Goal: Task Accomplishment & Management: Manage account settings

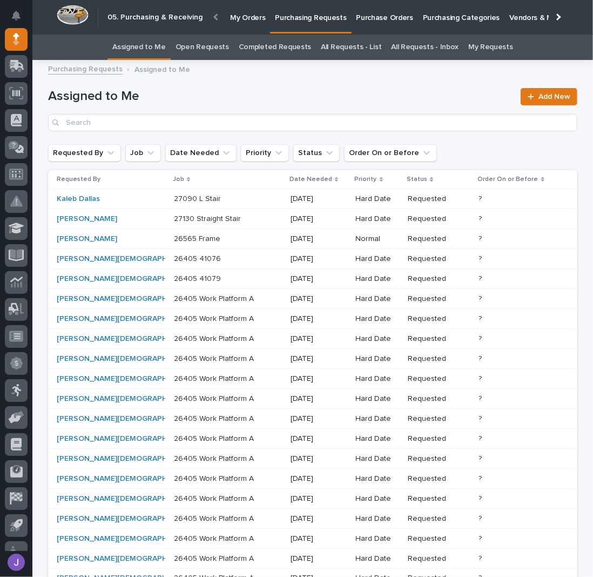
click at [370, 16] on p "Purchase Orders" at bounding box center [385, 11] width 57 height 23
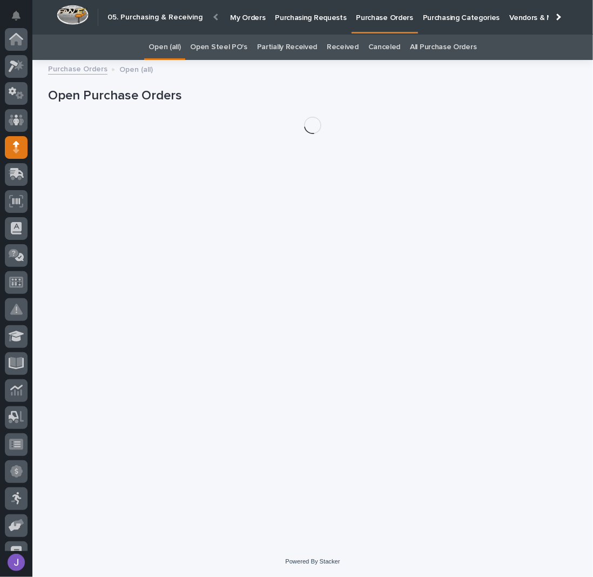
scroll to position [108, 0]
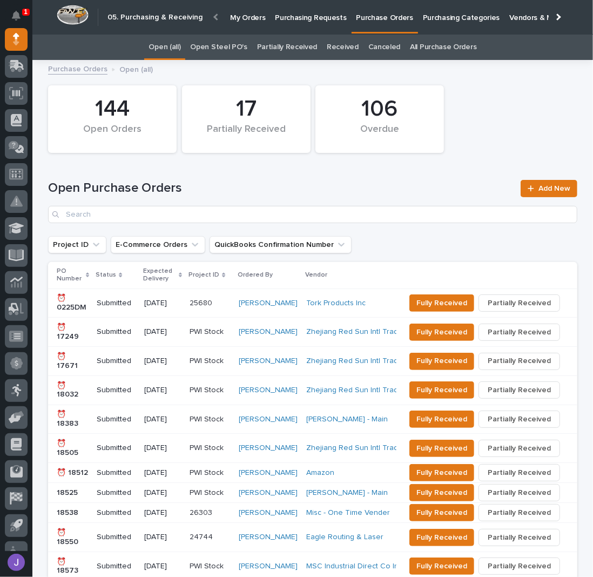
click at [223, 43] on link "Open Steel PO's" at bounding box center [218, 47] width 57 height 25
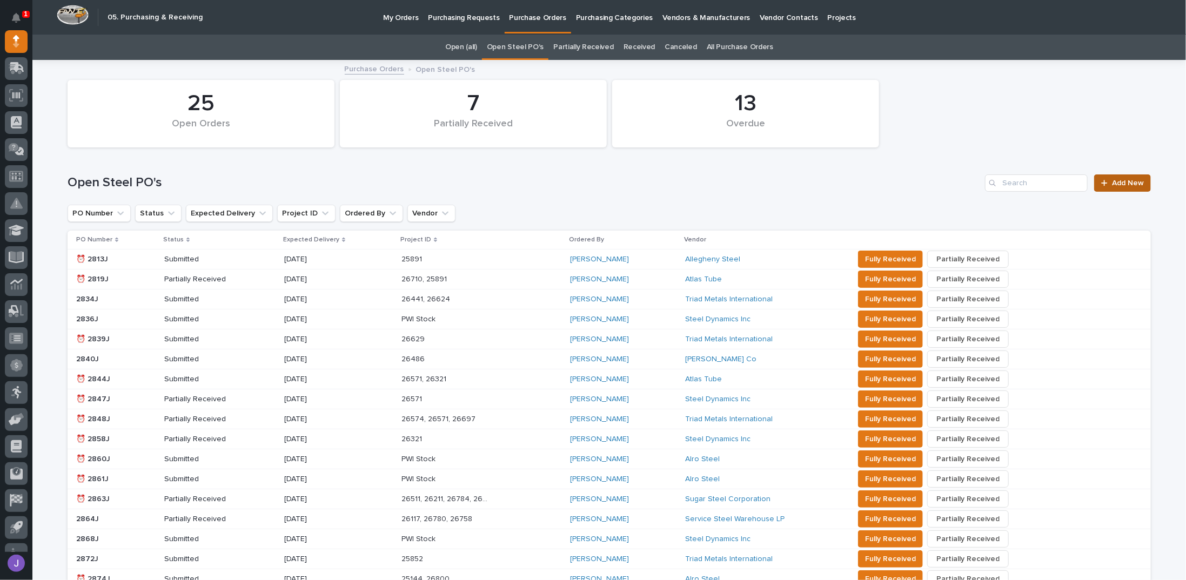
click at [593, 179] on span "Add New" at bounding box center [1128, 183] width 32 height 8
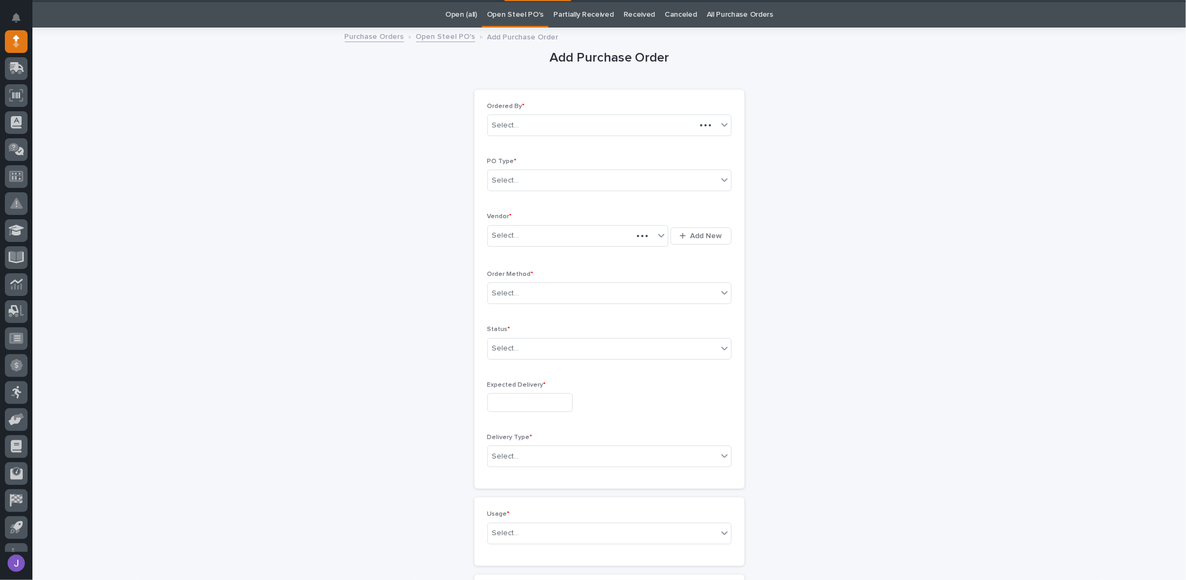
scroll to position [34, 0]
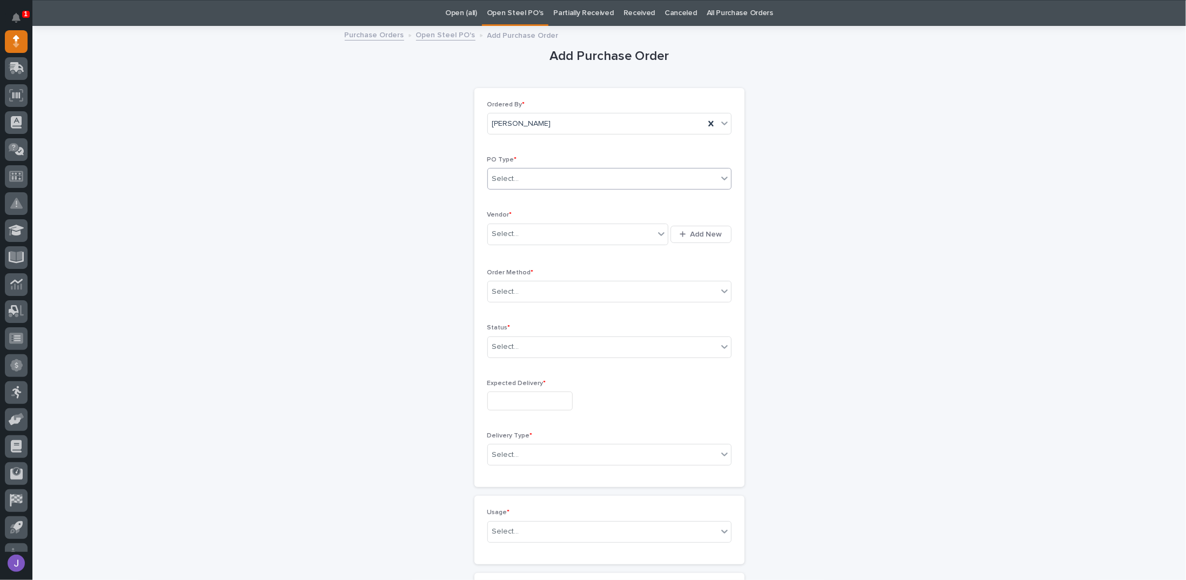
click at [517, 174] on div "Select..." at bounding box center [603, 179] width 230 height 18
click at [504, 218] on div "Paper" at bounding box center [605, 217] width 243 height 19
click at [512, 236] on div "Select..." at bounding box center [505, 234] width 27 height 11
type input "*********"
click at [519, 288] on div "Select..." at bounding box center [603, 292] width 230 height 18
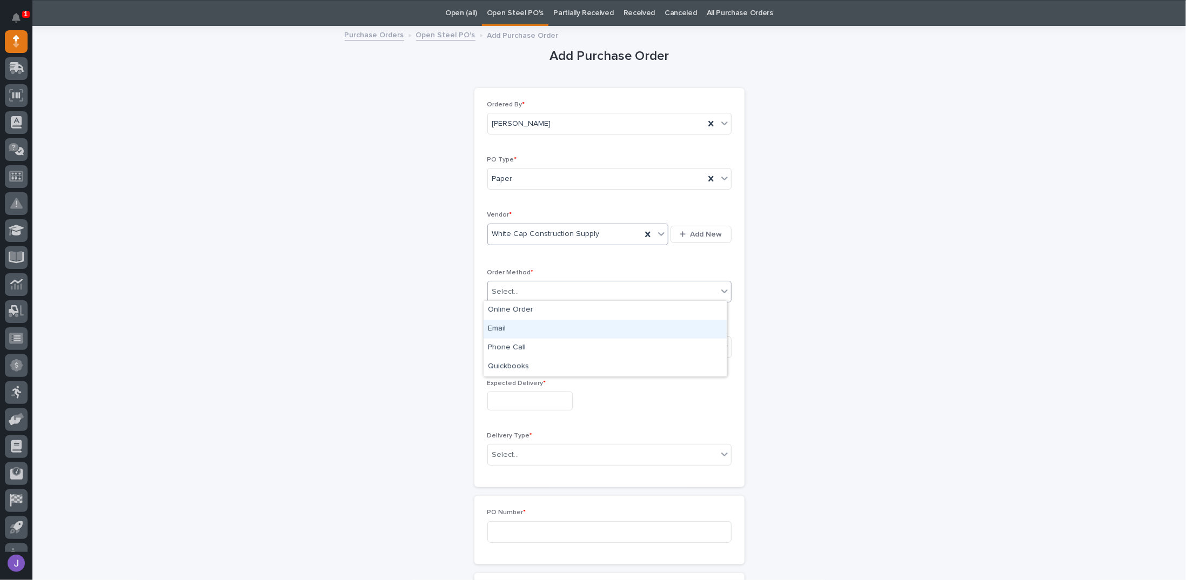
click at [506, 328] on div "Email" at bounding box center [605, 329] width 243 height 19
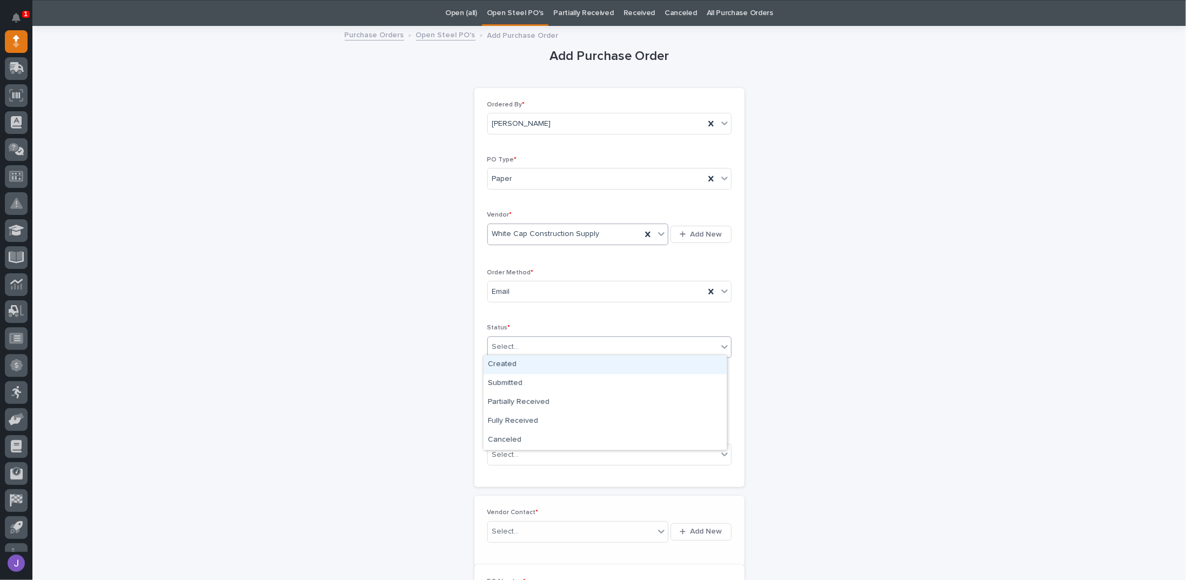
click at [503, 349] on div "Select..." at bounding box center [505, 347] width 27 height 11
click at [503, 378] on div "Submitted" at bounding box center [605, 384] width 243 height 19
click at [509, 349] on span "Submitted" at bounding box center [509, 347] width 35 height 11
click at [511, 397] on input "text" at bounding box center [529, 401] width 85 height 19
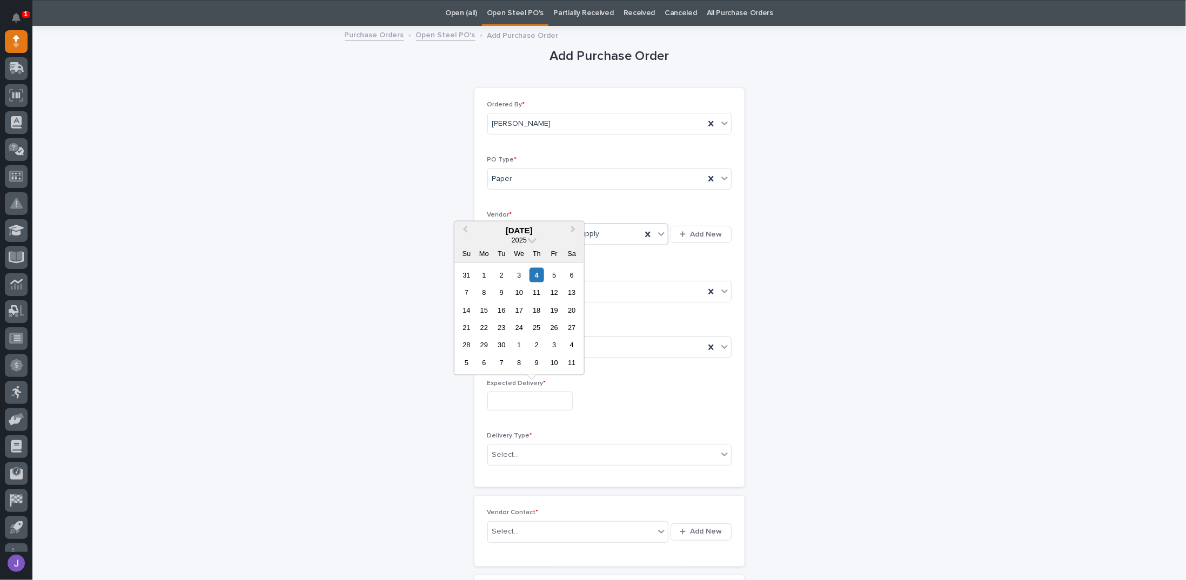
click at [518, 275] on div "3" at bounding box center [519, 275] width 15 height 15
type input "**********"
click at [510, 455] on div "Select..." at bounding box center [505, 455] width 27 height 11
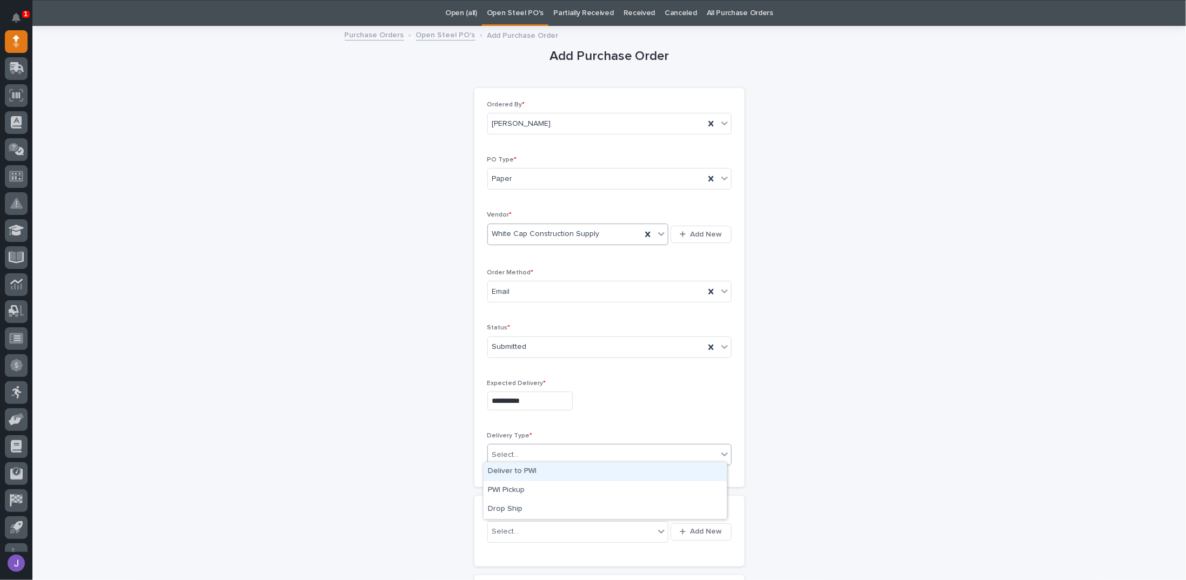
click at [390, 37] on link "Purchase Orders" at bounding box center [374, 34] width 59 height 12
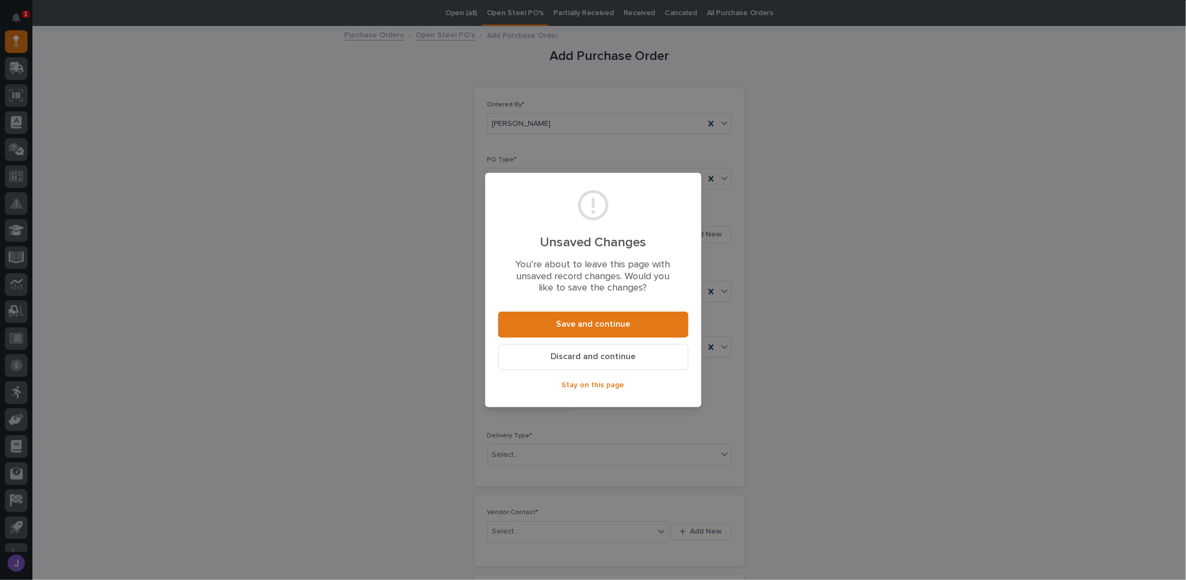
click at [574, 357] on span "Discard and continue" at bounding box center [593, 356] width 85 height 11
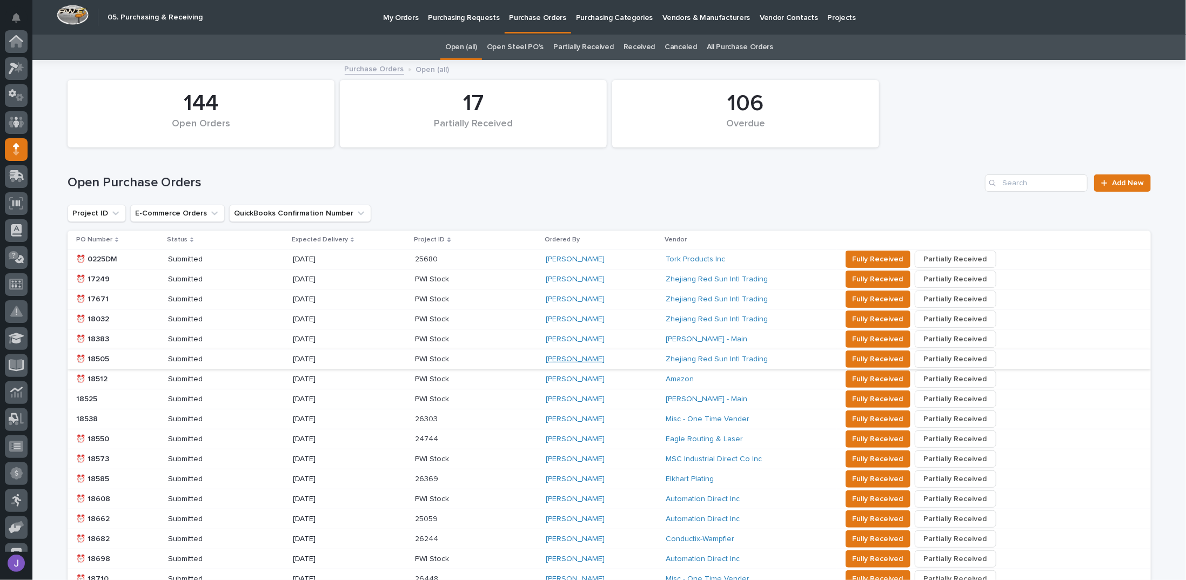
scroll to position [108, 0]
click at [593, 48] on link "All Purchase Orders" at bounding box center [740, 47] width 66 height 25
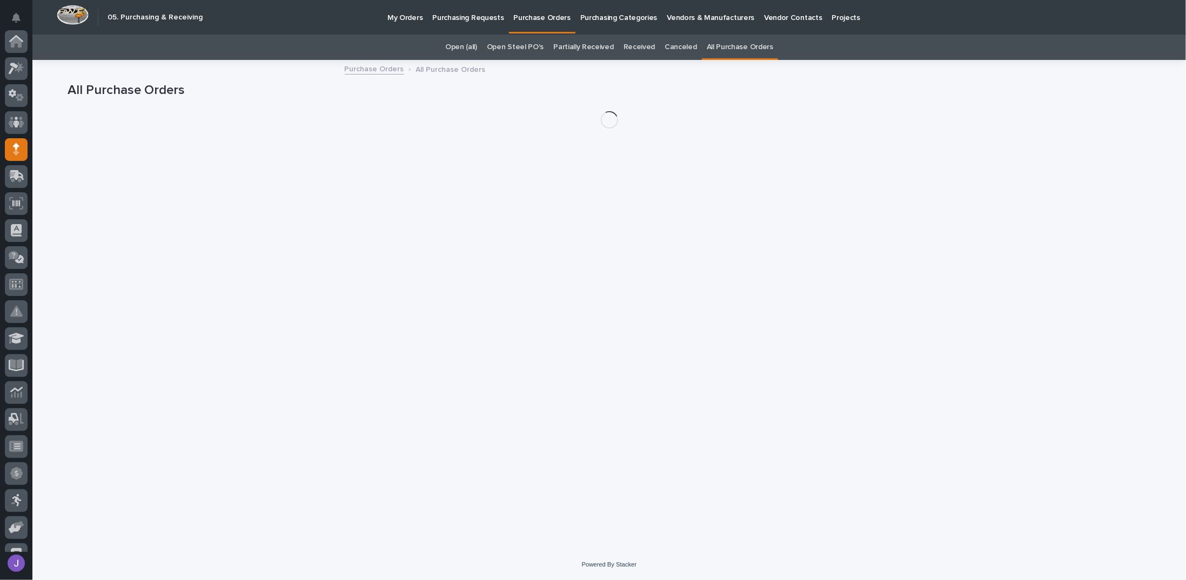
scroll to position [108, 0]
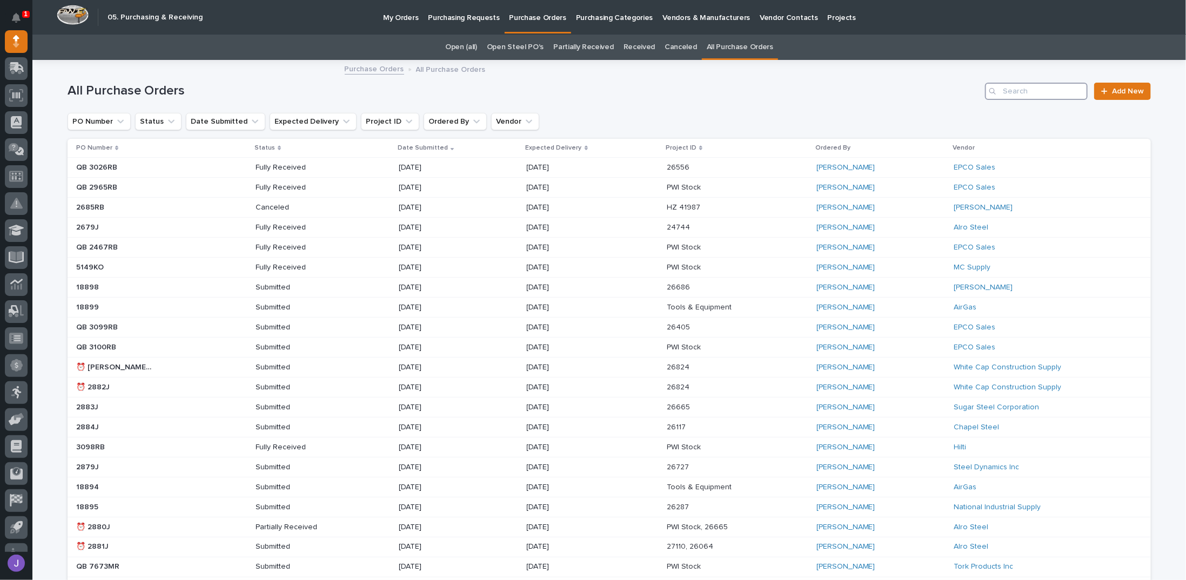
click at [593, 94] on input "Search" at bounding box center [1036, 91] width 103 height 17
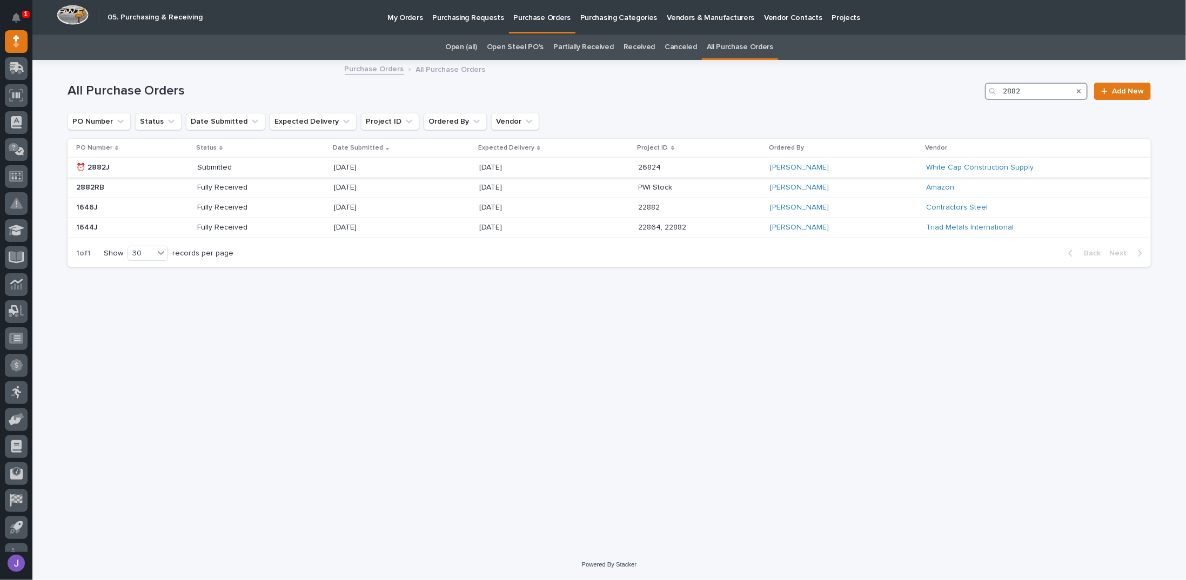
type input "2882"
click at [146, 168] on p at bounding box center [114, 167] width 77 height 9
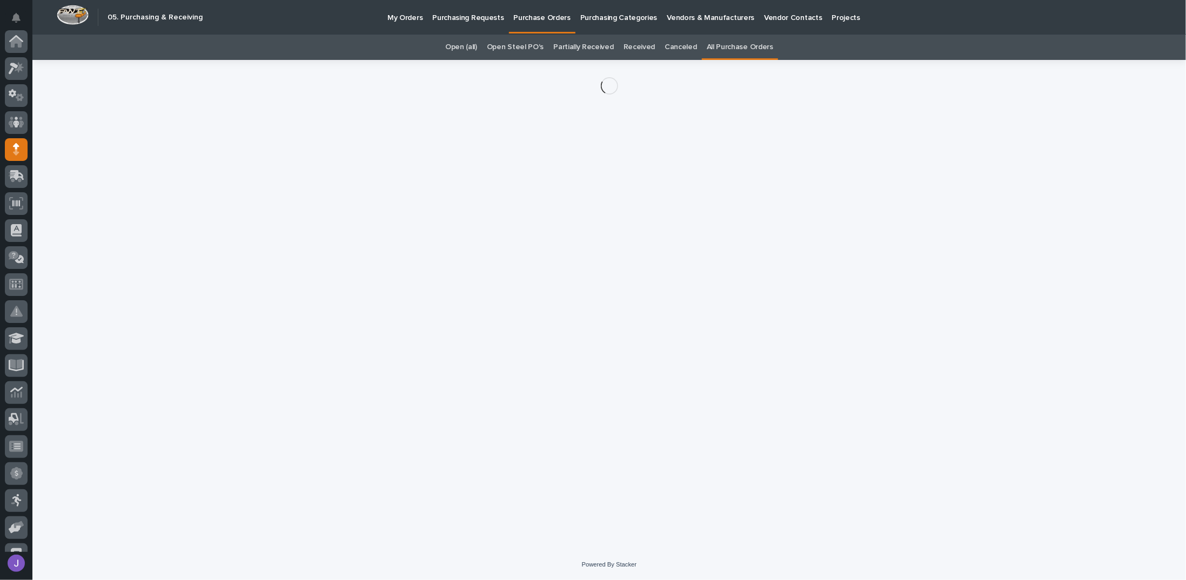
scroll to position [108, 0]
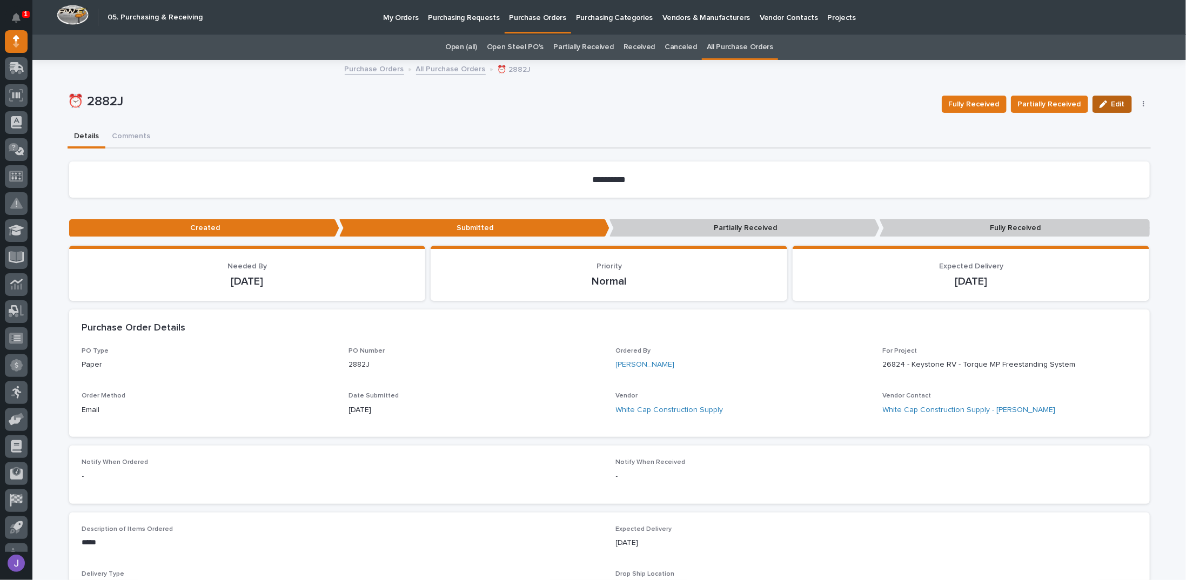
click at [593, 104] on icon "button" at bounding box center [1104, 105] width 8 height 8
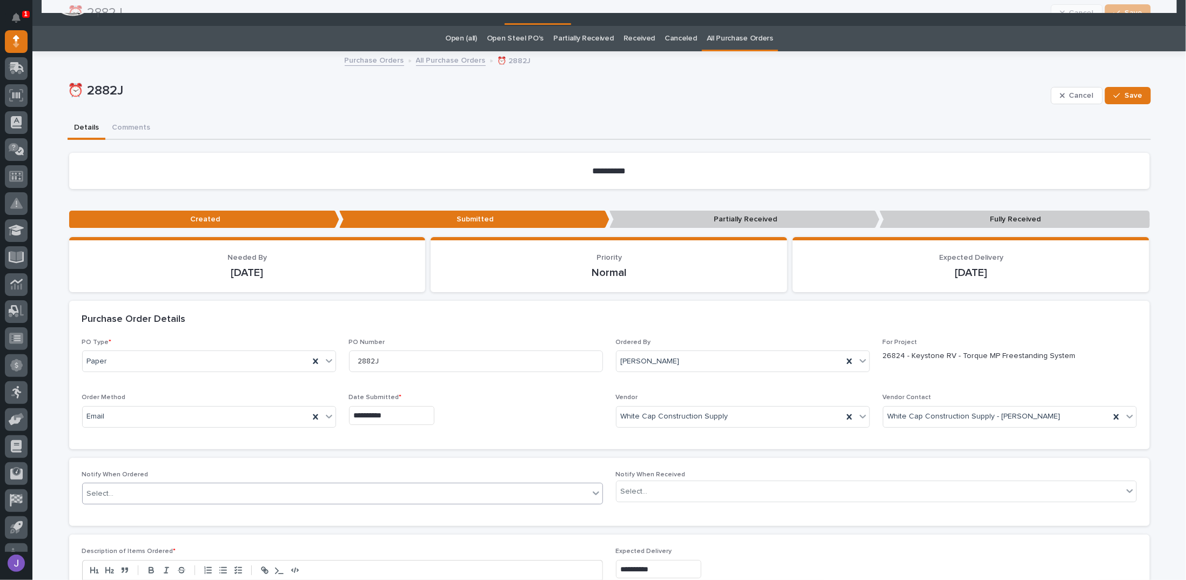
scroll to position [0, 0]
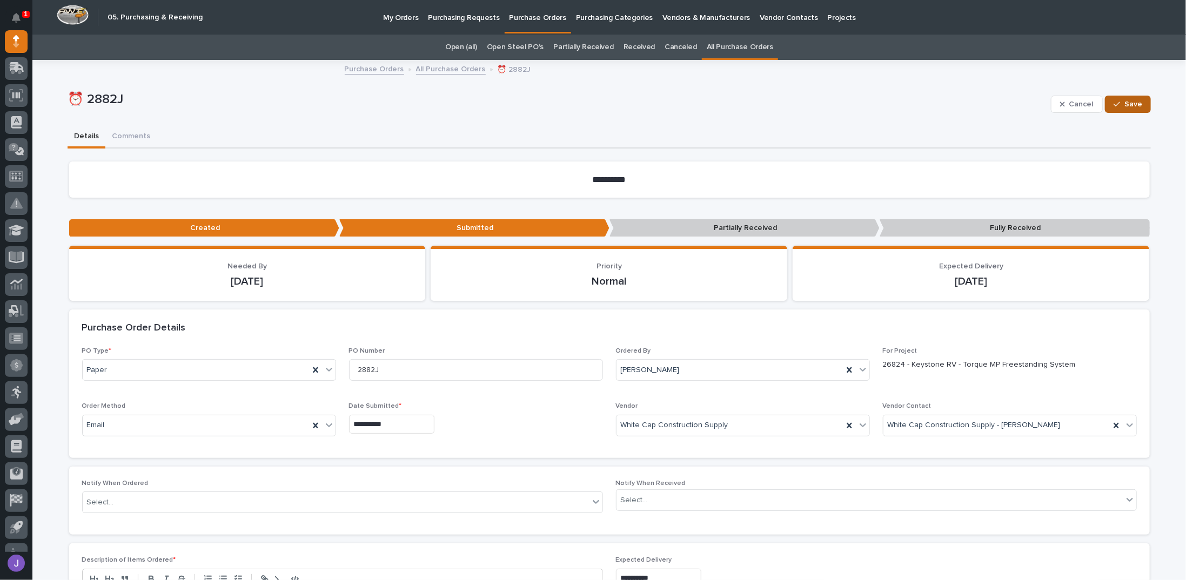
click at [593, 105] on div "button" at bounding box center [1119, 105] width 11 height 8
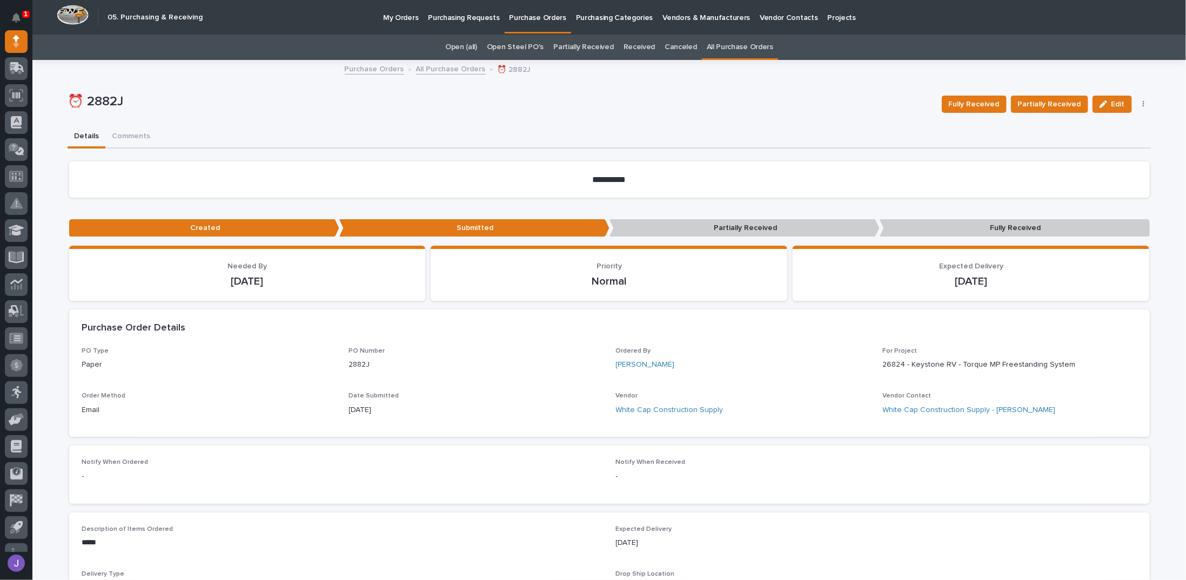
click at [523, 43] on link "Open Steel PO's" at bounding box center [515, 47] width 57 height 25
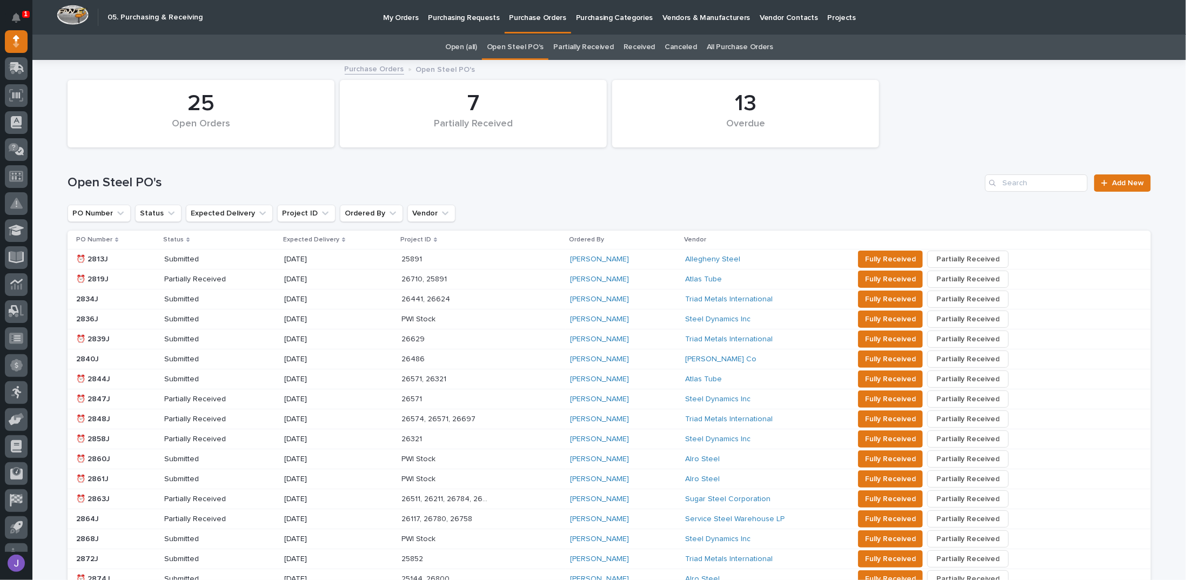
click at [452, 23] on link "Purchasing Requests" at bounding box center [463, 17] width 81 height 34
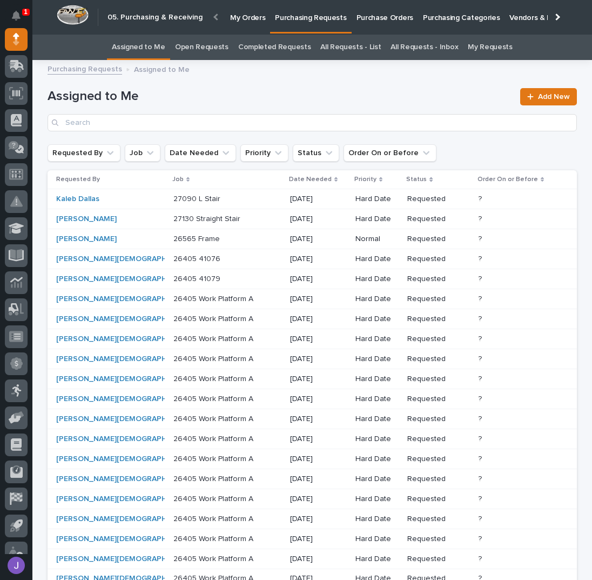
click at [390, 11] on p "Purchase Orders" at bounding box center [385, 11] width 57 height 23
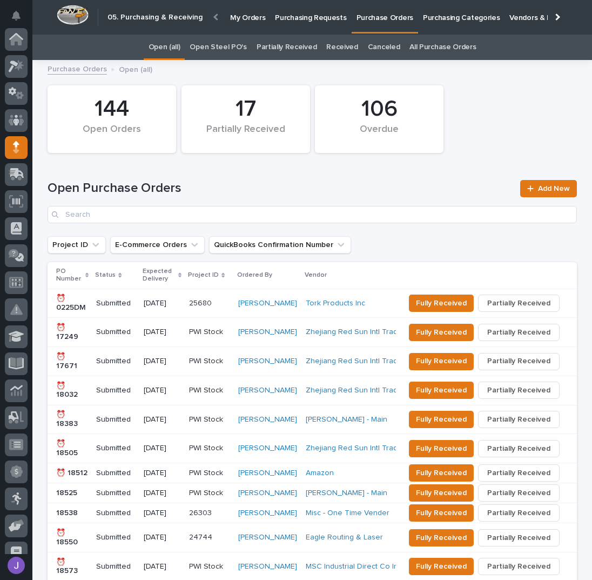
scroll to position [108, 0]
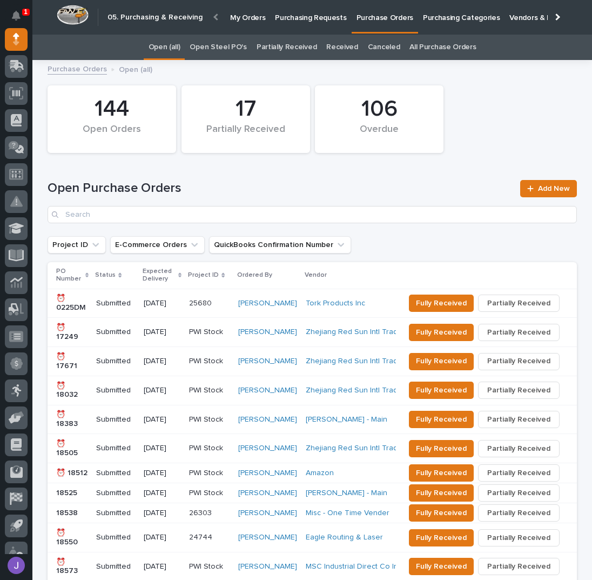
click at [219, 51] on link "Open Steel PO's" at bounding box center [218, 47] width 57 height 25
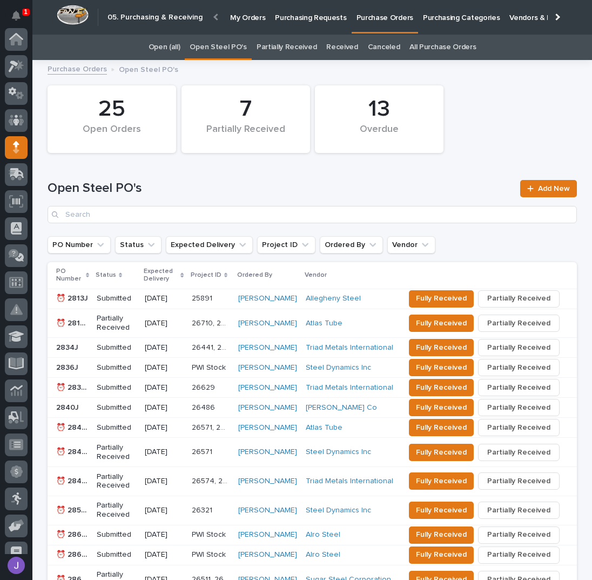
scroll to position [108, 0]
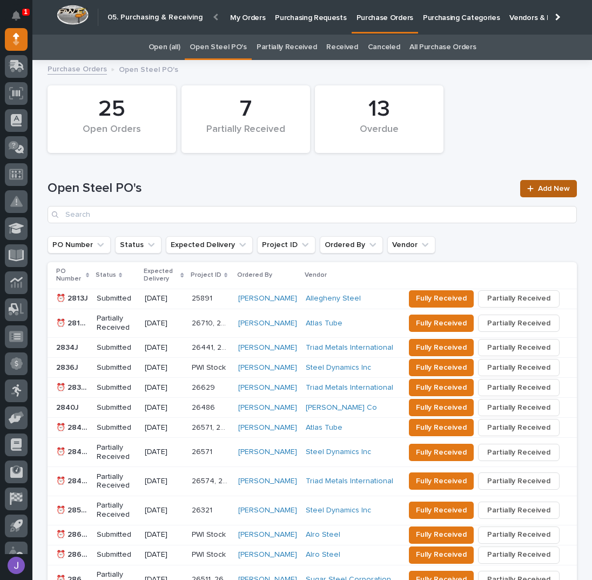
click at [532, 185] on div at bounding box center [532, 189] width 11 height 8
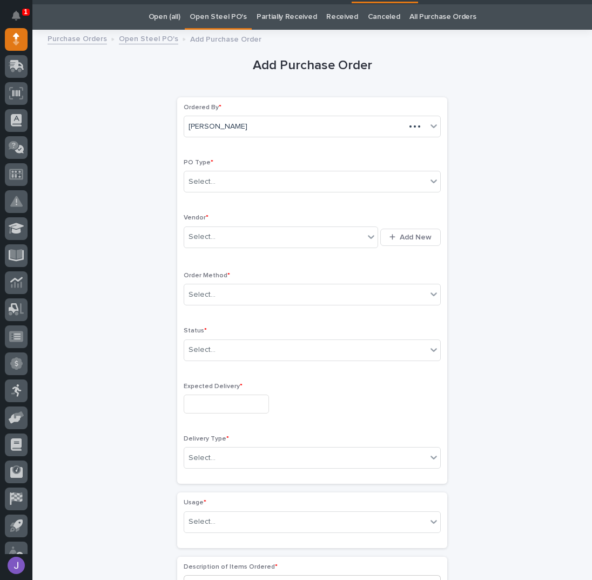
scroll to position [34, 0]
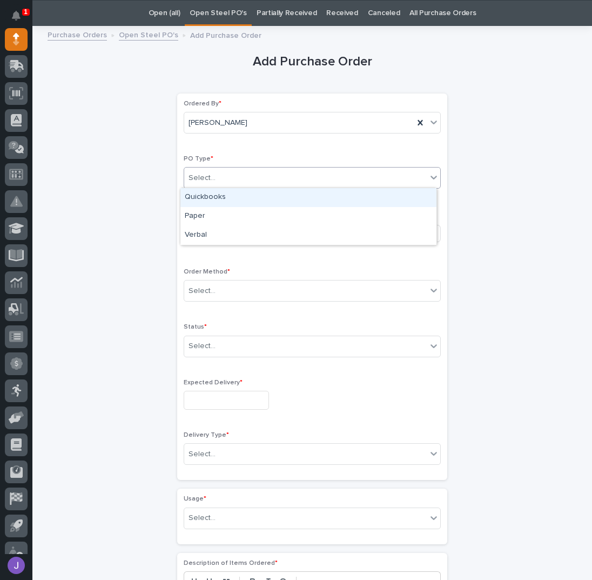
click at [218, 179] on div "Select..." at bounding box center [305, 178] width 243 height 18
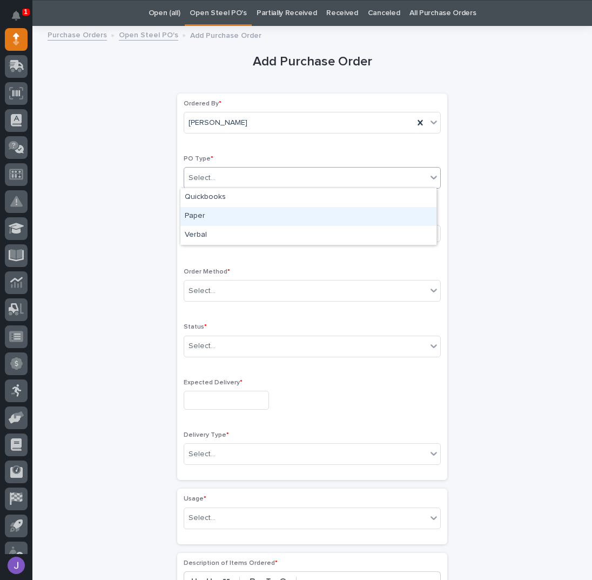
click at [214, 213] on div "Paper" at bounding box center [309, 216] width 256 height 19
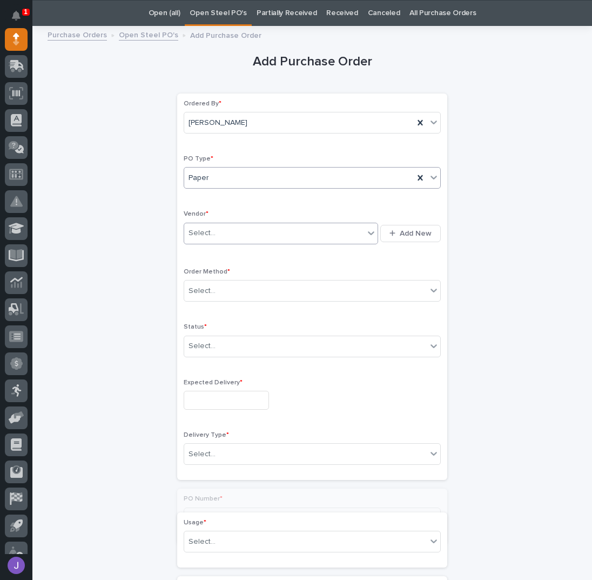
click at [213, 228] on div "Select..." at bounding box center [274, 233] width 180 height 18
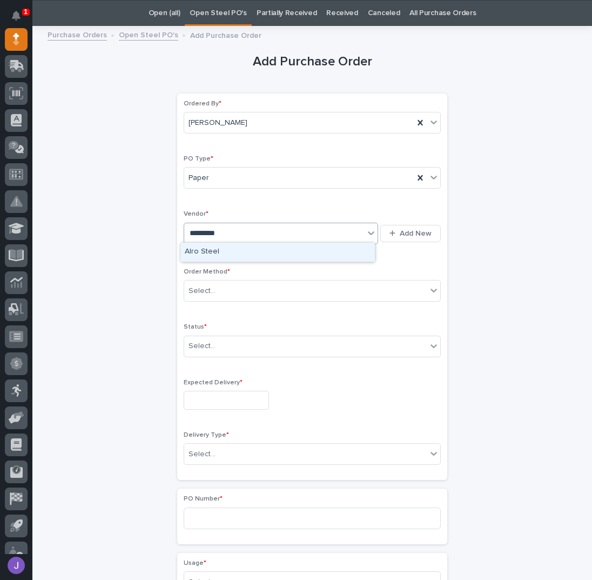
type input "**********"
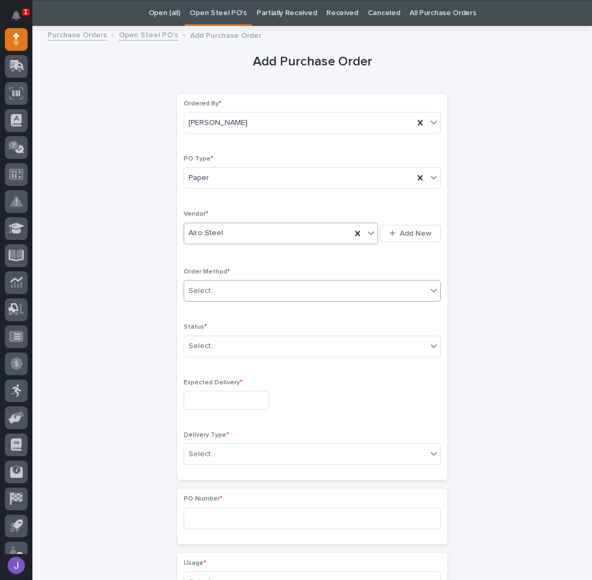
click at [217, 288] on div "Select..." at bounding box center [305, 291] width 243 height 18
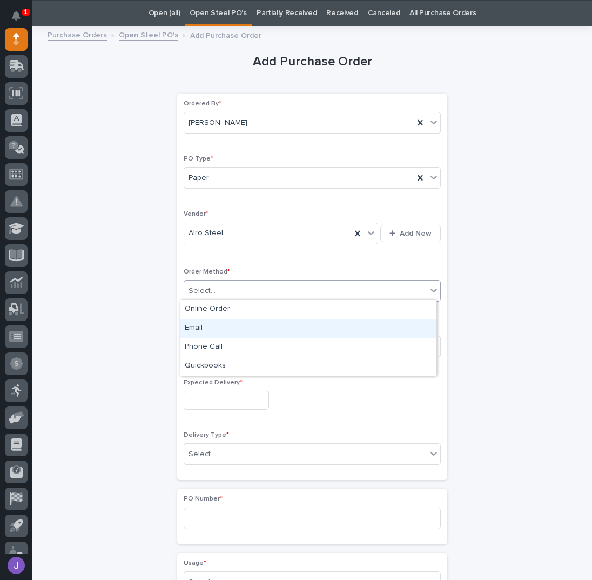
click at [201, 325] on div "Email" at bounding box center [309, 328] width 256 height 19
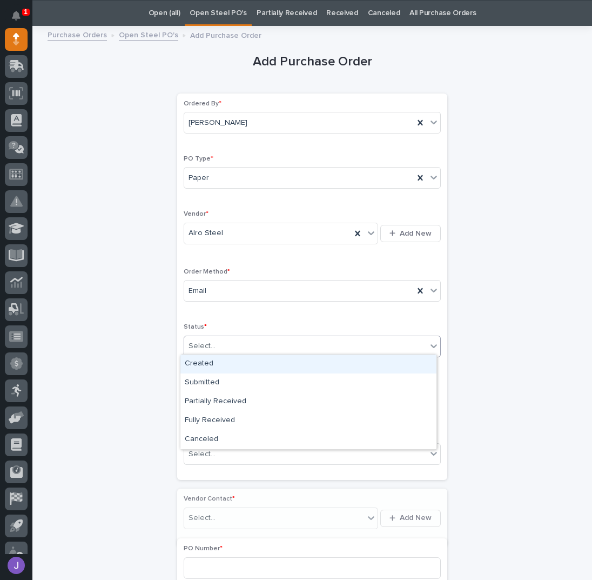
click at [204, 348] on div "Select..." at bounding box center [202, 345] width 27 height 11
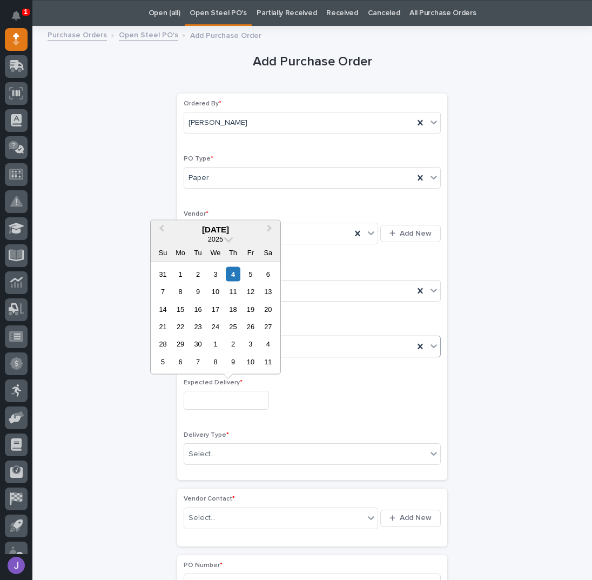
click at [212, 397] on input "text" at bounding box center [226, 400] width 85 height 19
click at [234, 273] on div "4" at bounding box center [233, 273] width 15 height 15
type input "**********"
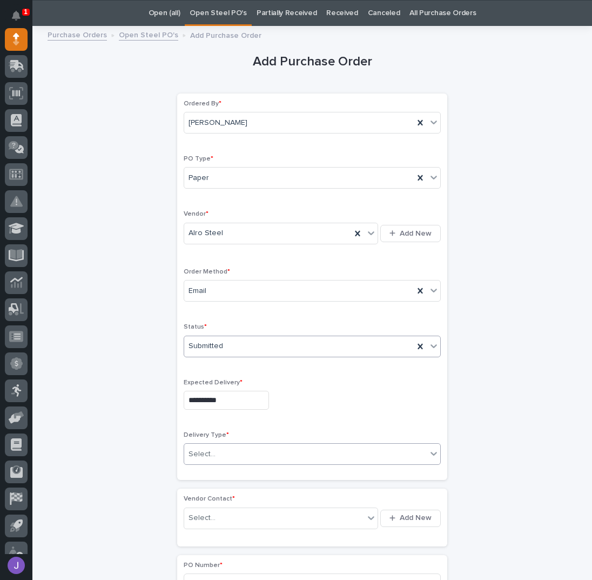
click at [223, 448] on div "Select..." at bounding box center [305, 454] width 243 height 18
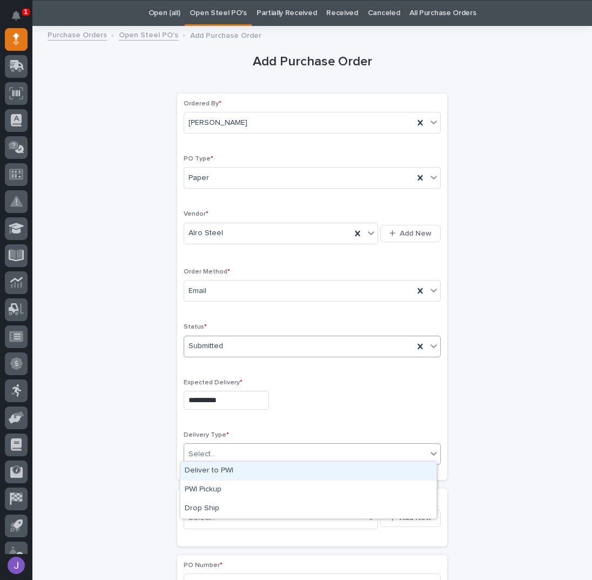
drag, startPoint x: 212, startPoint y: 467, endPoint x: 202, endPoint y: 473, distance: 11.9
click at [212, 469] on div "Deliver to PWI" at bounding box center [309, 471] width 256 height 19
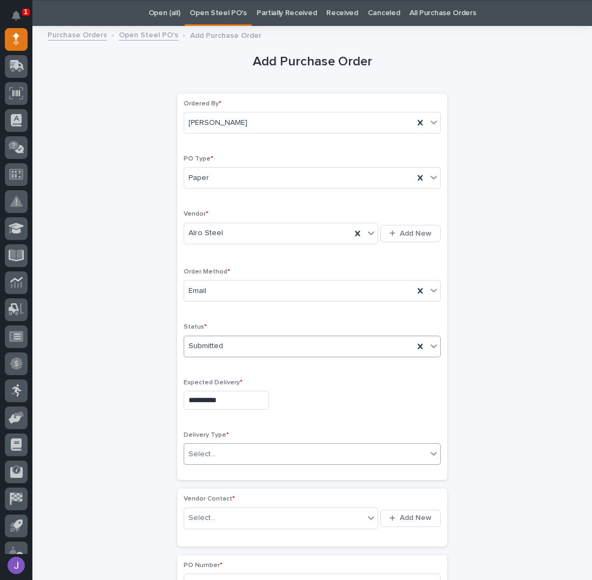
click at [210, 515] on div "Select..." at bounding box center [202, 517] width 27 height 11
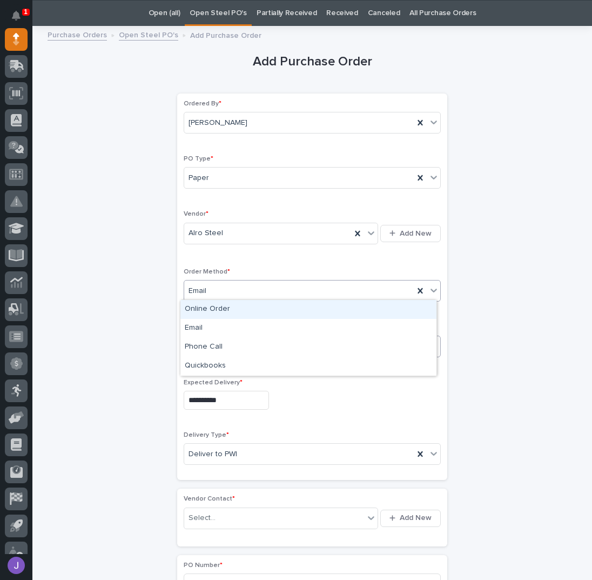
click at [235, 289] on div "Email" at bounding box center [299, 291] width 230 height 18
click at [223, 307] on div "Online Order" at bounding box center [309, 309] width 256 height 19
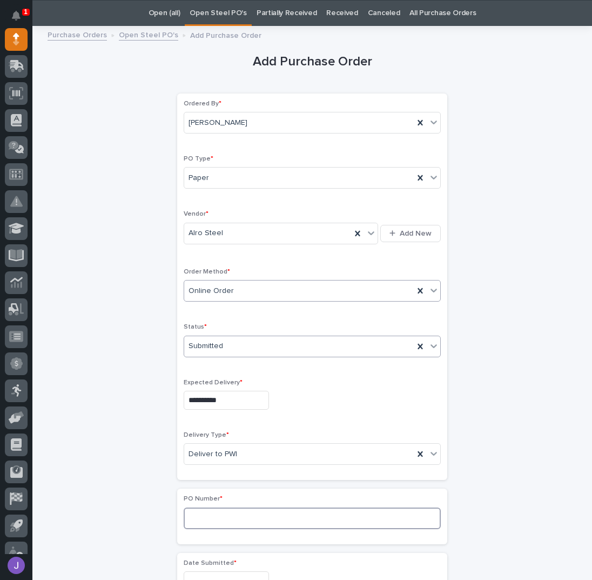
click at [211, 513] on input at bounding box center [312, 518] width 257 height 22
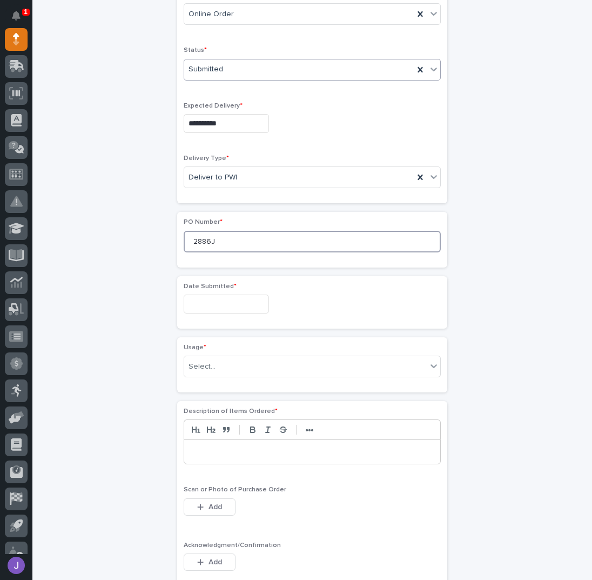
scroll to position [322, 0]
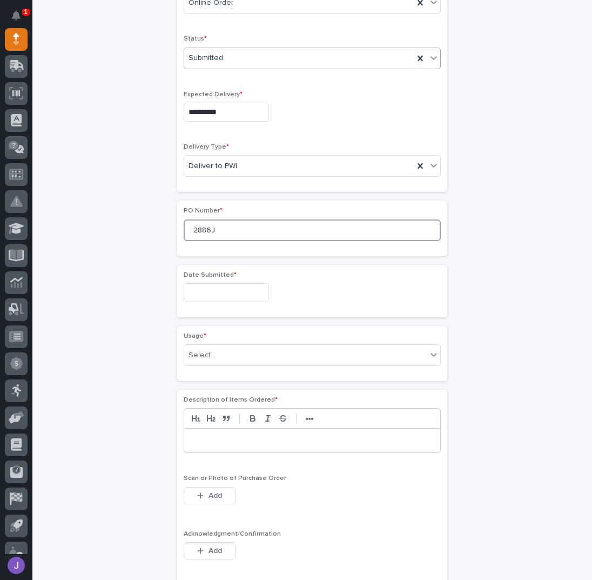
type input "2886J"
click at [208, 292] on input "text" at bounding box center [226, 292] width 85 height 19
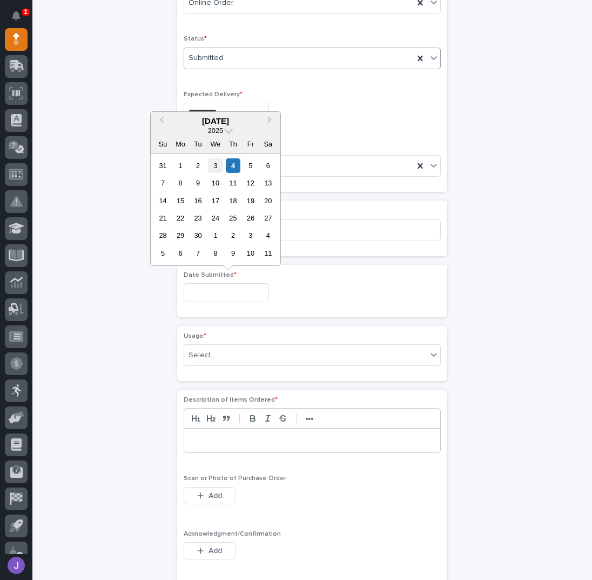
click at [215, 164] on div "3" at bounding box center [215, 165] width 15 height 15
type input "**********"
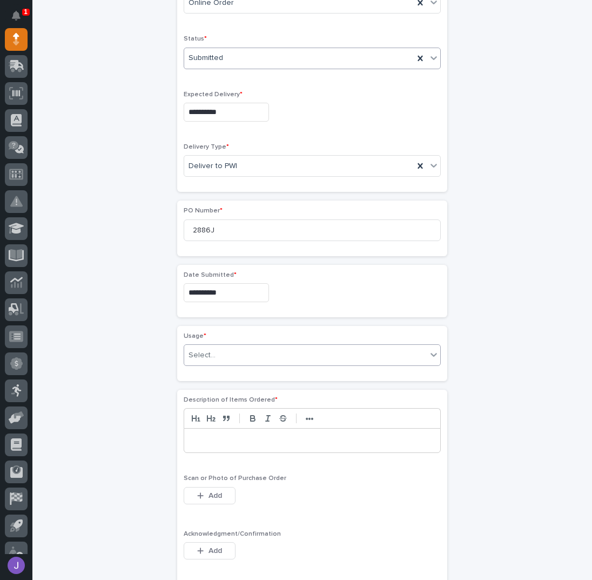
click at [215, 351] on div "Select..." at bounding box center [305, 355] width 243 height 18
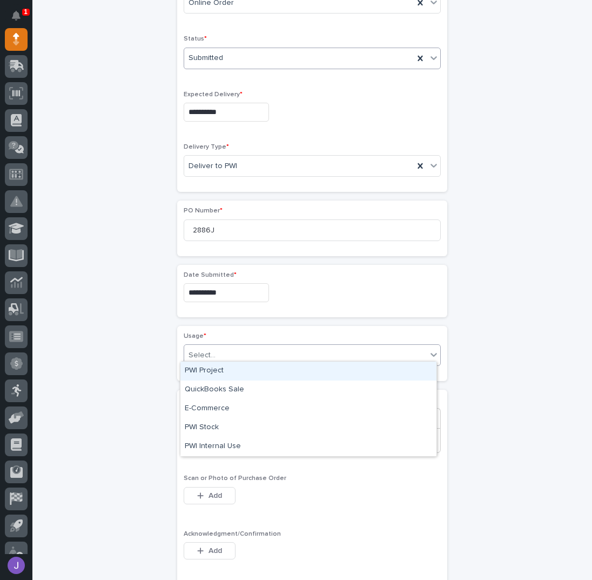
click at [211, 373] on div "PWI Project" at bounding box center [309, 371] width 256 height 19
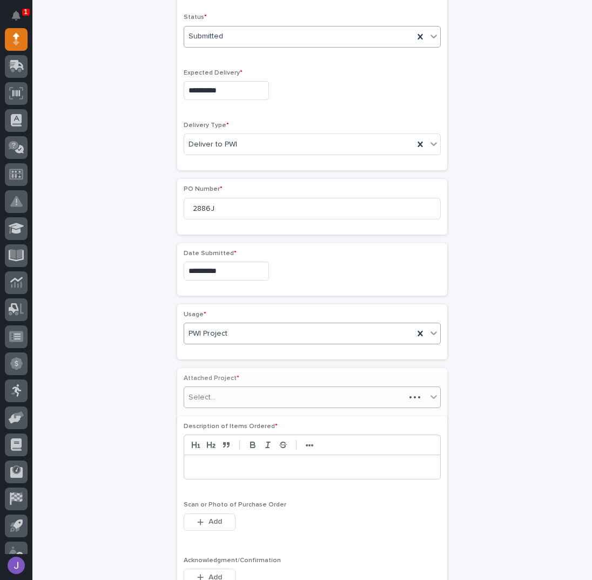
scroll to position [354, 0]
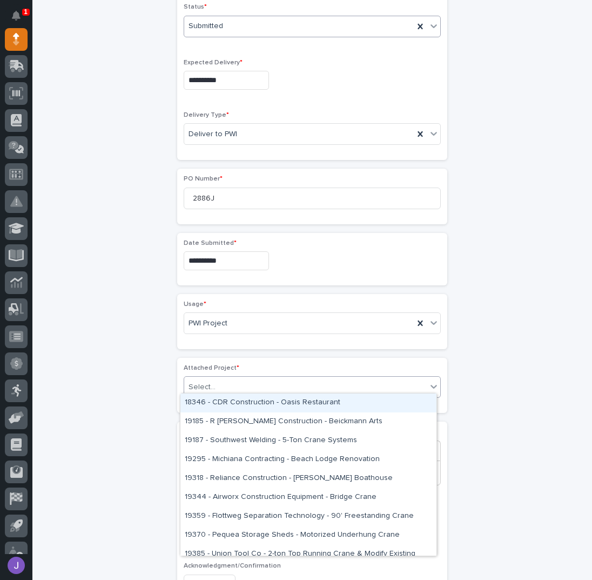
click at [217, 385] on input "text" at bounding box center [217, 387] width 1 height 9
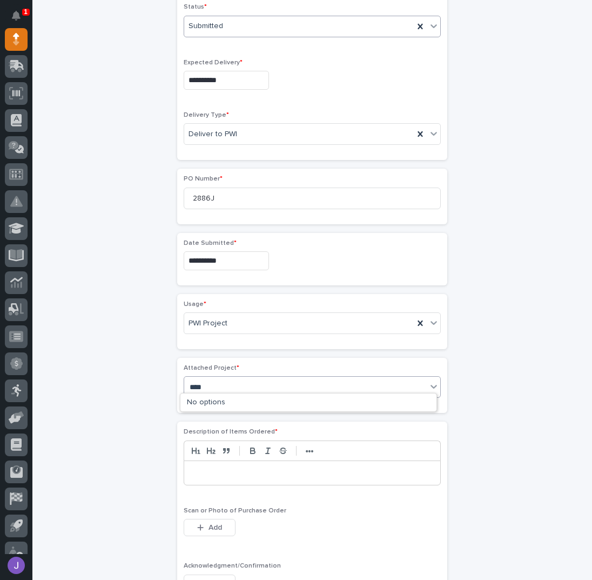
type input "*****"
click at [211, 480] on div "Description of Items Ordered * •••" at bounding box center [312, 460] width 257 height 65
click at [208, 469] on p at bounding box center [312, 472] width 240 height 11
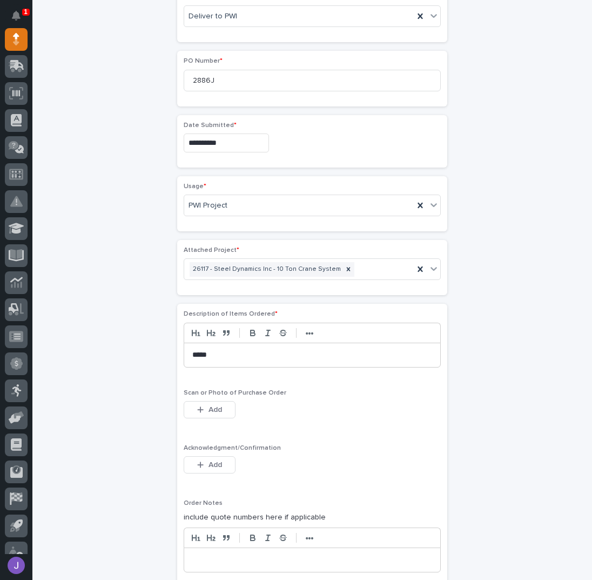
scroll to position [570, 0]
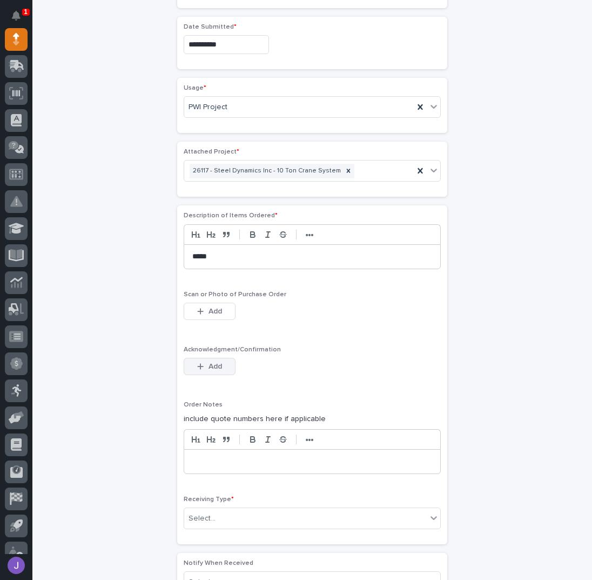
click at [209, 362] on span "Add" at bounding box center [216, 367] width 14 height 10
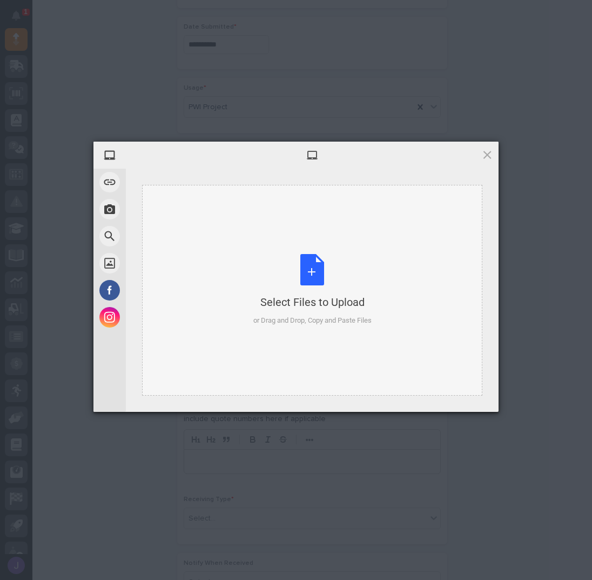
click at [320, 243] on div "Select Files to Upload or Drag and Drop, Copy and Paste Files" at bounding box center [312, 290] width 340 height 211
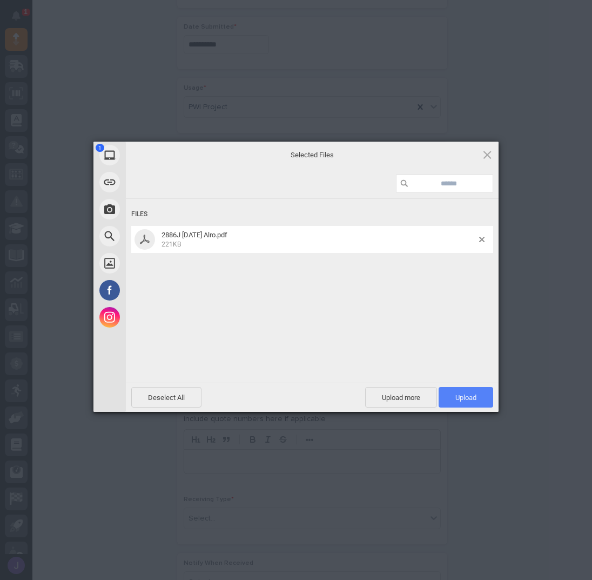
click at [466, 396] on span "Upload 1" at bounding box center [466, 397] width 21 height 8
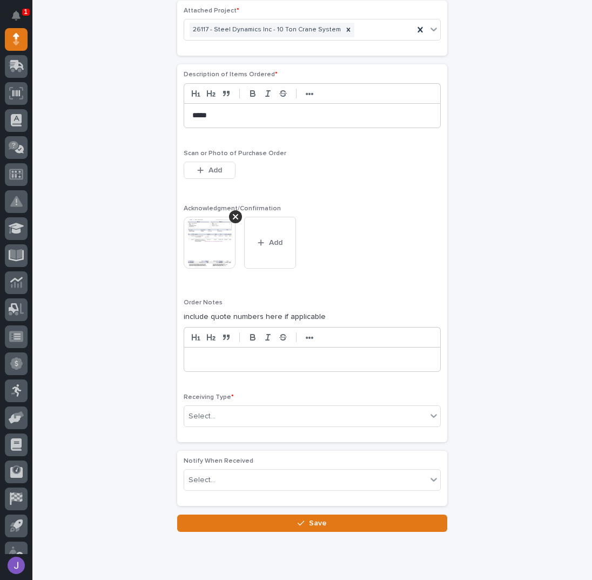
scroll to position [740, 0]
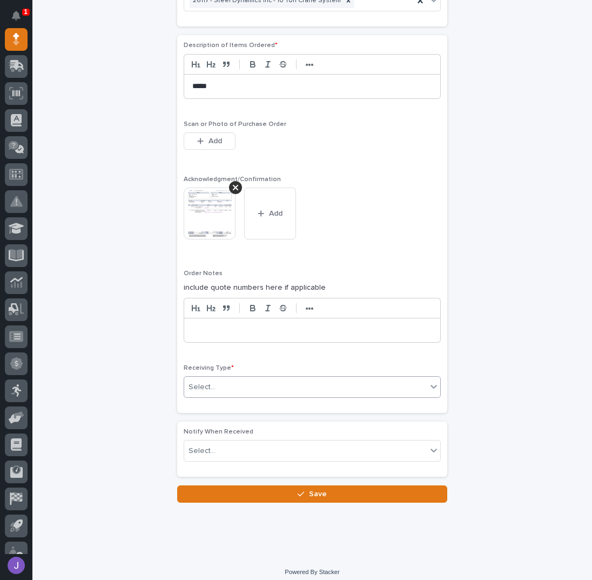
click at [252, 384] on div "Select..." at bounding box center [305, 387] width 243 height 18
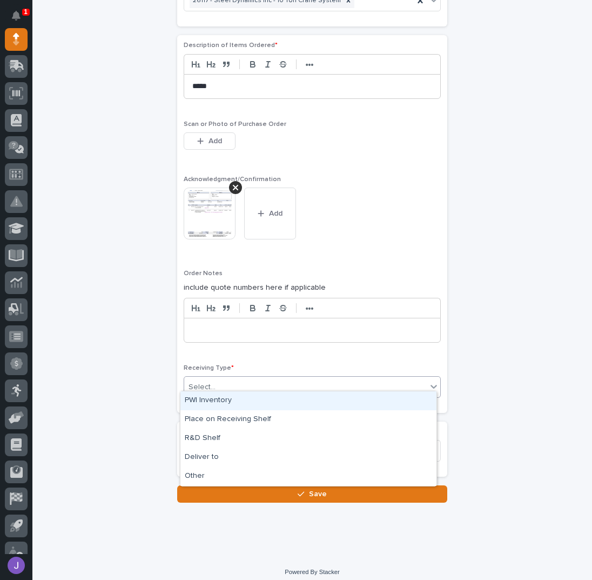
click at [224, 404] on div "PWI Inventory" at bounding box center [309, 400] width 256 height 19
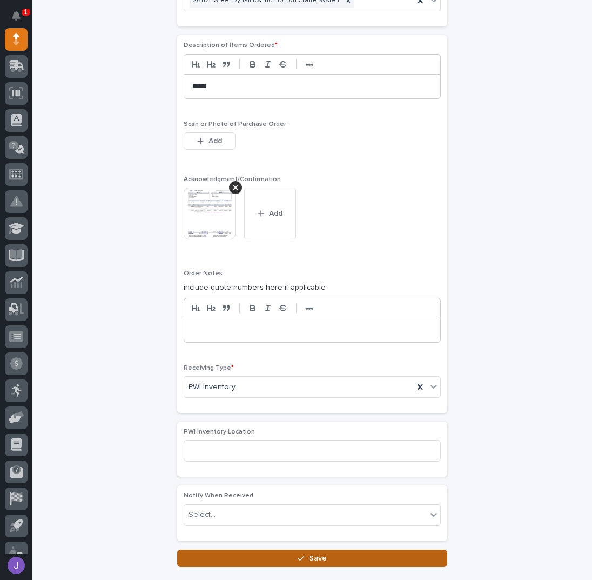
click at [215, 551] on button "Save" at bounding box center [312, 558] width 270 height 17
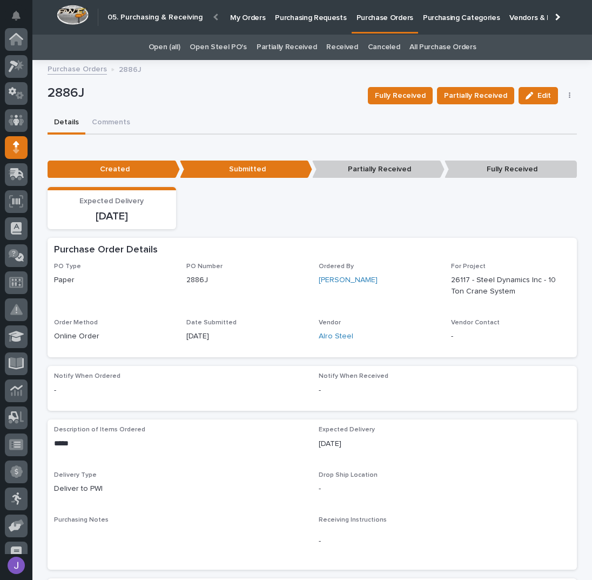
scroll to position [108, 0]
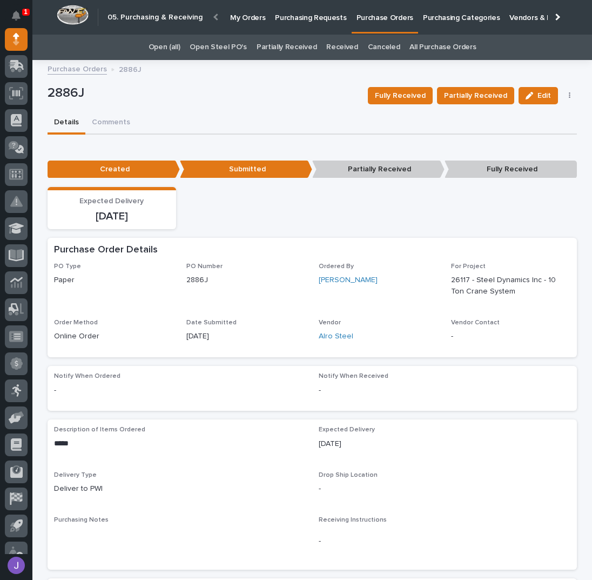
click at [303, 20] on p "Purchasing Requests" at bounding box center [310, 11] width 71 height 23
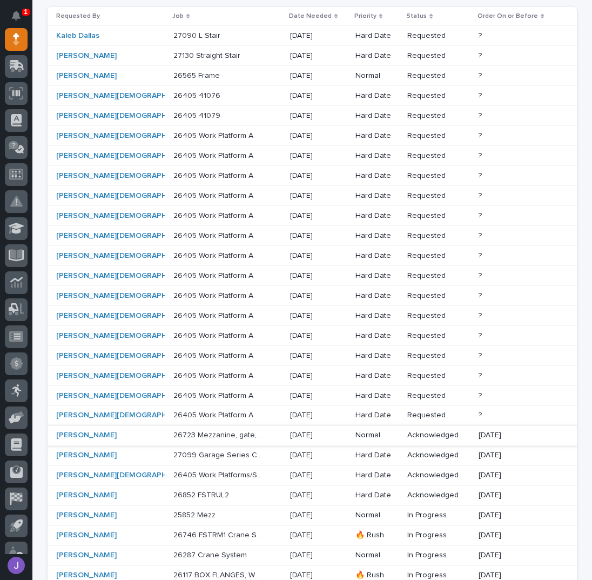
scroll to position [285, 0]
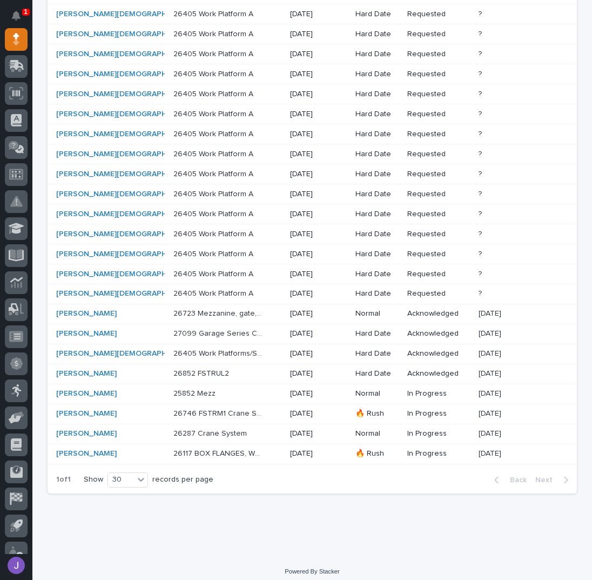
click at [189, 448] on p "26117 BOX FLANGES, WEBS, & DIAPHRAGMS" at bounding box center [219, 452] width 92 height 11
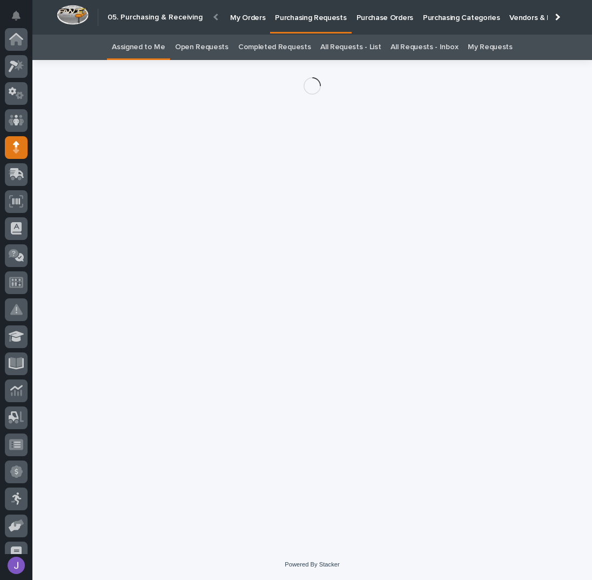
scroll to position [108, 0]
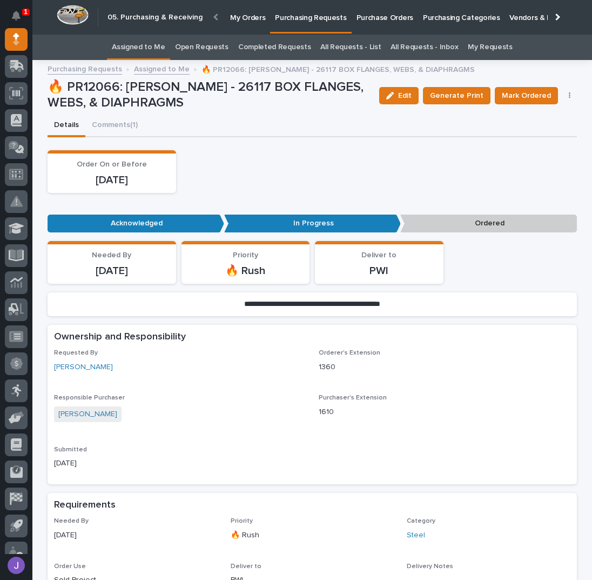
click at [569, 92] on icon "button" at bounding box center [570, 95] width 2 height 6
click at [545, 131] on span "Edit Linked PO's" at bounding box center [534, 134] width 55 height 13
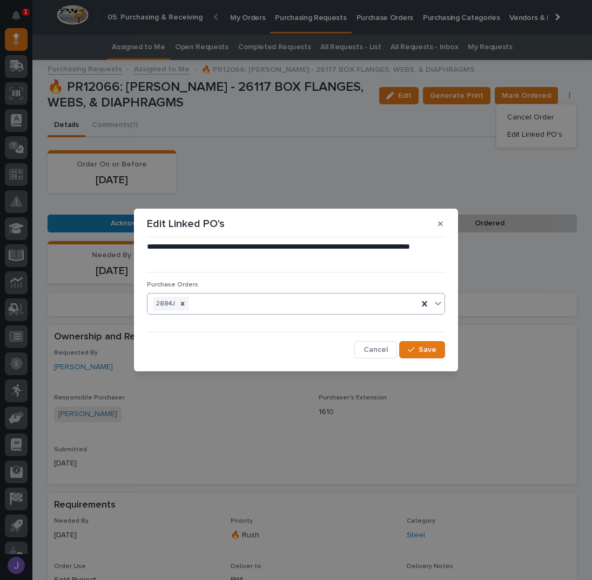
click at [203, 304] on div "2884J" at bounding box center [283, 304] width 271 height 19
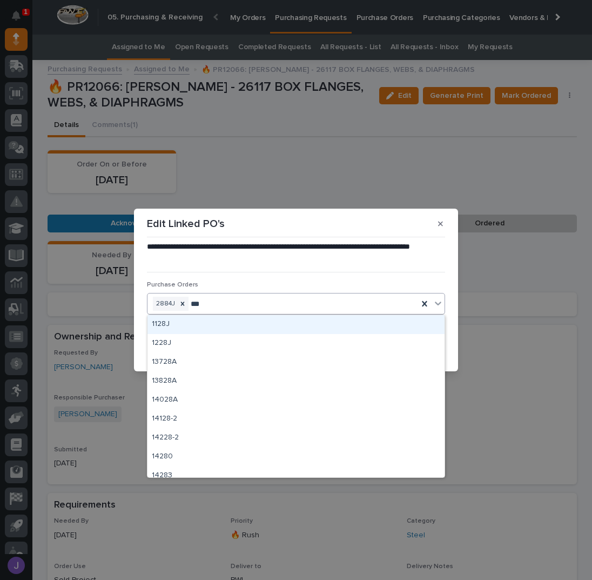
type input "****"
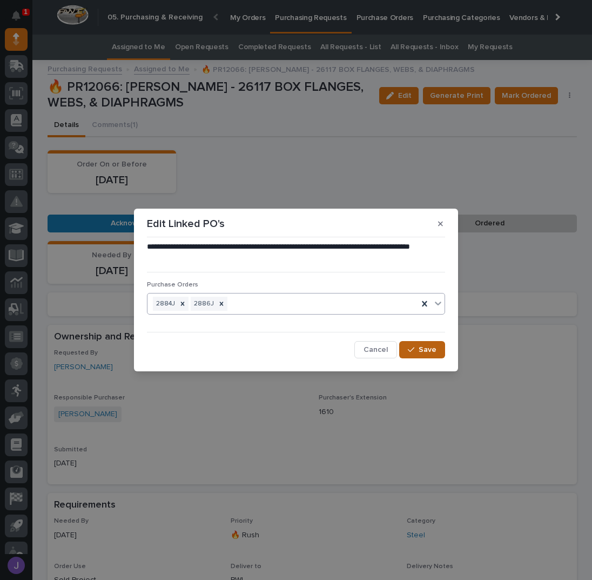
click at [438, 349] on button "Save" at bounding box center [422, 349] width 46 height 17
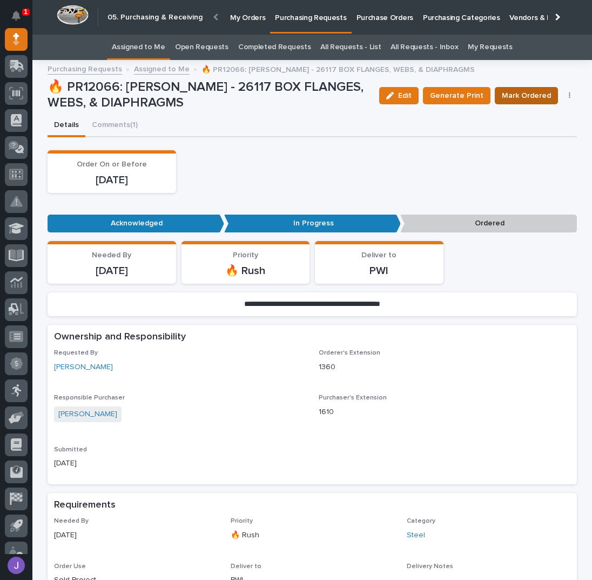
click at [522, 96] on span "Mark Ordered" at bounding box center [526, 95] width 49 height 13
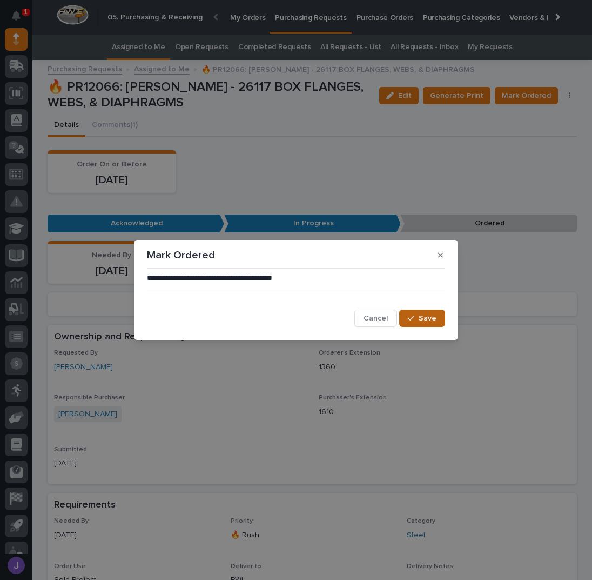
click at [423, 313] on span "Save" at bounding box center [428, 318] width 18 height 10
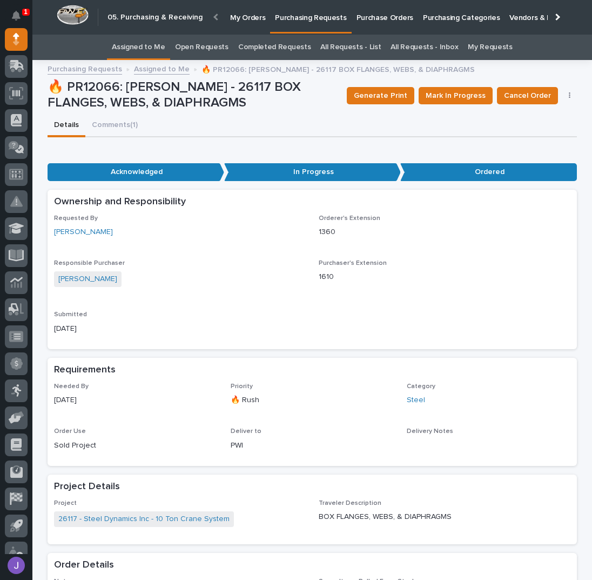
click at [296, 19] on p "Purchasing Requests" at bounding box center [310, 11] width 71 height 23
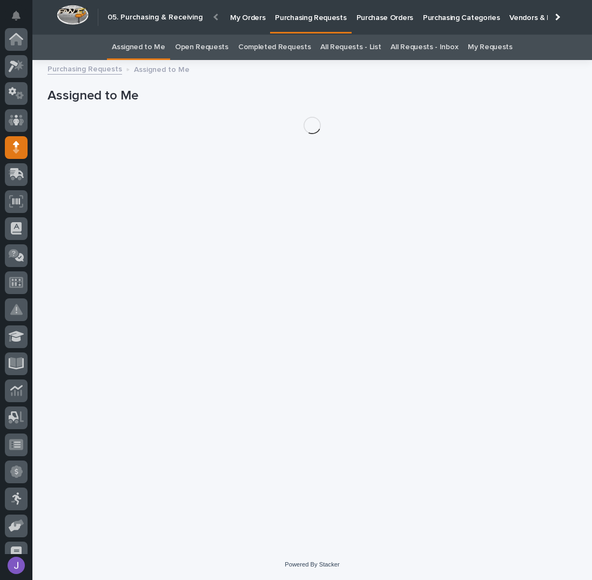
scroll to position [108, 0]
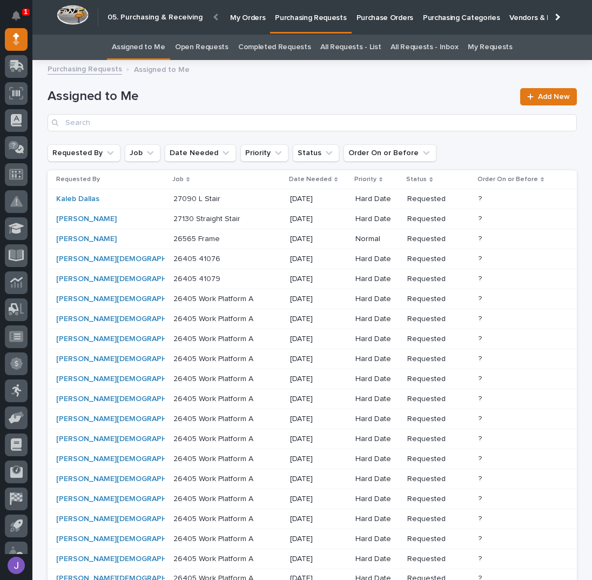
click at [361, 56] on link "All Requests - List" at bounding box center [350, 47] width 61 height 25
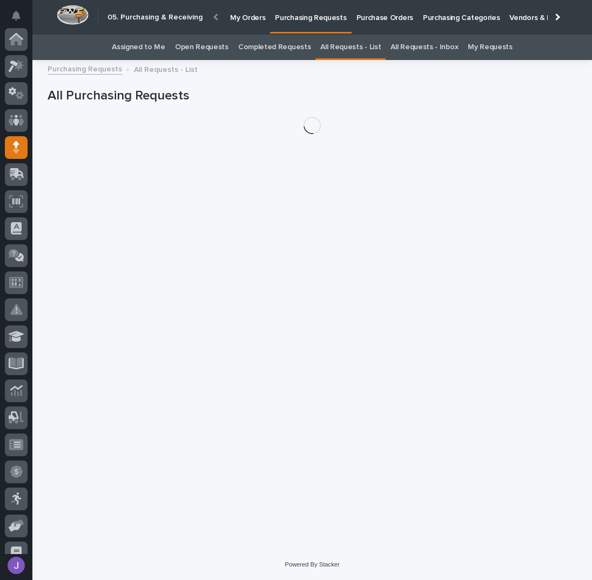
scroll to position [108, 0]
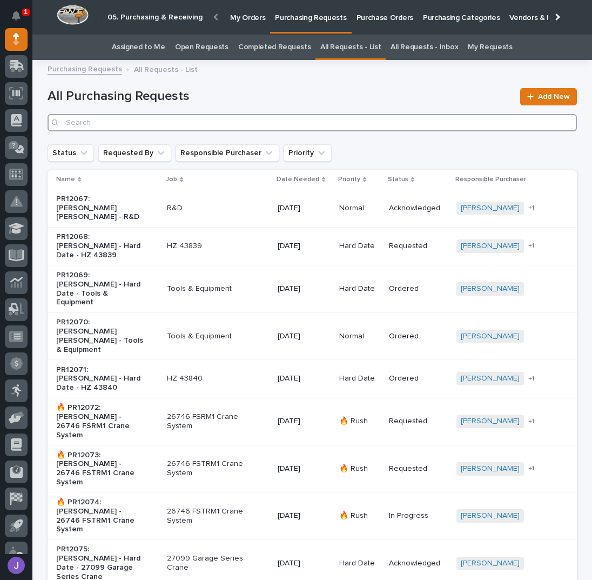
click at [150, 126] on input "Search" at bounding box center [313, 122] width 530 height 17
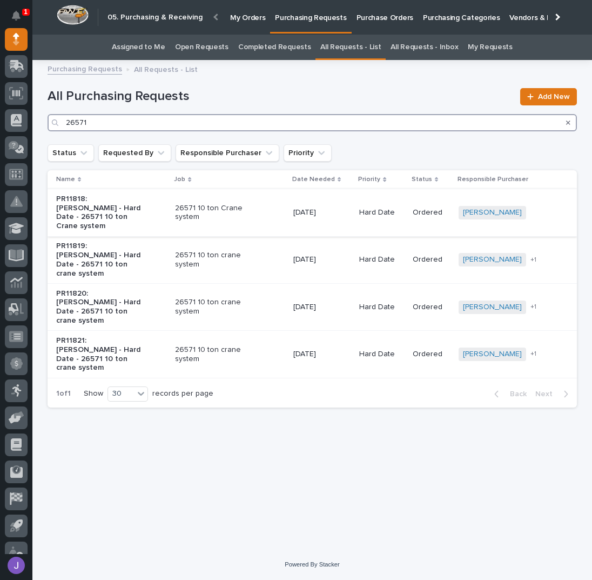
type input "26571"
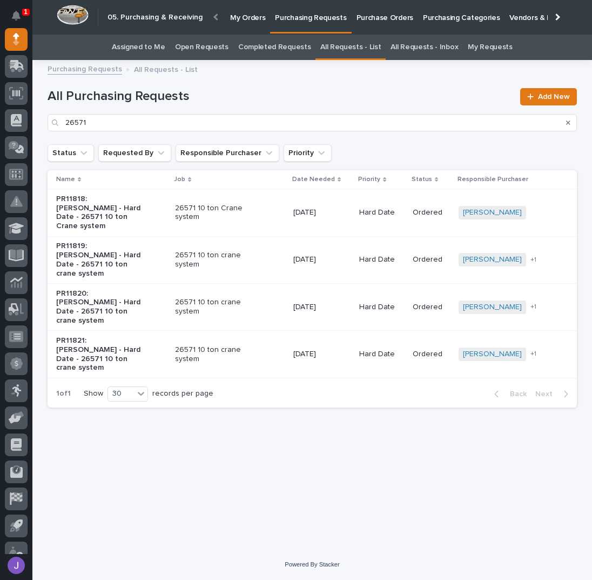
click at [213, 210] on p "26571 10 ton Crane system" at bounding box center [220, 213] width 90 height 18
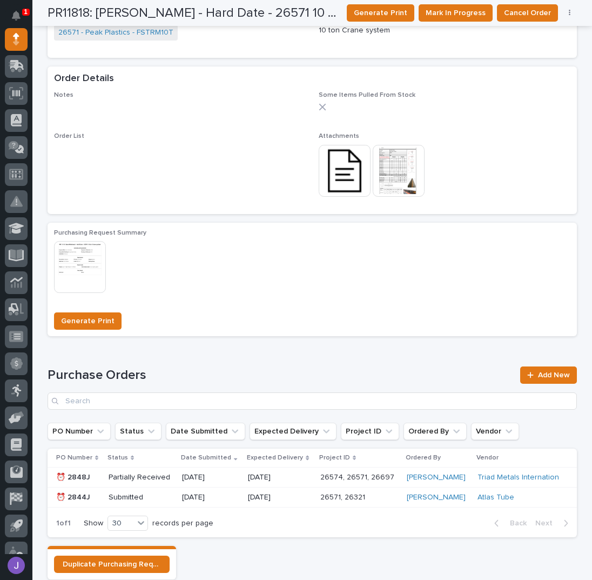
scroll to position [504, 0]
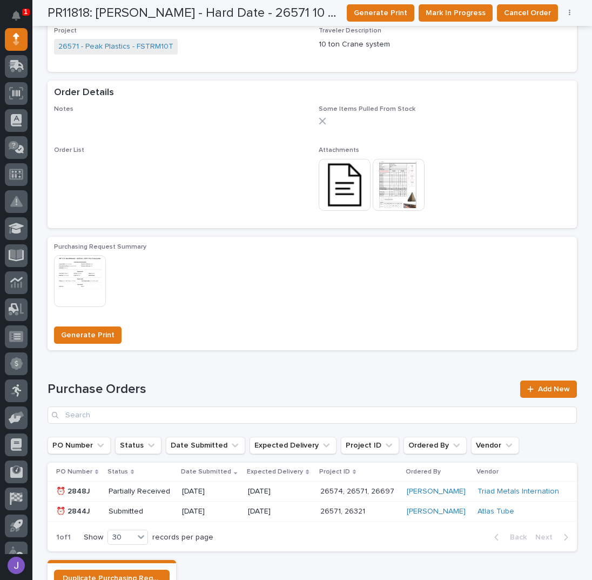
click at [348, 186] on img at bounding box center [345, 185] width 52 height 52
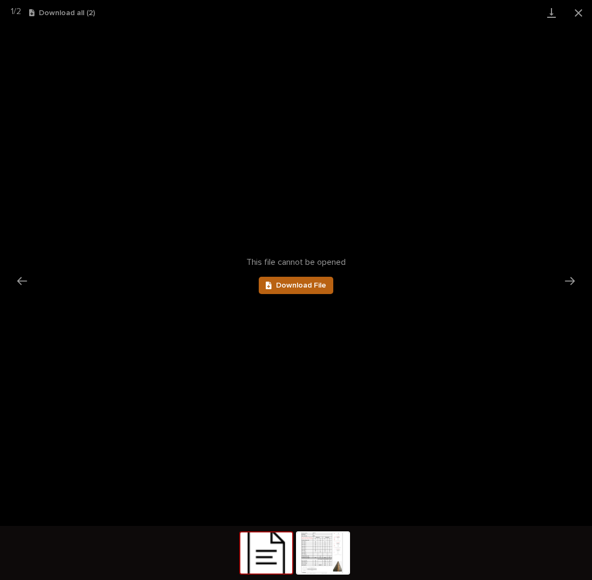
click at [286, 279] on link "Download File" at bounding box center [296, 285] width 75 height 17
click at [589, 12] on button "Close gallery" at bounding box center [578, 12] width 27 height 25
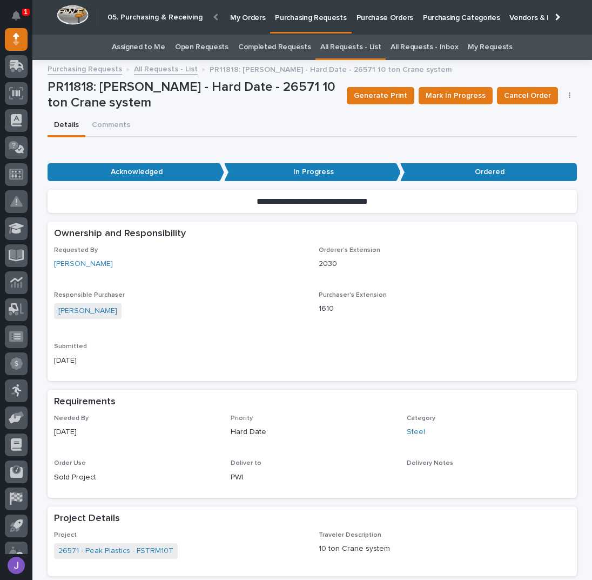
click at [159, 46] on link "Assigned to Me" at bounding box center [139, 47] width 54 height 25
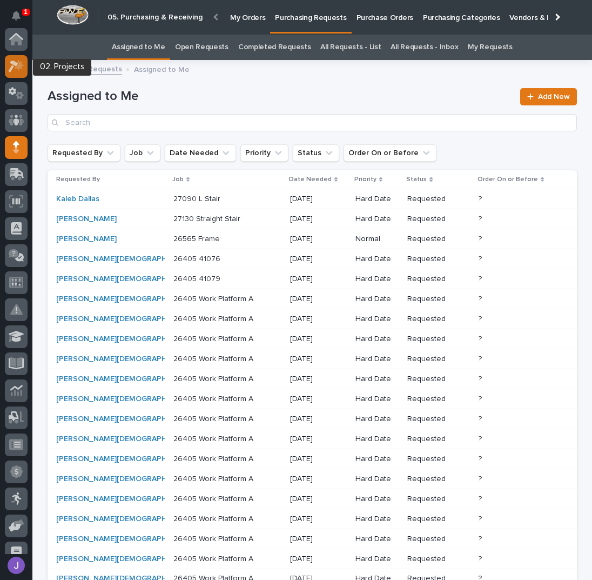
click at [12, 64] on icon at bounding box center [17, 66] width 16 height 12
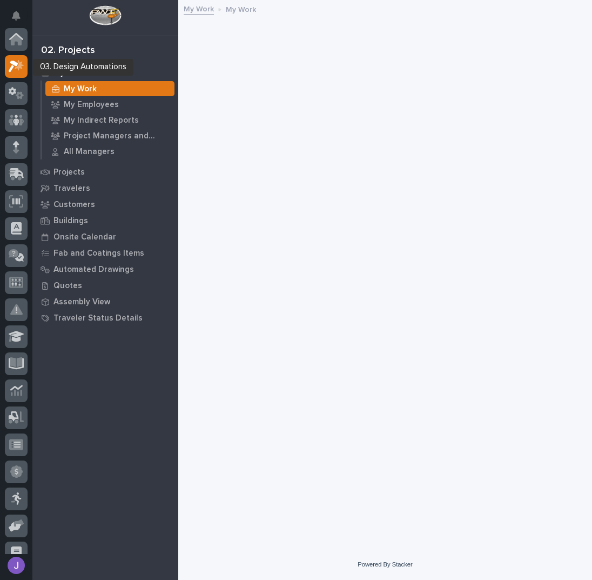
scroll to position [27, 0]
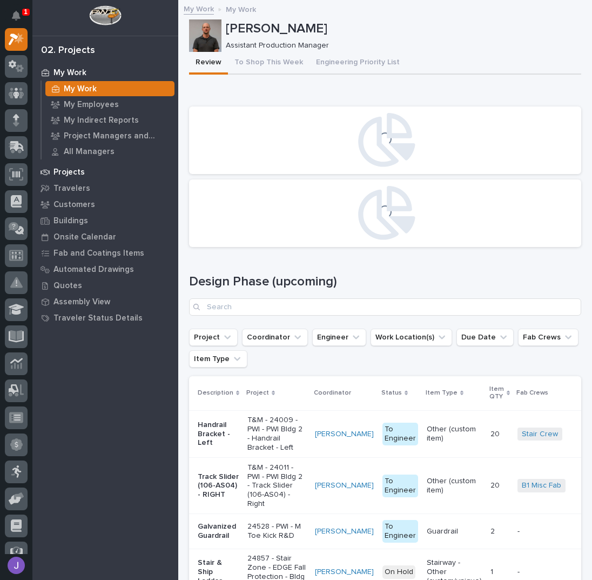
click at [75, 172] on p "Projects" at bounding box center [69, 173] width 31 height 10
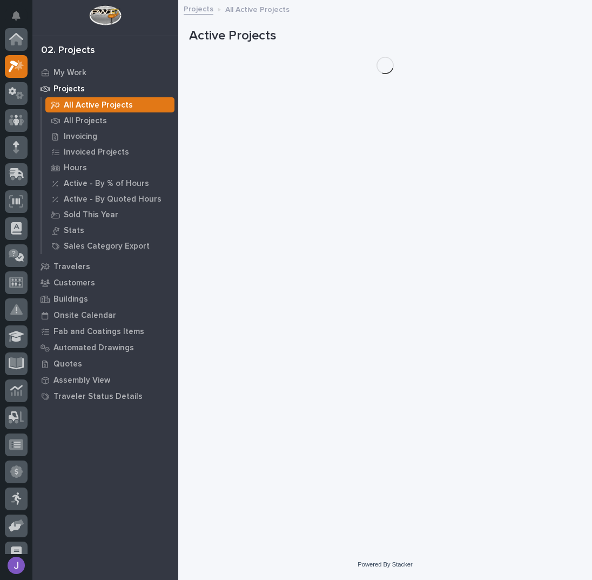
scroll to position [27, 0]
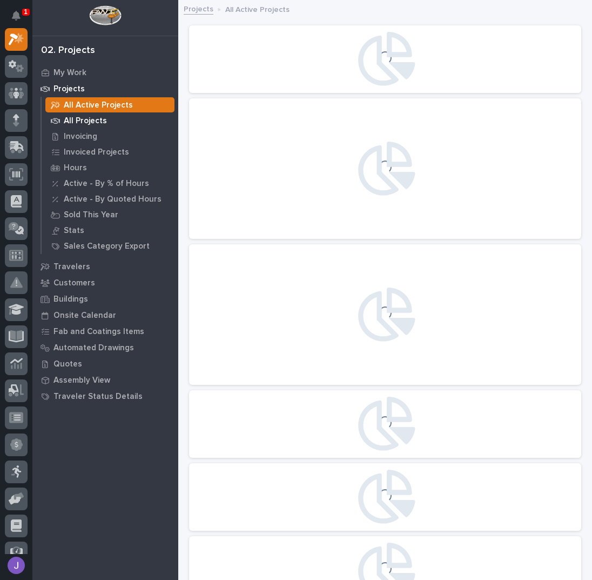
click at [81, 119] on p "All Projects" at bounding box center [85, 121] width 43 height 10
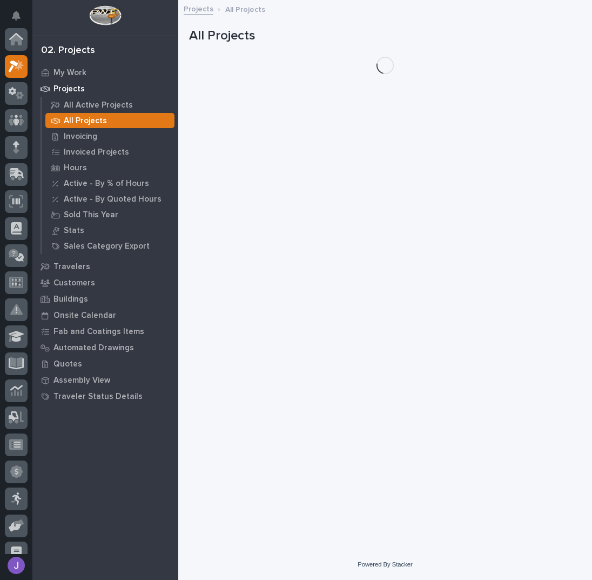
scroll to position [27, 0]
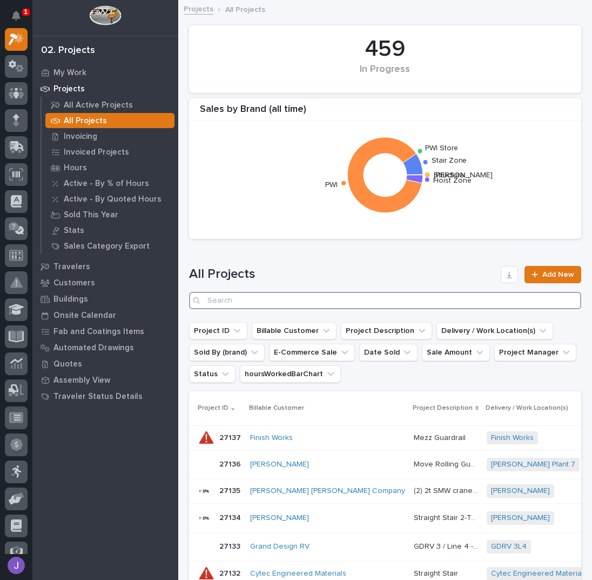
click at [241, 300] on input "Search" at bounding box center [385, 300] width 392 height 17
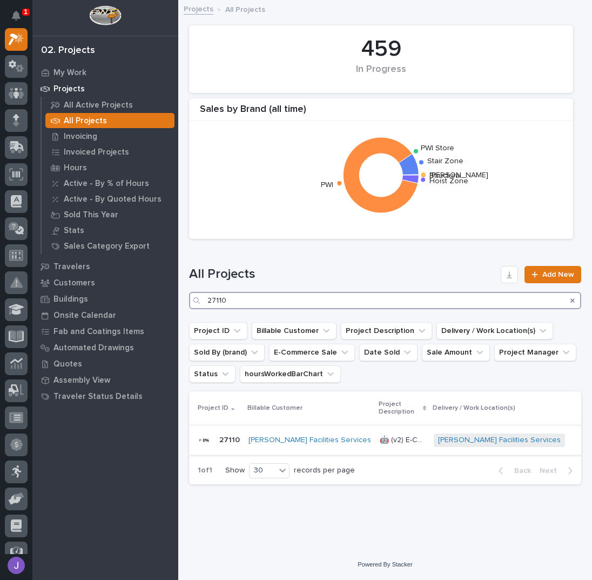
type input "27110"
click at [380, 431] on div "🤖 (v2) E-Commerce Order with Fab Item 🤖 (v2) E-Commerce Order with Fab Item" at bounding box center [402, 440] width 45 height 18
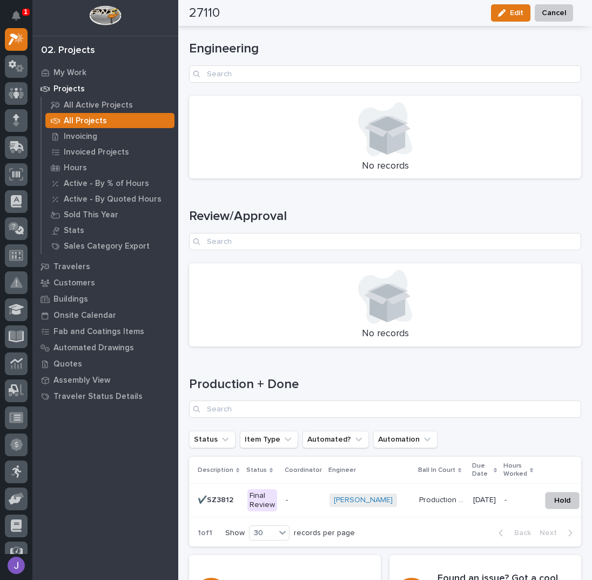
scroll to position [1419, 0]
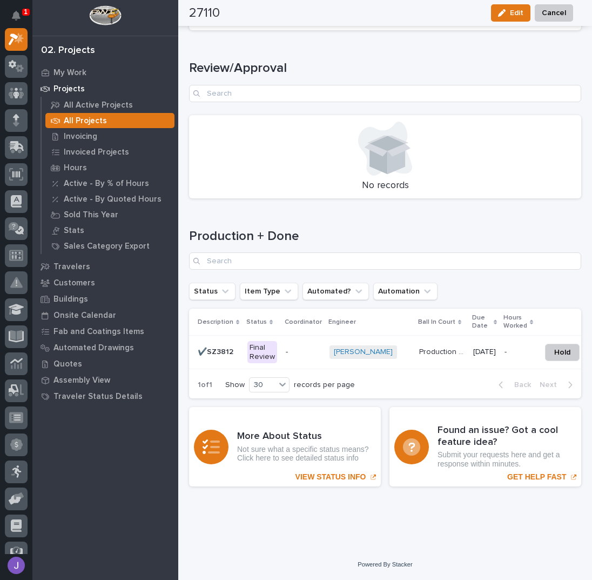
click at [269, 349] on div "Final Review" at bounding box center [263, 352] width 30 height 23
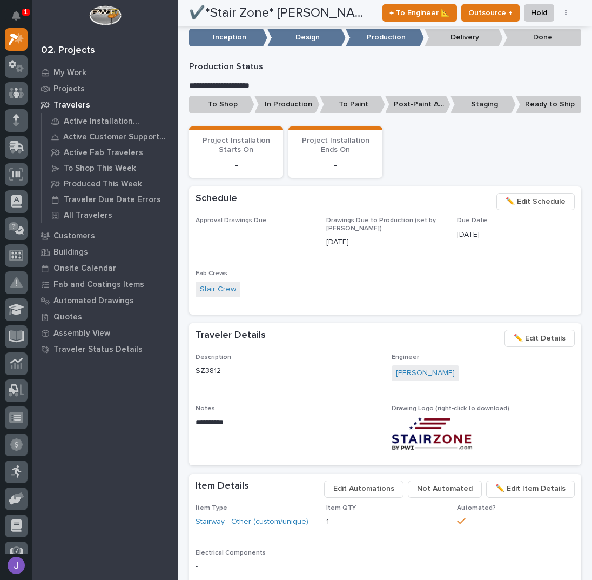
scroll to position [144, 0]
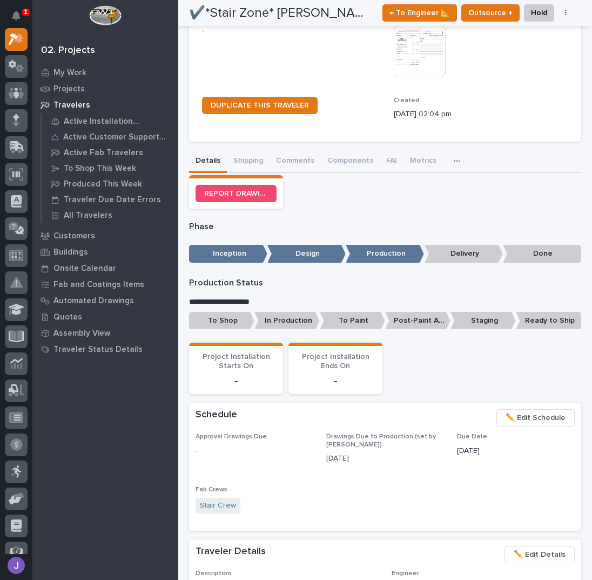
click at [228, 320] on p "To Shop" at bounding box center [221, 321] width 65 height 18
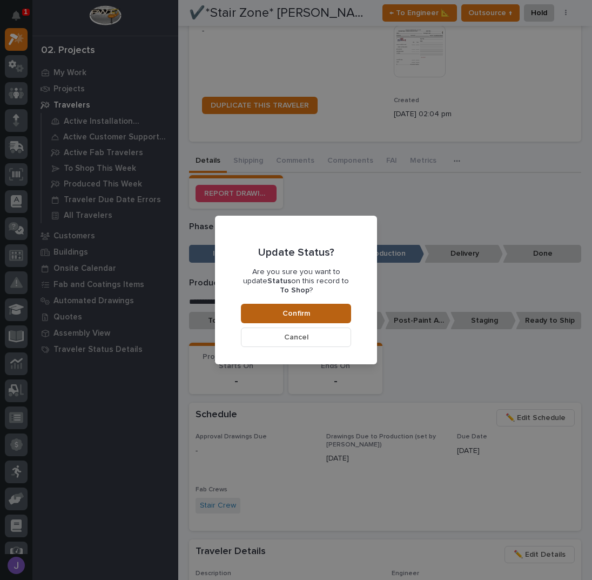
click at [266, 304] on button "Confirm" at bounding box center [296, 313] width 110 height 19
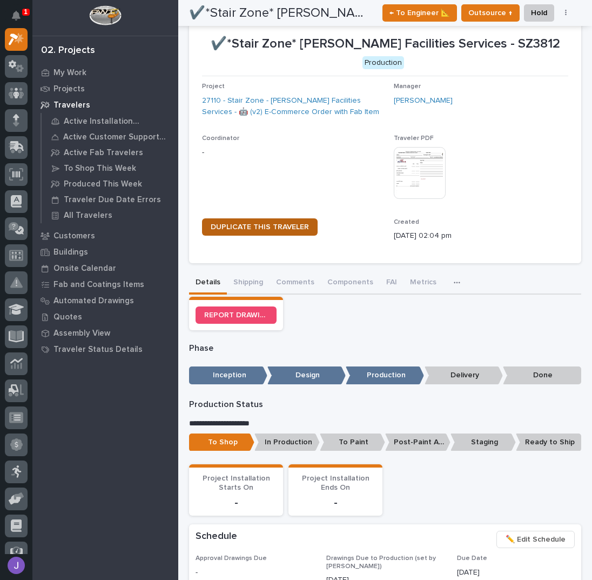
scroll to position [0, 0]
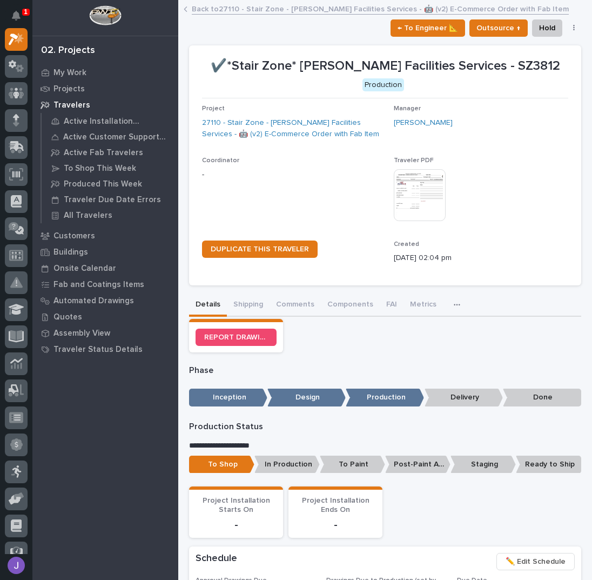
click at [213, 11] on link "Back to 27110 - Stair Zone - [PERSON_NAME] Facilities Services - 🤖 (v2) E-Comme…" at bounding box center [380, 8] width 377 height 12
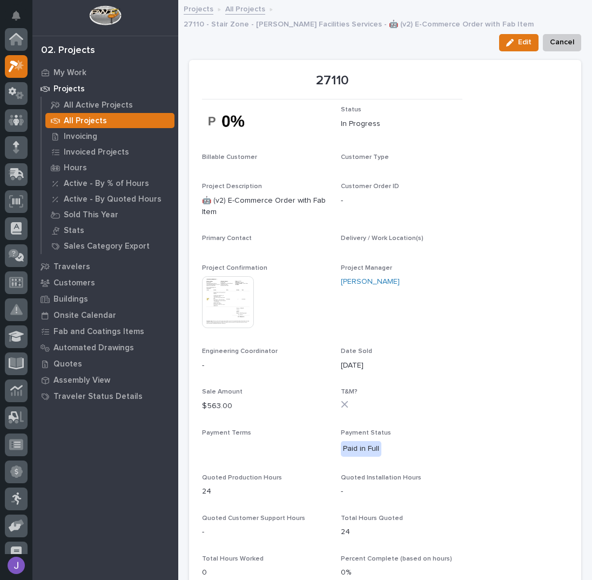
scroll to position [27, 0]
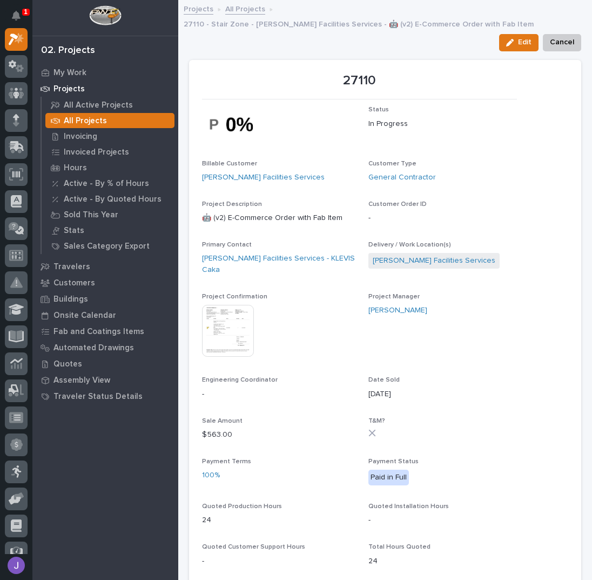
click at [234, 11] on link "All Projects" at bounding box center [245, 8] width 40 height 12
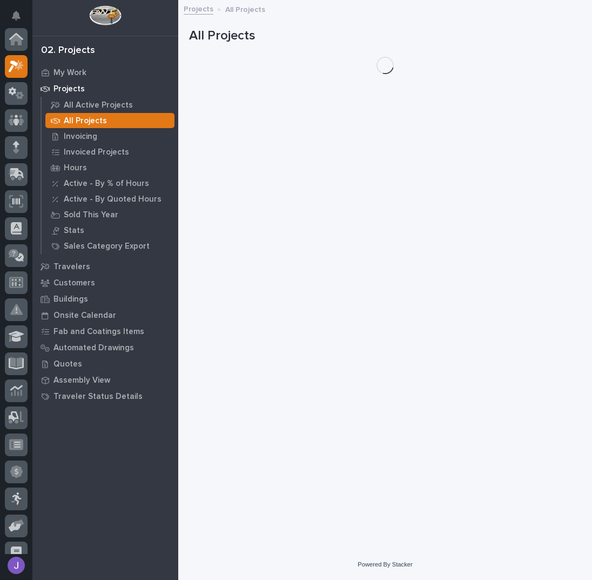
scroll to position [27, 0]
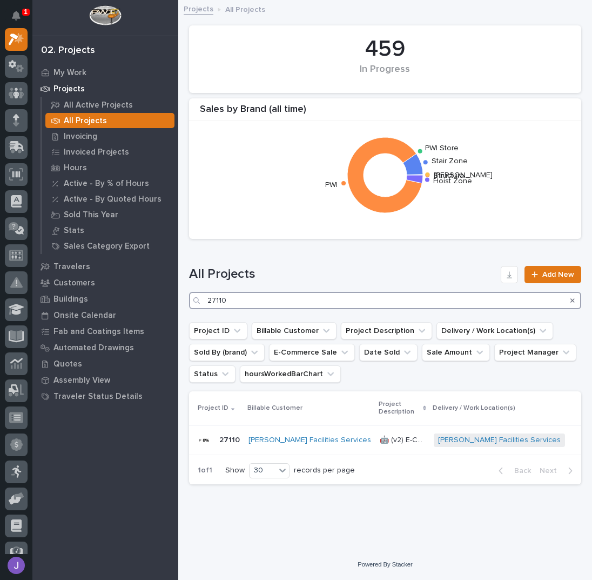
click at [241, 303] on input "27110" at bounding box center [385, 300] width 392 height 17
type input "2"
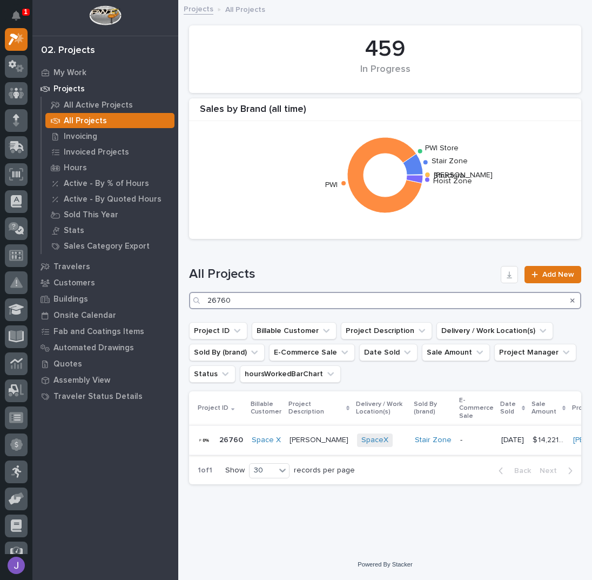
type input "26760"
click at [319, 435] on p "[PERSON_NAME]" at bounding box center [320, 438] width 61 height 11
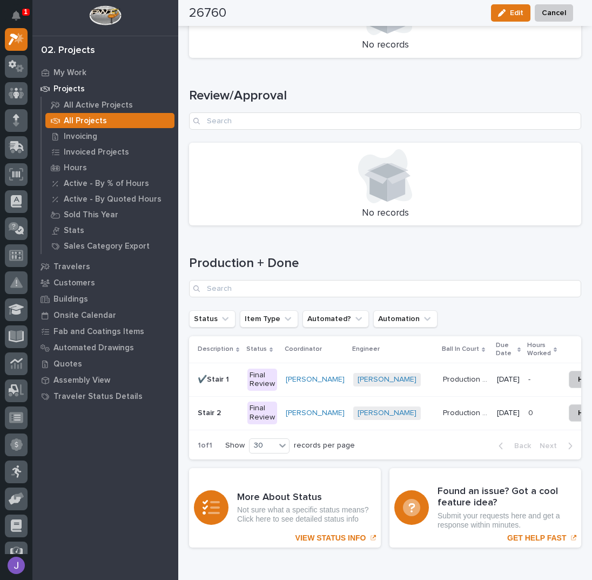
scroll to position [1369, 0]
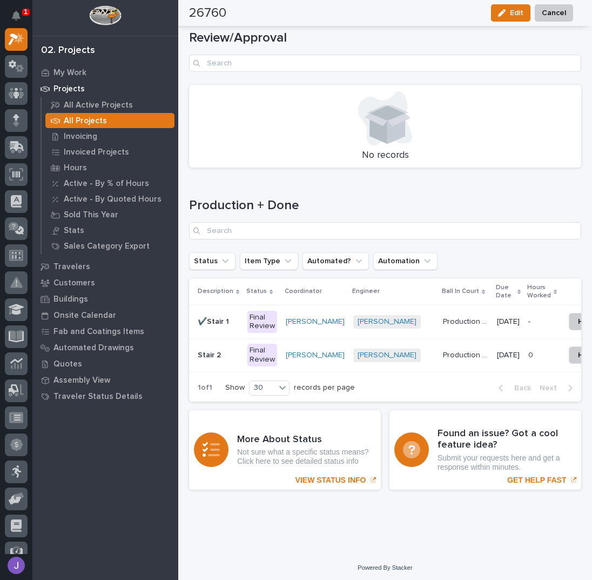
click at [228, 351] on p at bounding box center [218, 355] width 41 height 9
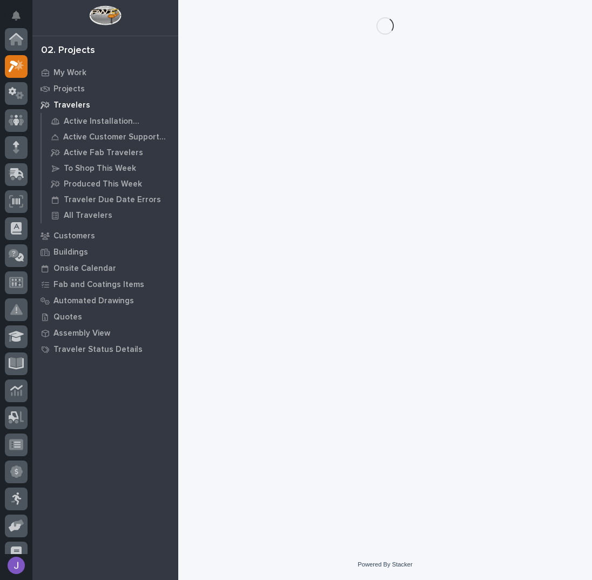
scroll to position [27, 0]
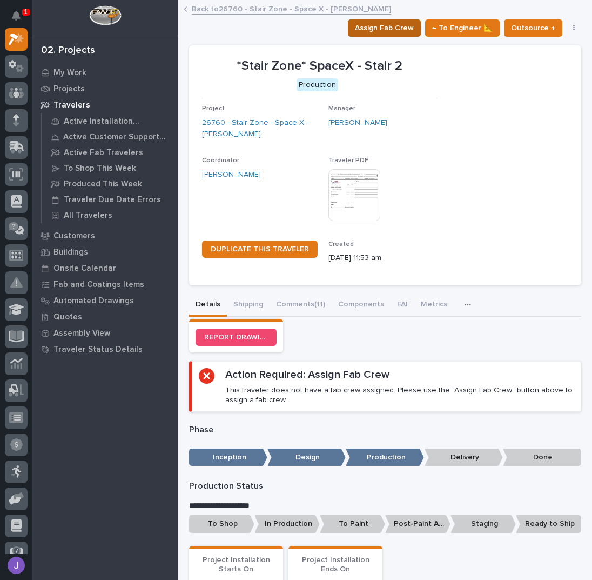
click at [391, 23] on span "Assign Fab Crew" at bounding box center [384, 28] width 59 height 13
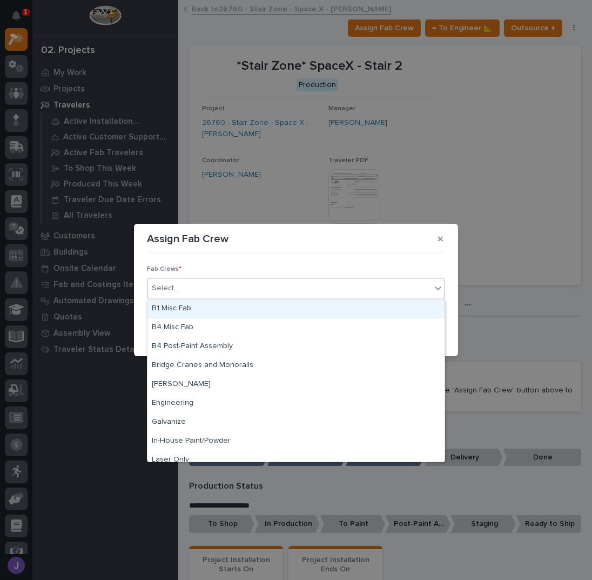
click at [225, 290] on div "Select..." at bounding box center [290, 288] width 284 height 18
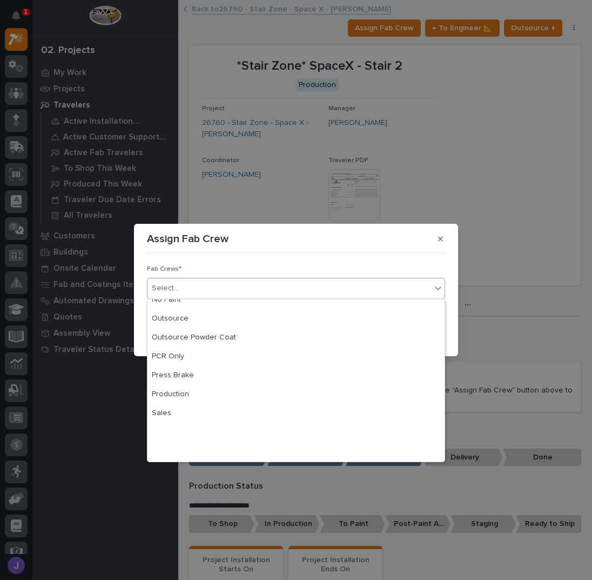
scroll to position [254, 0]
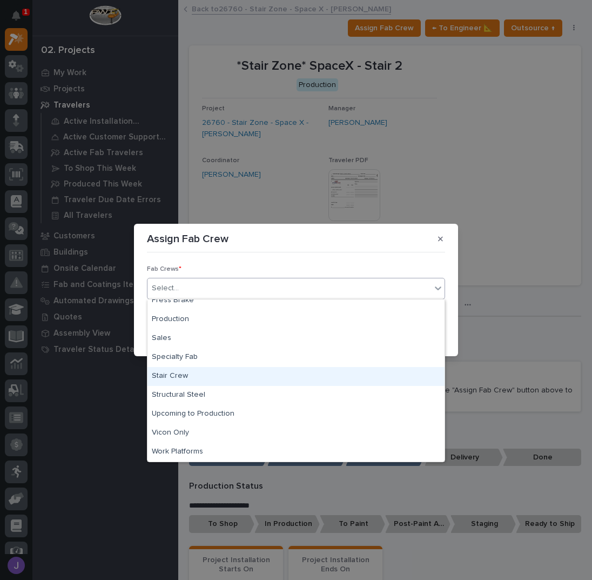
click at [182, 376] on div "Stair Crew" at bounding box center [296, 376] width 297 height 19
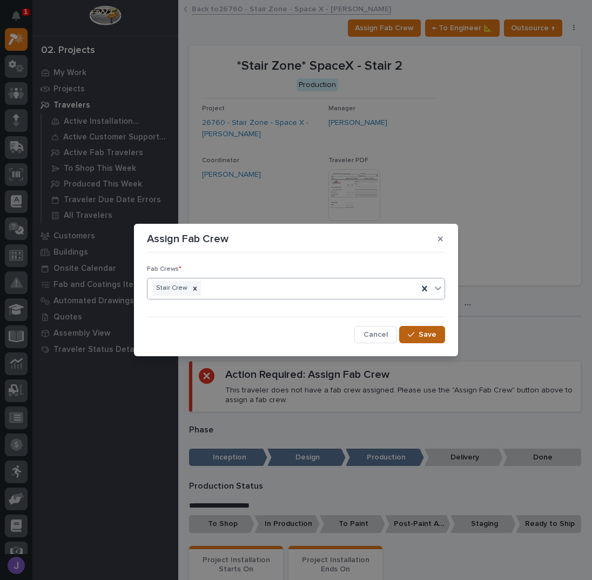
click at [410, 331] on icon "button" at bounding box center [411, 335] width 6 height 8
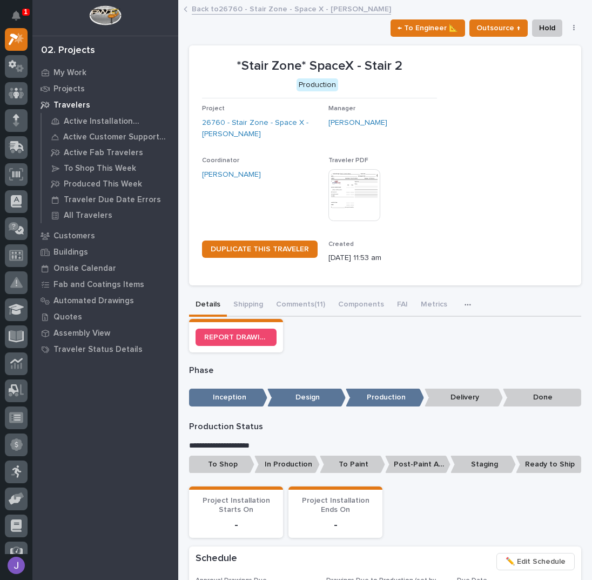
click at [224, 469] on p "To Shop" at bounding box center [221, 465] width 65 height 18
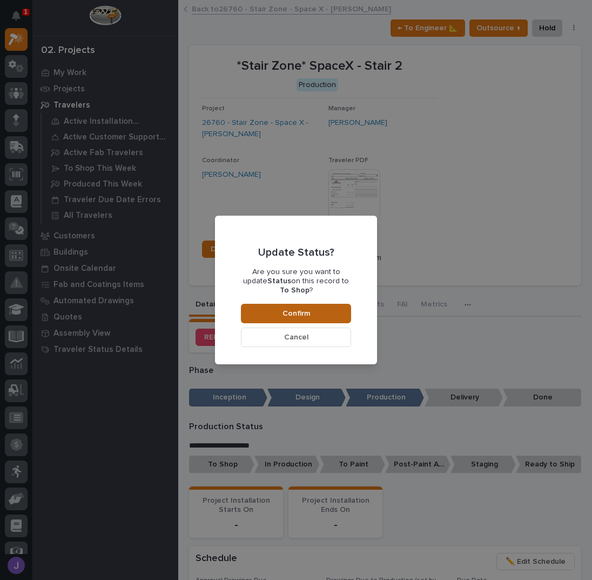
click at [288, 309] on span "Confirm" at bounding box center [297, 314] width 28 height 10
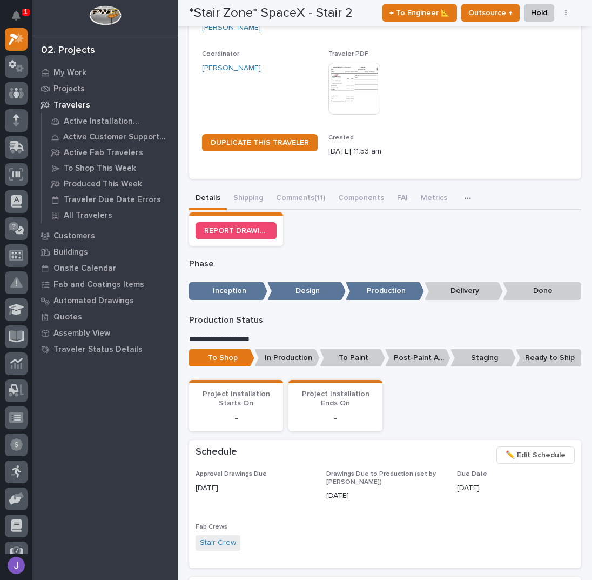
scroll to position [0, 0]
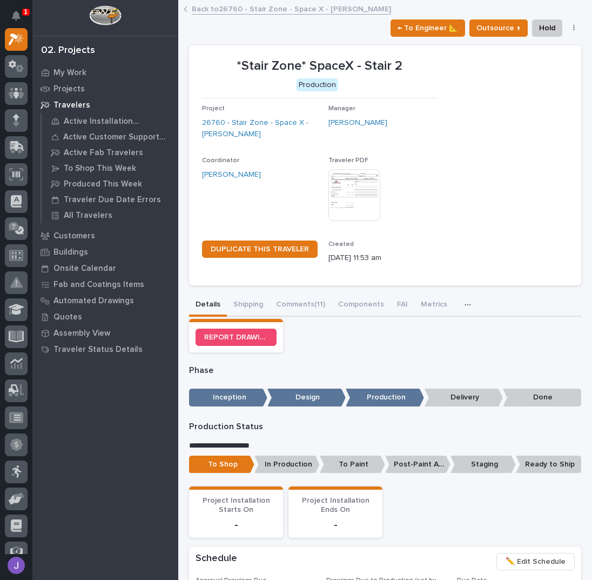
click at [228, 8] on link "Back to 26760 - Stair Zone - Space X - [PERSON_NAME]" at bounding box center [291, 8] width 199 height 12
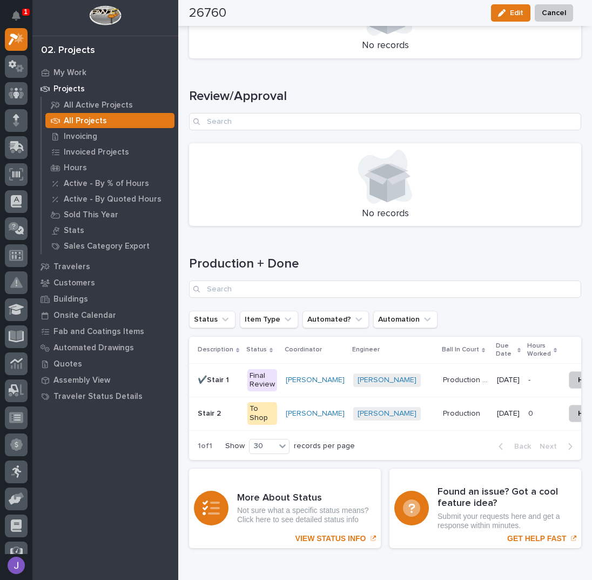
scroll to position [1376, 0]
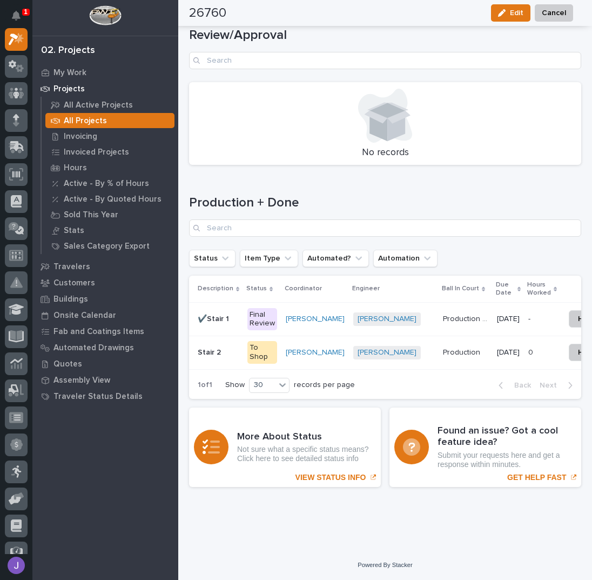
click at [237, 315] on p at bounding box center [218, 319] width 41 height 9
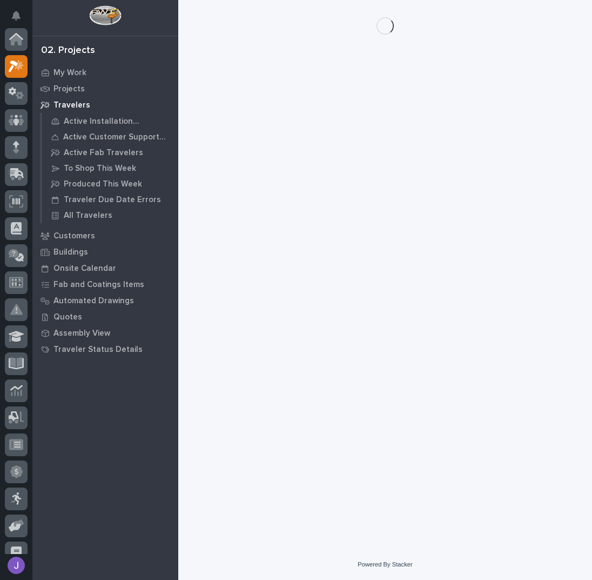
scroll to position [27, 0]
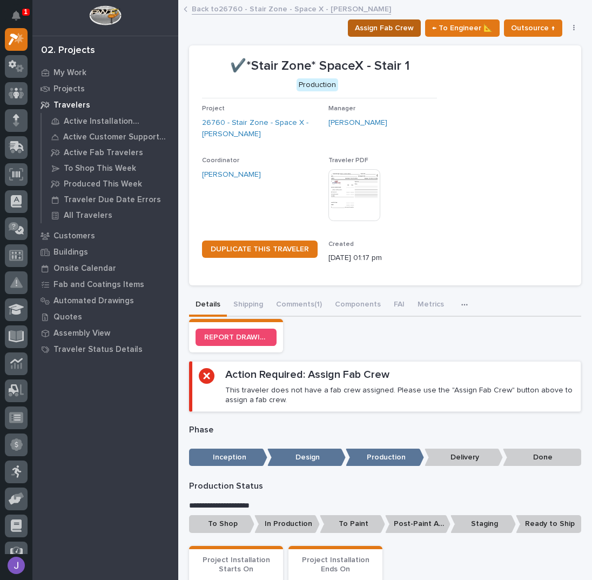
click at [390, 24] on span "Assign Fab Crew" at bounding box center [384, 28] width 59 height 13
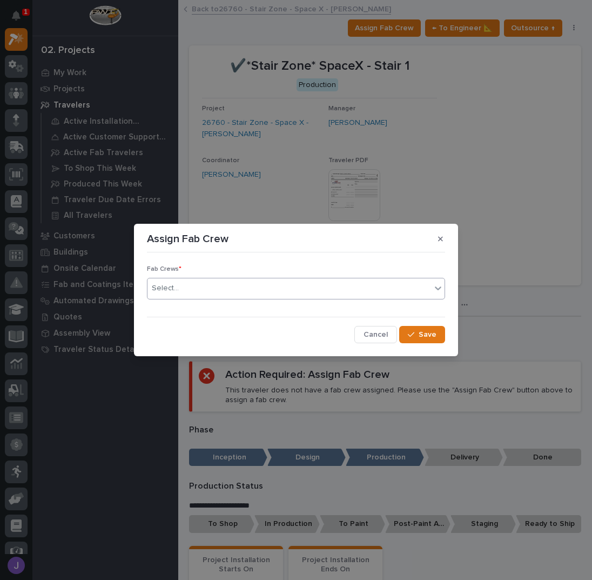
click at [213, 288] on div "Select..." at bounding box center [290, 288] width 284 height 18
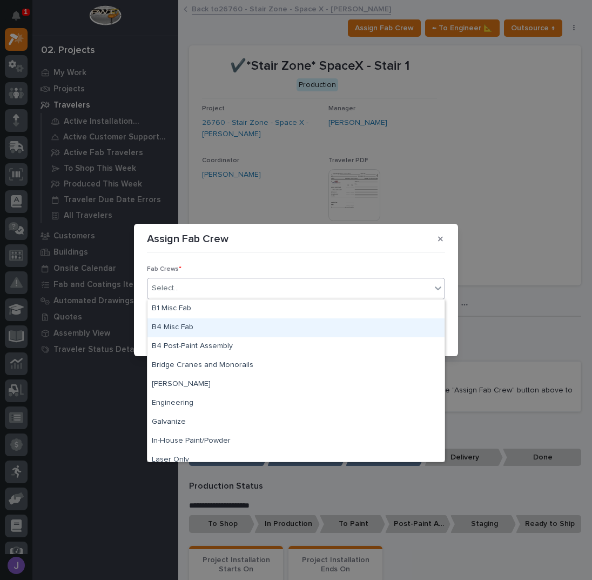
scroll to position [254, 0]
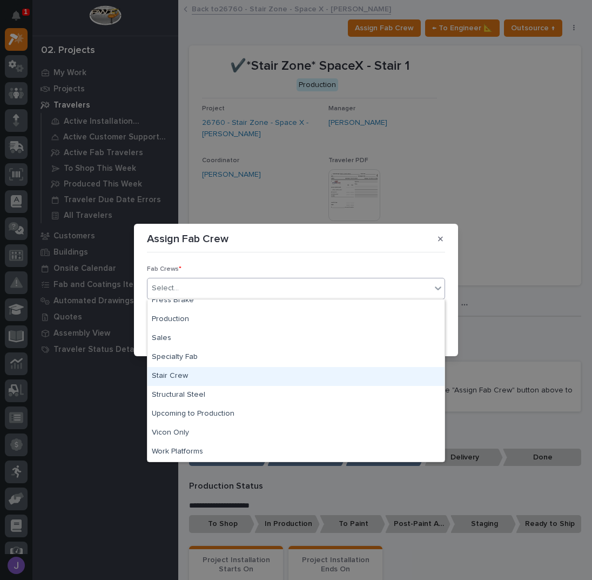
click at [184, 374] on div "Stair Crew" at bounding box center [296, 376] width 297 height 19
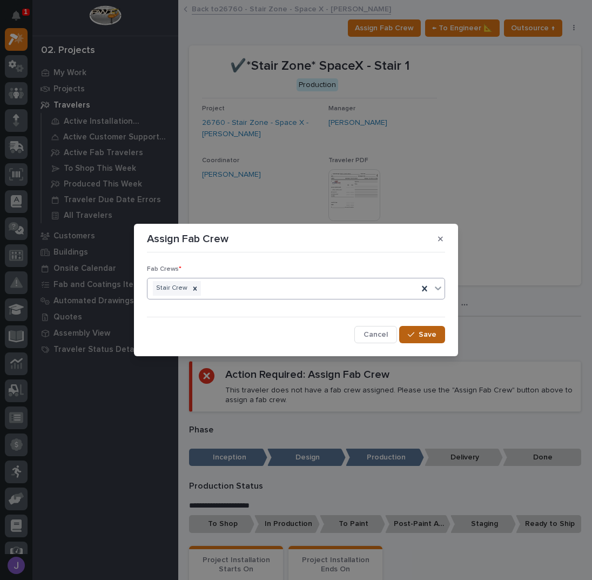
click at [420, 336] on span "Save" at bounding box center [428, 335] width 18 height 10
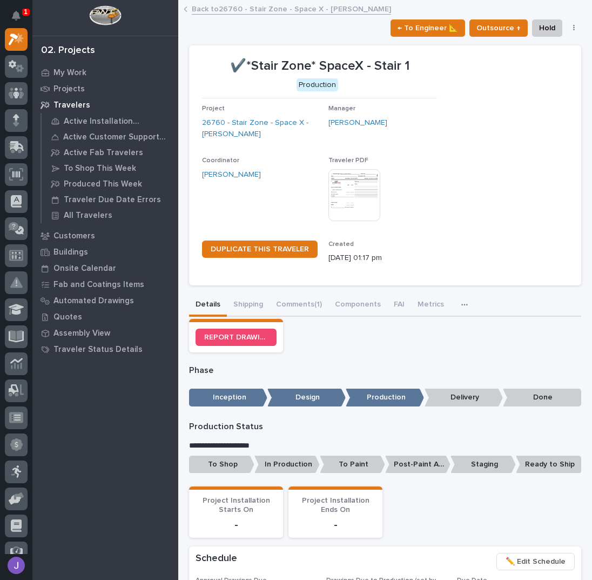
click at [218, 464] on p "To Shop" at bounding box center [221, 465] width 65 height 18
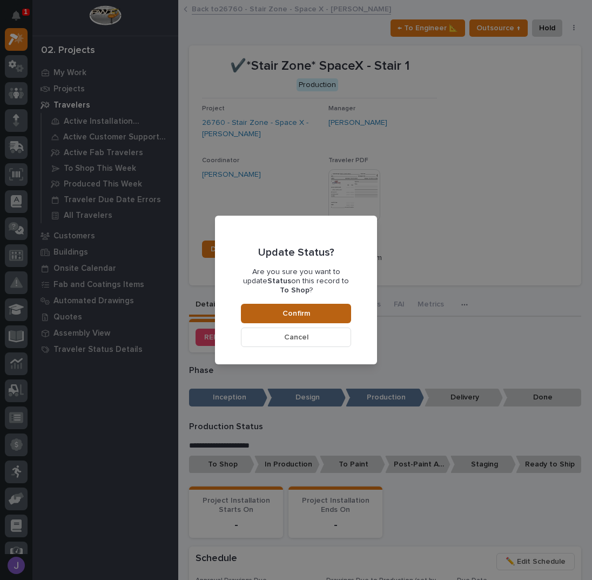
click at [328, 304] on button "Confirm" at bounding box center [296, 313] width 110 height 19
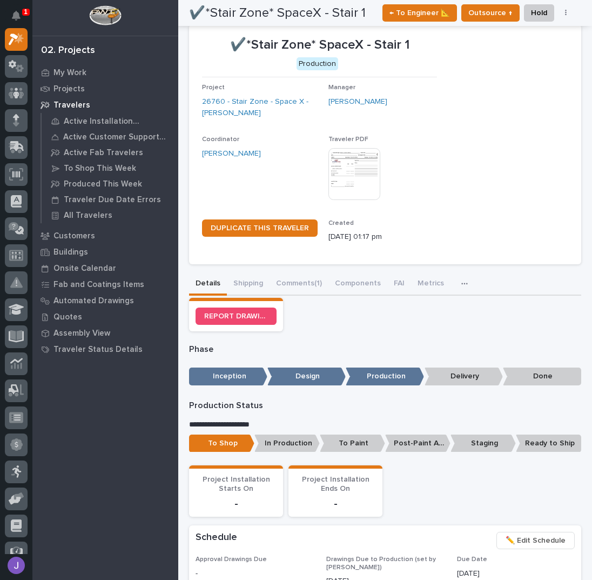
scroll to position [0, 0]
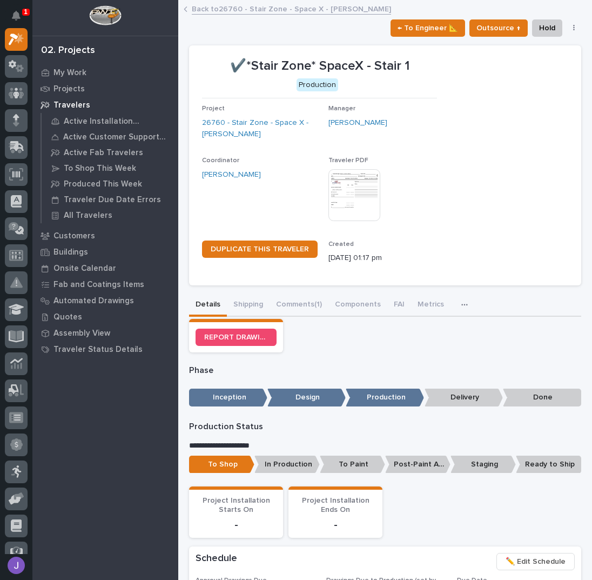
click at [16, 132] on div at bounding box center [16, 122] width 23 height 27
click at [19, 129] on div at bounding box center [16, 120] width 23 height 23
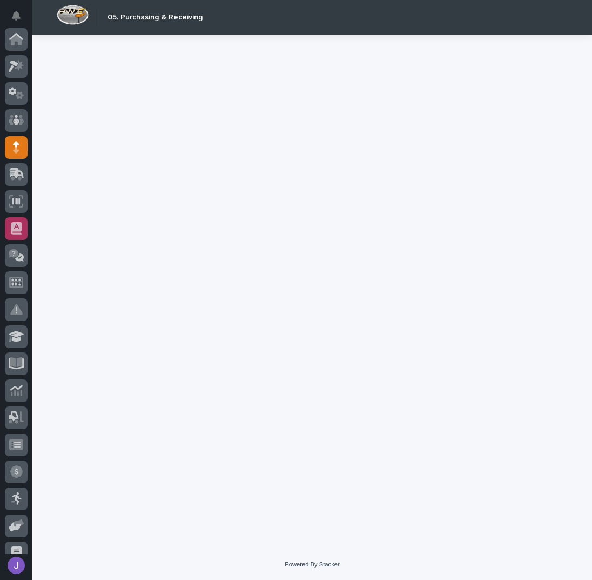
scroll to position [108, 0]
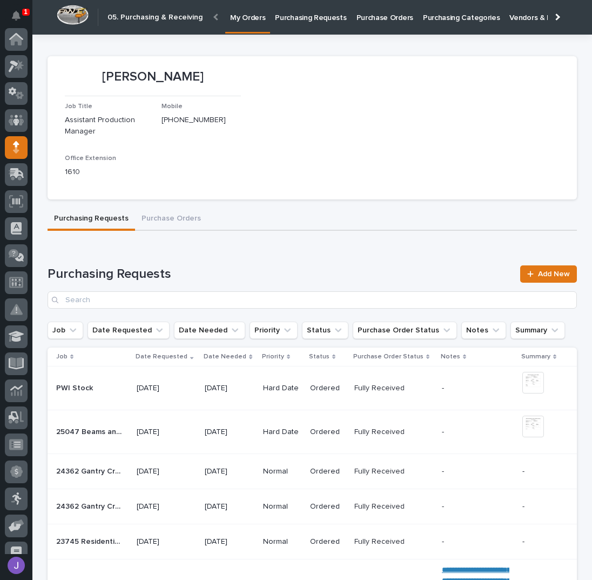
click at [373, 19] on p "Purchase Orders" at bounding box center [385, 11] width 57 height 23
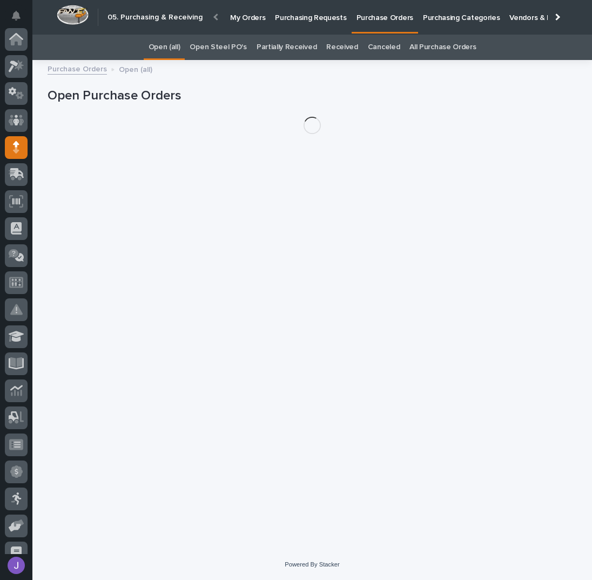
scroll to position [108, 0]
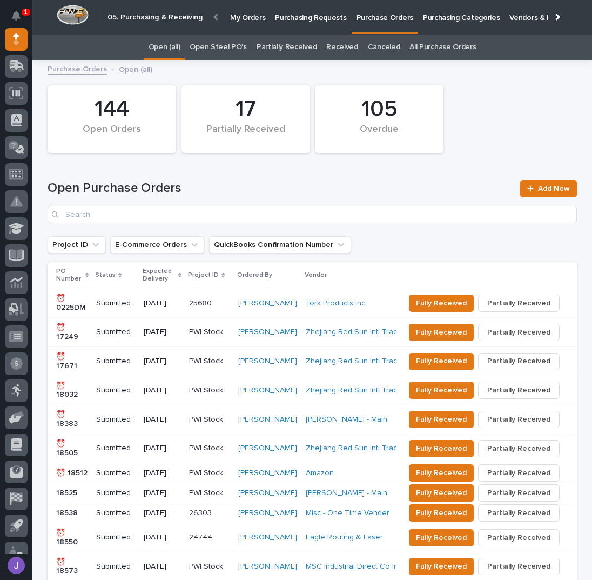
click at [213, 43] on link "Open Steel PO's" at bounding box center [218, 47] width 57 height 25
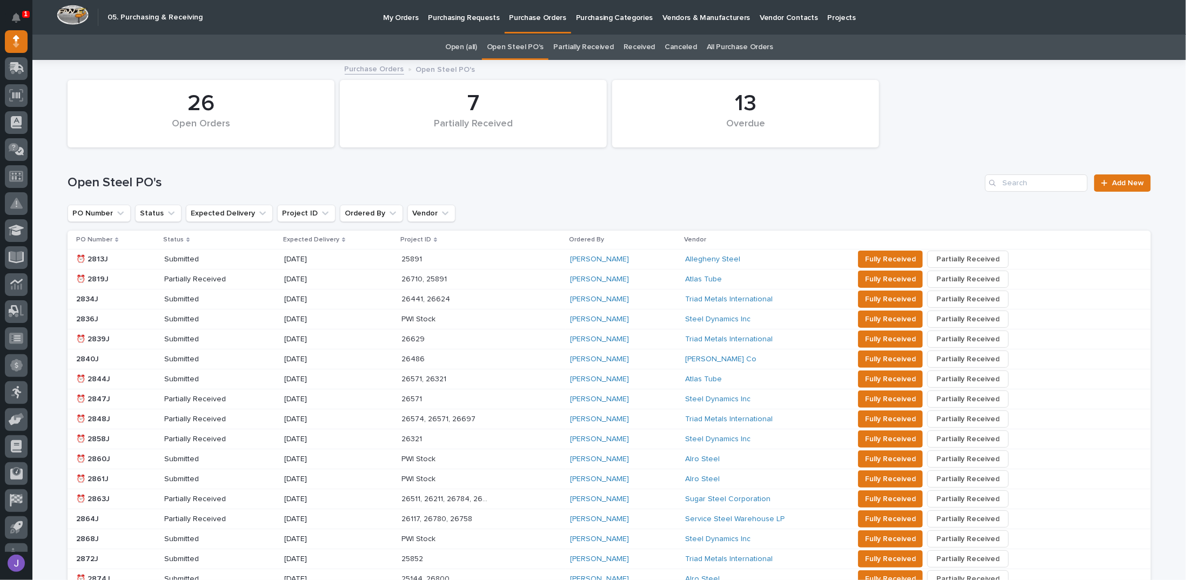
click at [593, 56] on link "All Purchase Orders" at bounding box center [740, 47] width 66 height 25
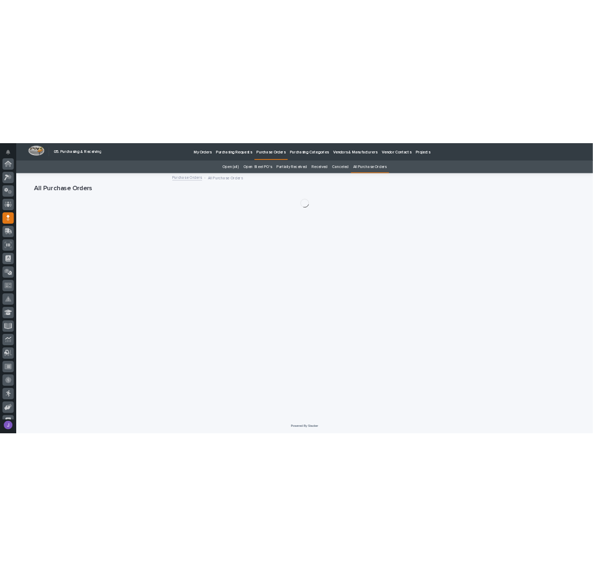
scroll to position [108, 0]
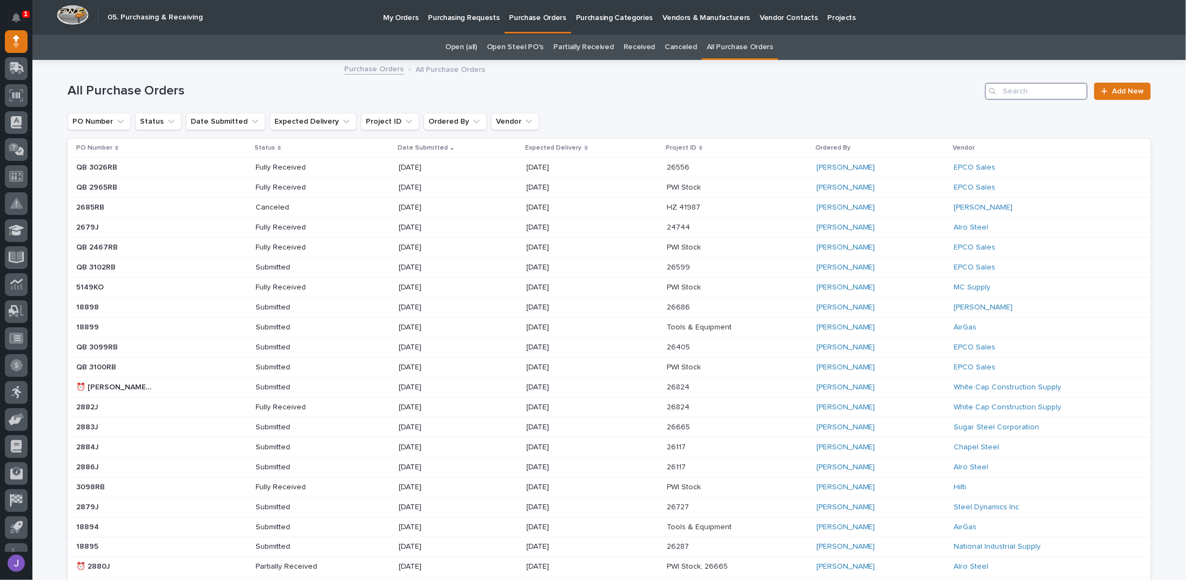
click at [593, 92] on input "Search" at bounding box center [1036, 91] width 103 height 17
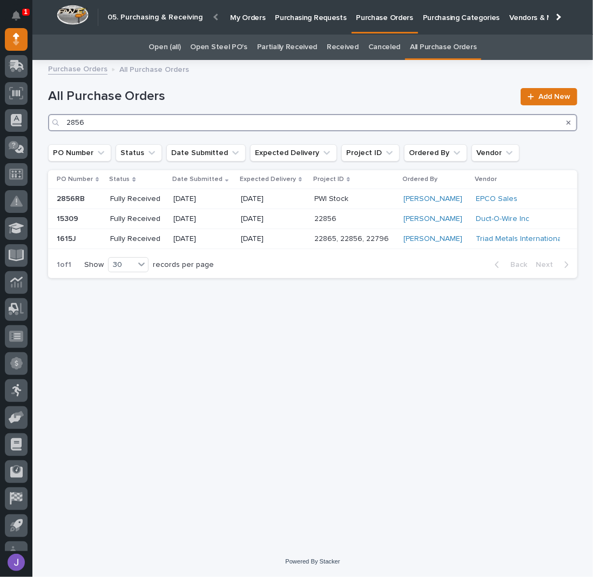
type input "2856"
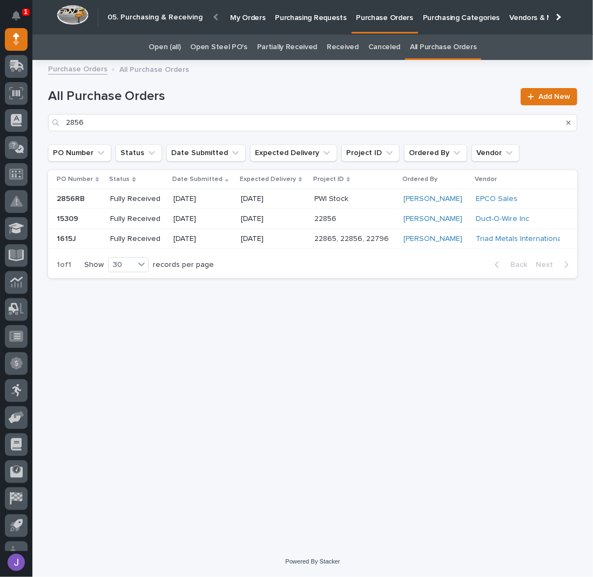
click at [233, 42] on link "Open Steel PO's" at bounding box center [218, 47] width 57 height 25
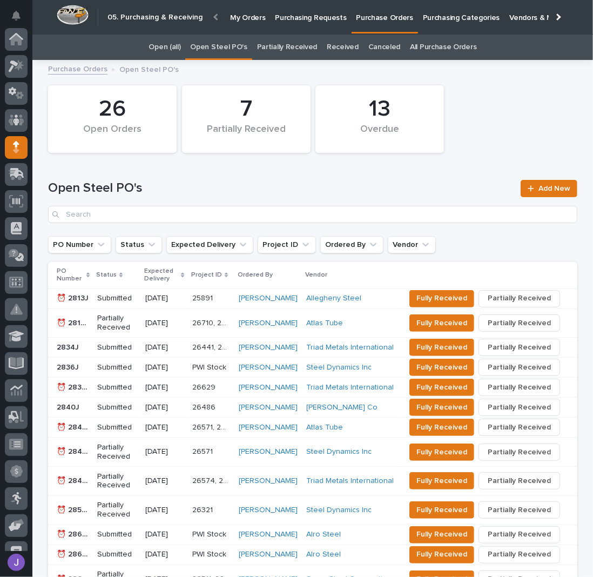
scroll to position [108, 0]
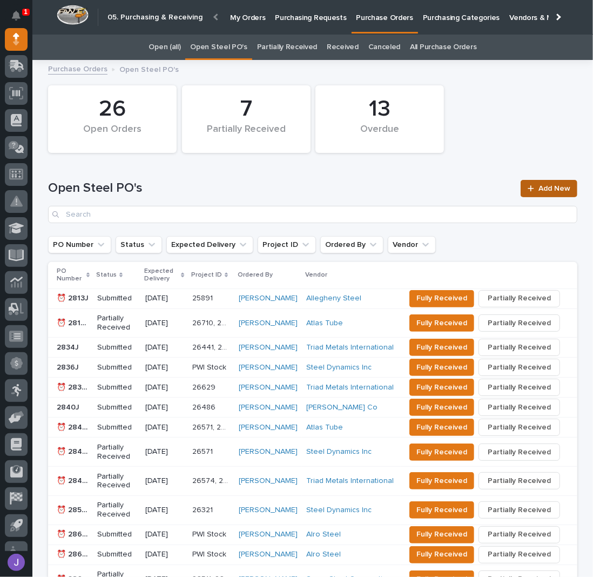
click at [552, 186] on span "Add New" at bounding box center [555, 189] width 32 height 8
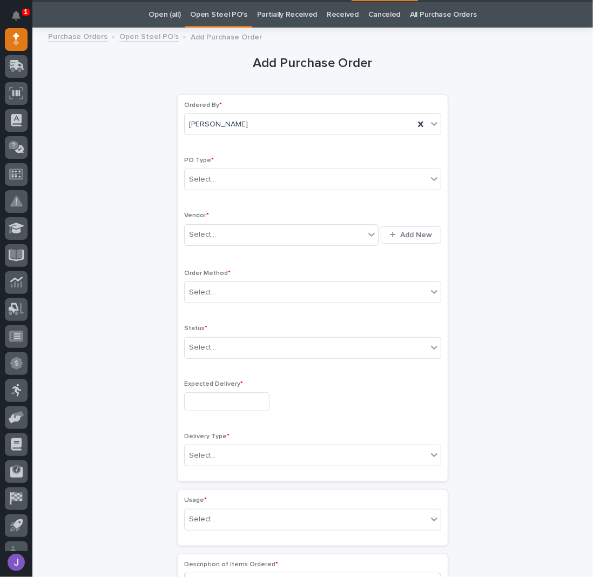
scroll to position [34, 0]
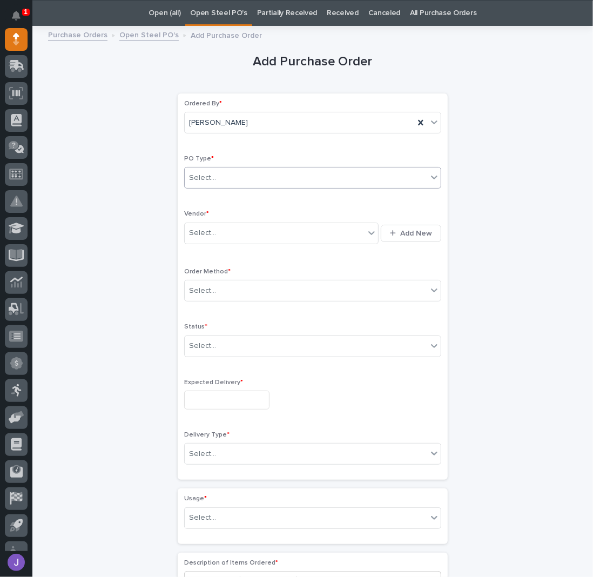
click at [274, 177] on div "Select..." at bounding box center [306, 178] width 243 height 18
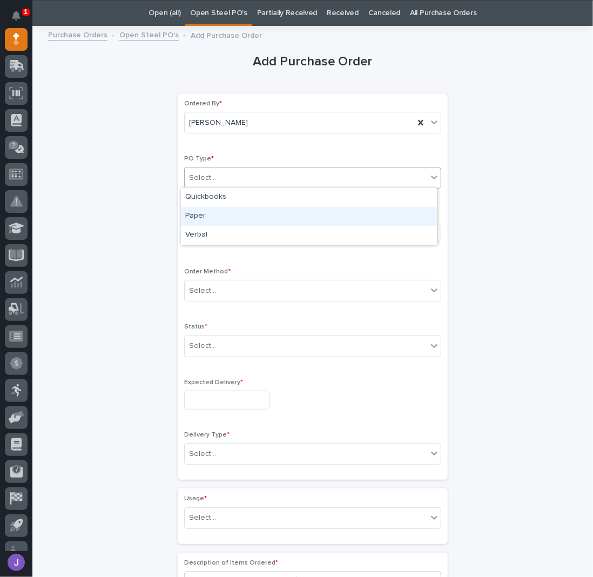
click at [225, 212] on div "Paper" at bounding box center [309, 216] width 256 height 19
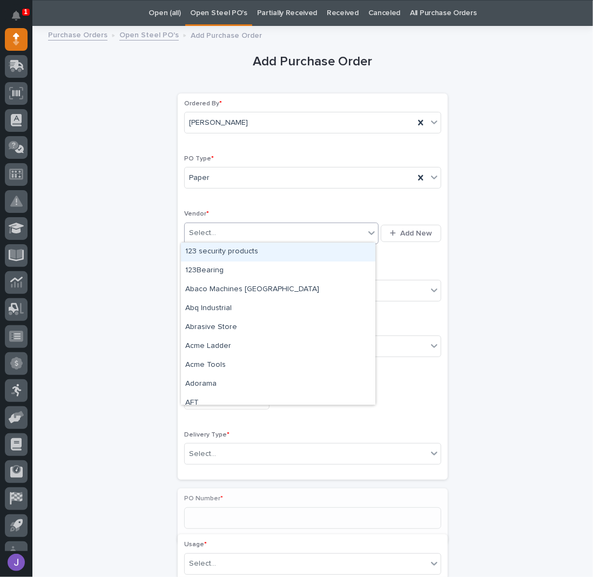
click at [216, 231] on div "Select..." at bounding box center [275, 233] width 180 height 18
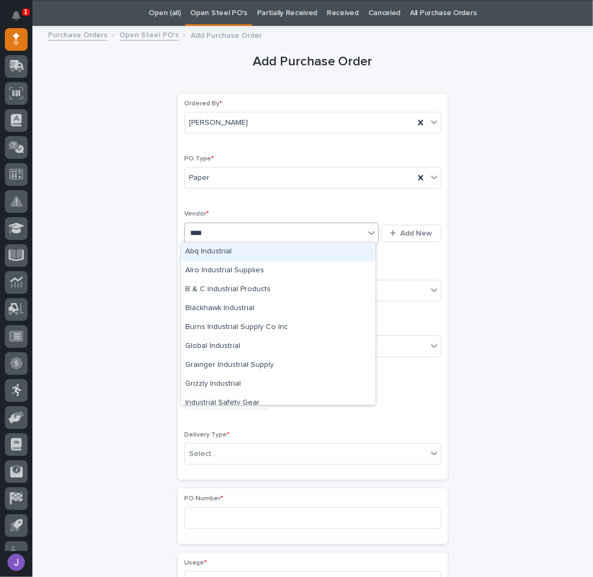
type input "*****"
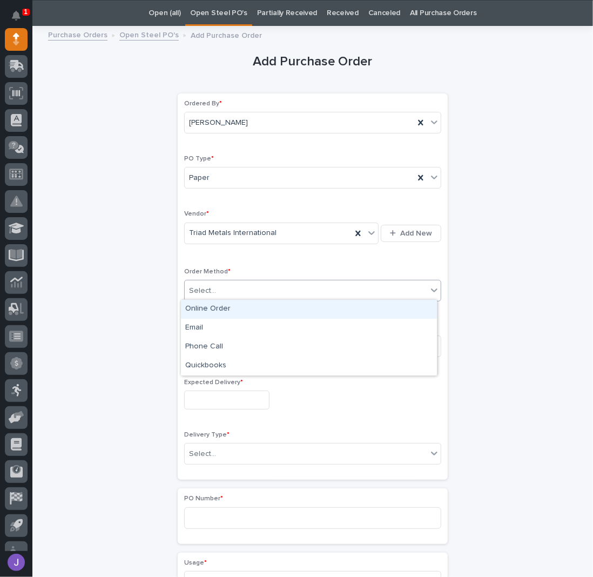
click at [198, 292] on div "Select..." at bounding box center [202, 290] width 27 height 11
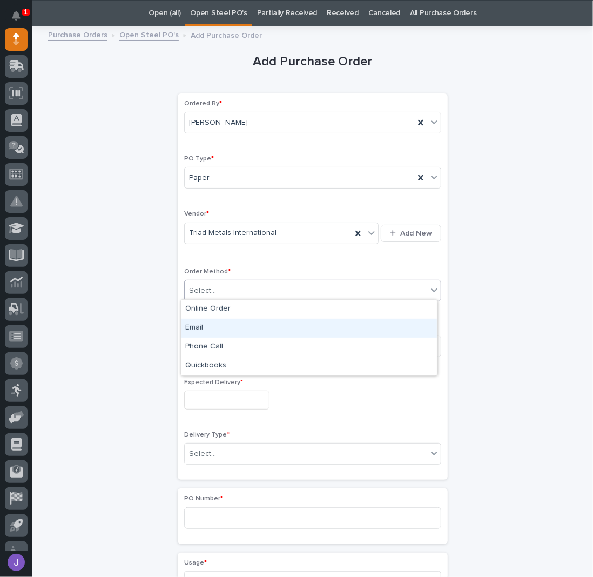
click at [202, 326] on div "Email" at bounding box center [309, 328] width 256 height 19
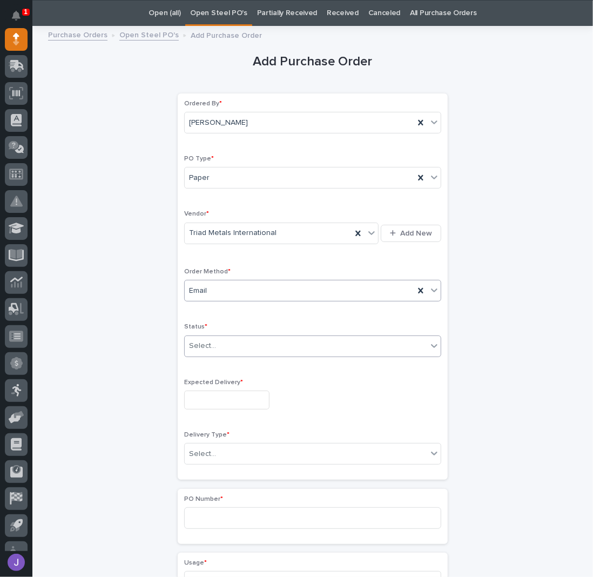
click at [217, 350] on div at bounding box center [217, 346] width 1 height 14
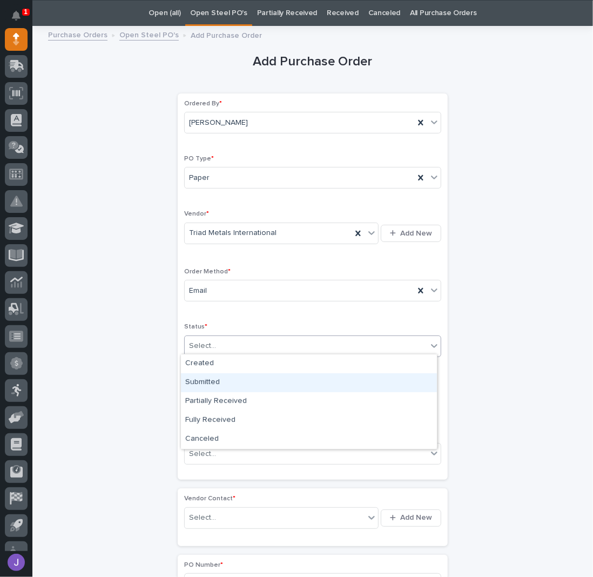
click at [205, 378] on div "Submitted" at bounding box center [309, 382] width 256 height 19
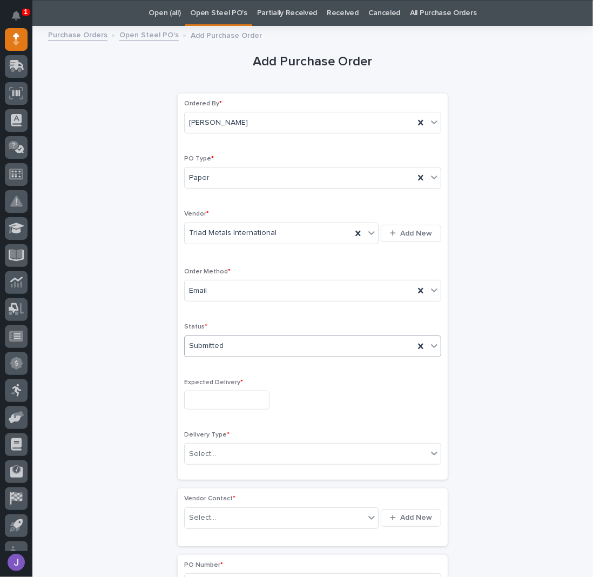
click at [206, 404] on input "text" at bounding box center [226, 400] width 85 height 19
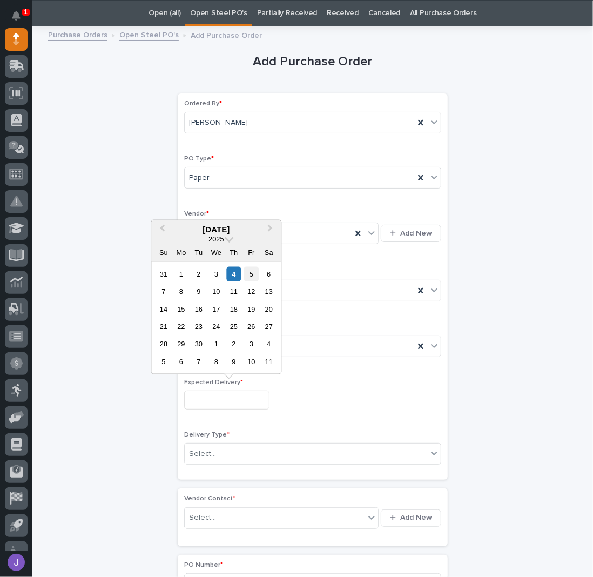
click at [249, 276] on div "5" at bounding box center [251, 273] width 15 height 15
type input "**********"
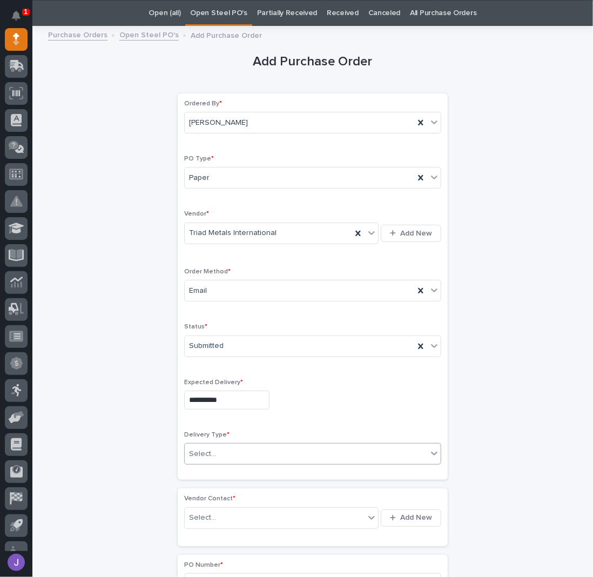
click at [207, 452] on div "Select..." at bounding box center [202, 454] width 27 height 11
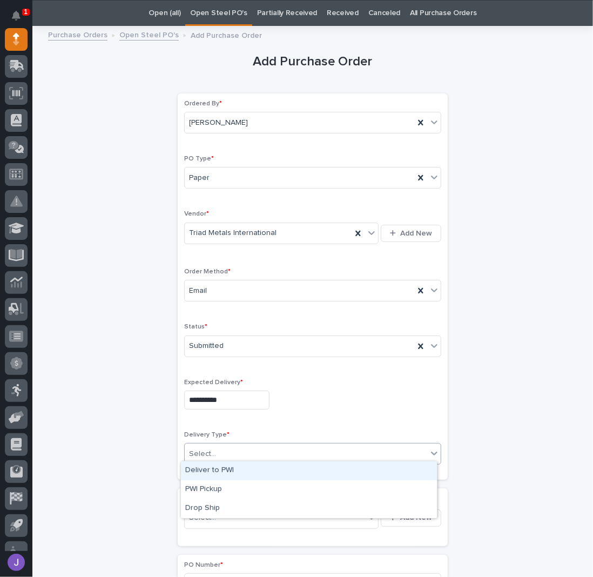
click at [207, 471] on div "Deliver to PWI" at bounding box center [309, 471] width 256 height 19
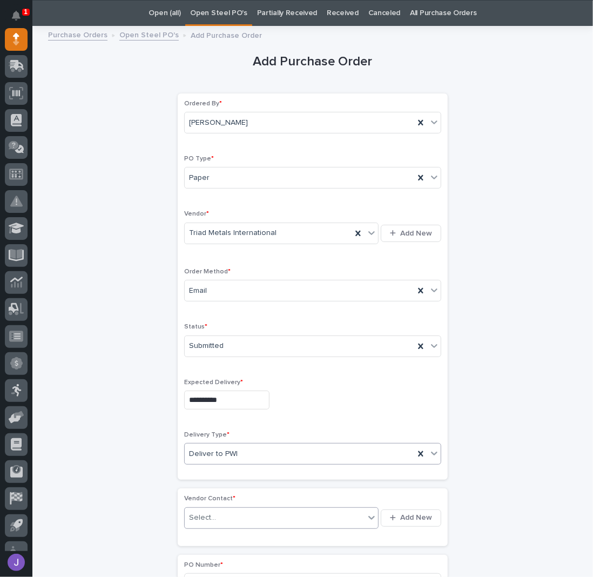
click at [202, 512] on div "Select..." at bounding box center [202, 517] width 27 height 11
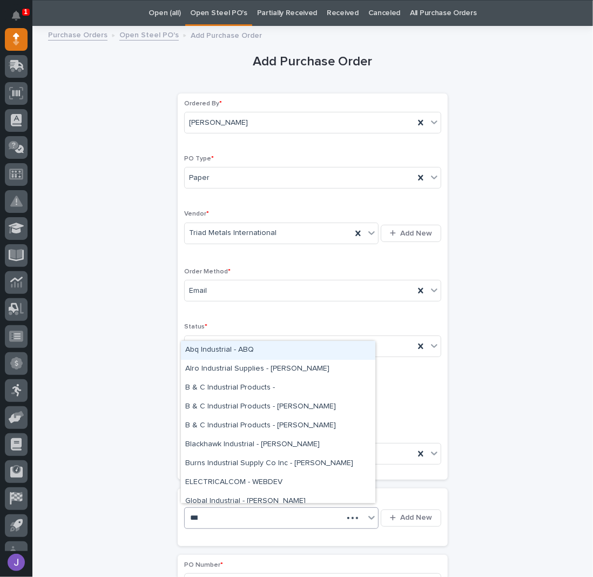
type input "****"
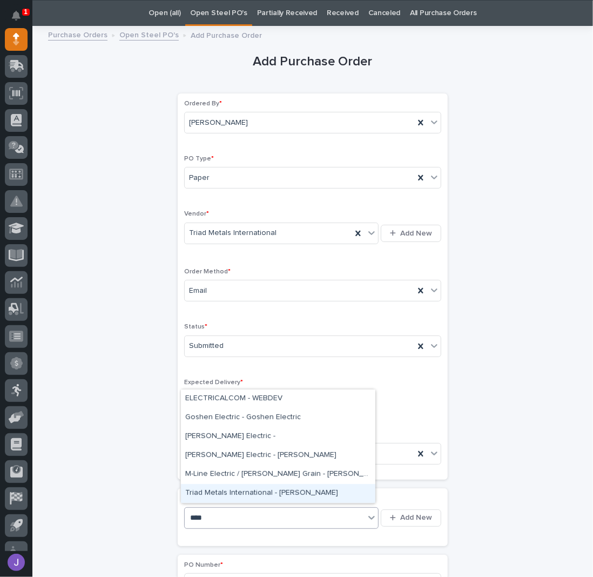
click at [208, 493] on div "Triad Metals International - [PERSON_NAME]" at bounding box center [278, 493] width 195 height 19
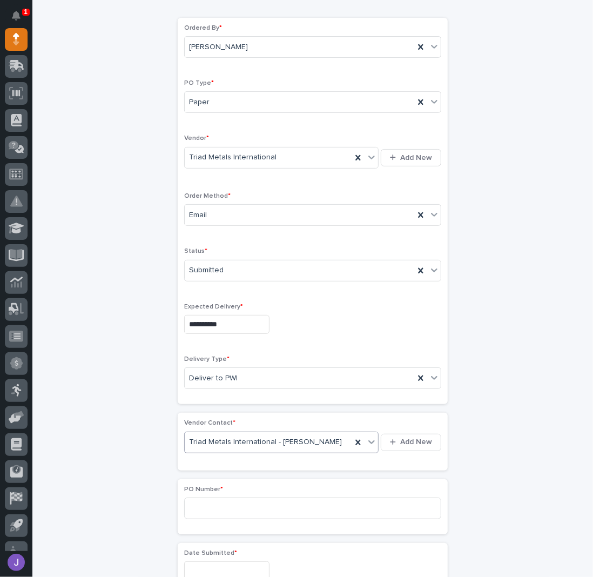
scroll to position [250, 0]
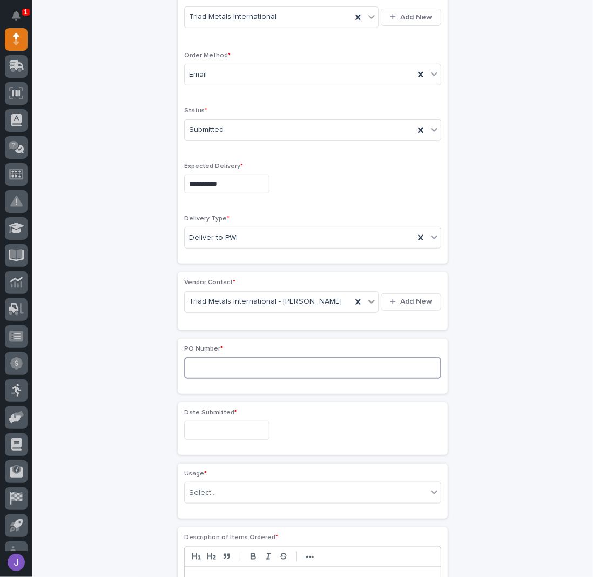
click at [203, 363] on input at bounding box center [312, 368] width 257 height 22
type input "2856J"
click at [223, 439] on div "Date Submitted *" at bounding box center [312, 428] width 257 height 39
click at [217, 430] on input "text" at bounding box center [226, 430] width 85 height 19
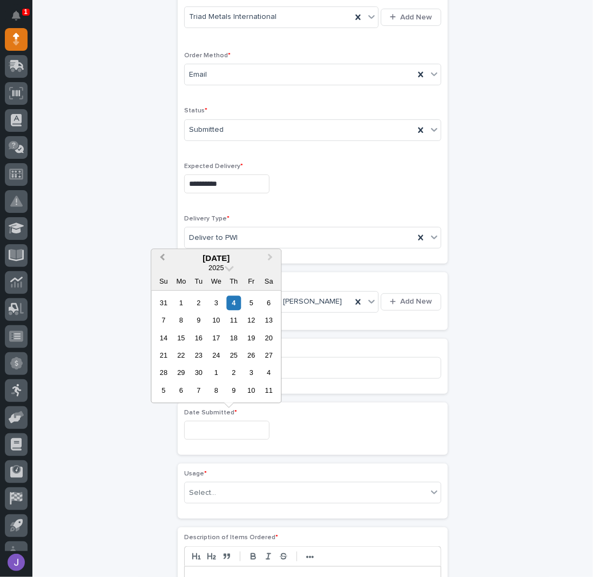
click at [162, 259] on button "Previous Month" at bounding box center [160, 258] width 17 height 17
click at [200, 372] on div "26" at bounding box center [198, 373] width 15 height 15
type input "**********"
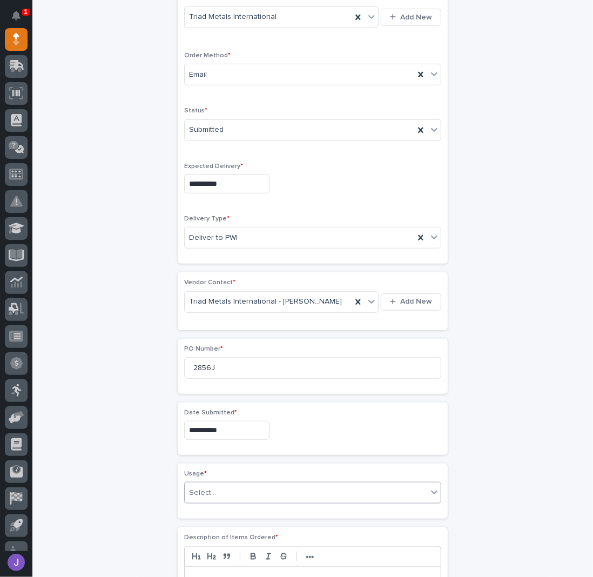
click at [214, 493] on div "Select..." at bounding box center [306, 493] width 243 height 18
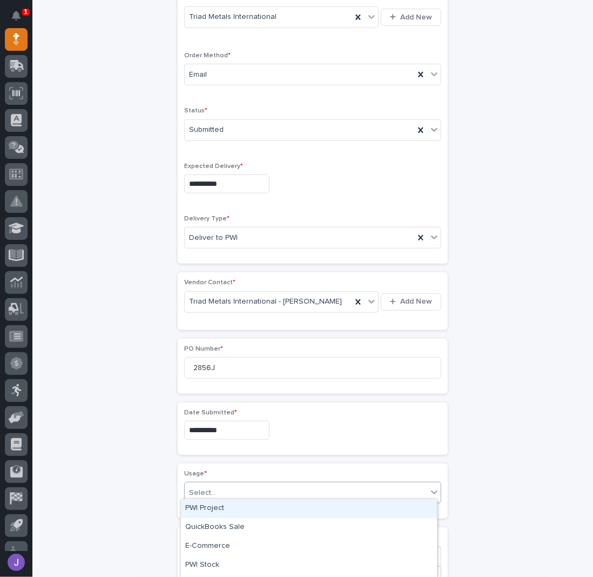
click at [209, 510] on div "PWI Project" at bounding box center [309, 508] width 256 height 19
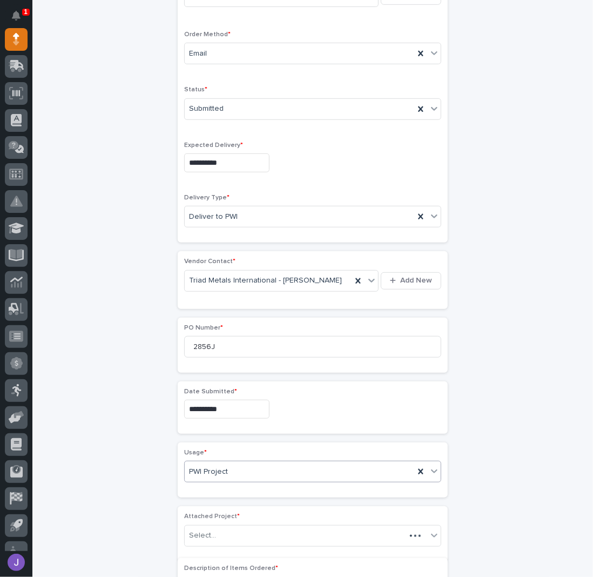
scroll to position [282, 0]
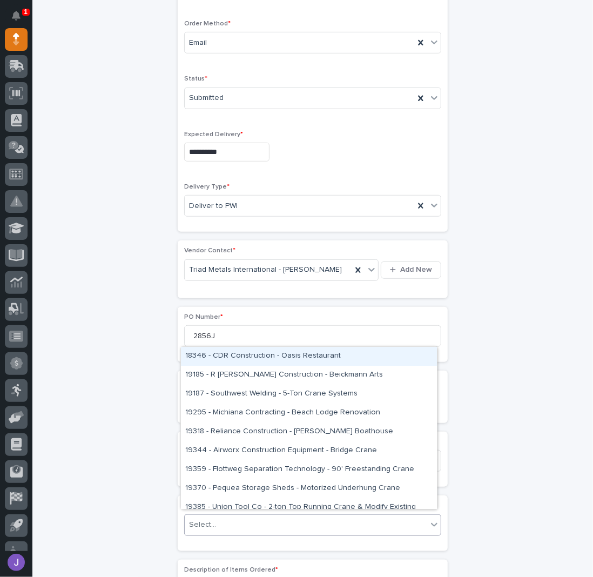
click at [209, 519] on div "Select..." at bounding box center [202, 524] width 27 height 11
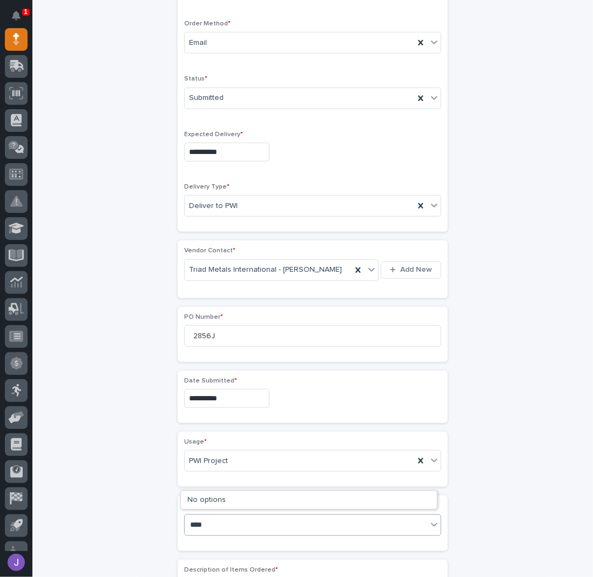
type input "*****"
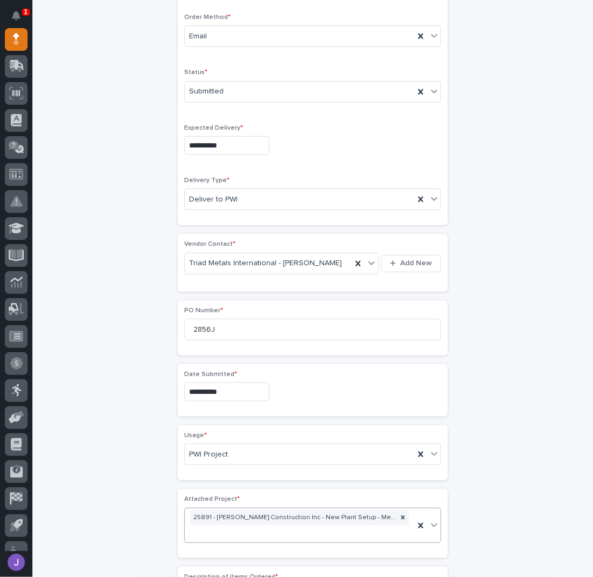
click at [100, 433] on div "**********" at bounding box center [313, 387] width 530 height 1218
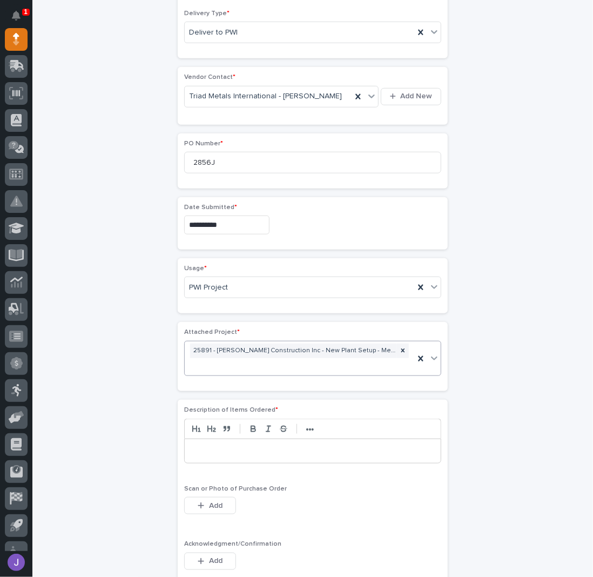
scroll to position [577, 0]
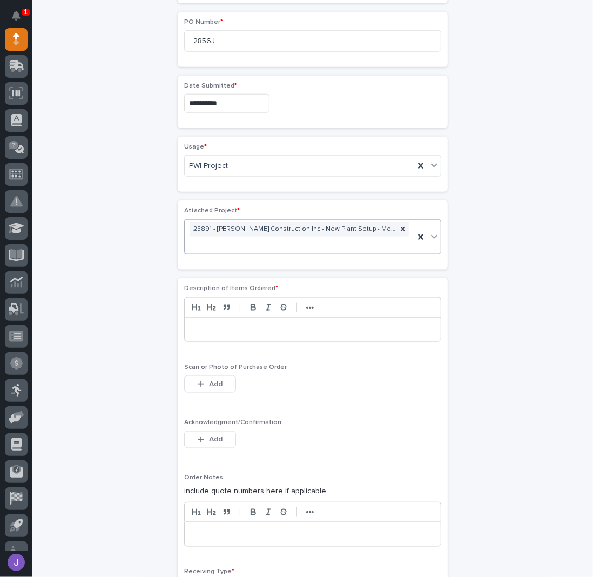
click at [208, 324] on p at bounding box center [313, 329] width 240 height 11
click at [199, 437] on icon "button" at bounding box center [201, 440] width 6 height 6
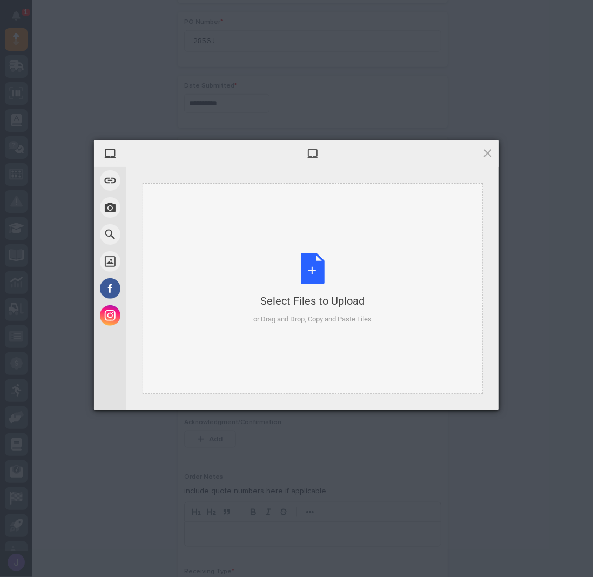
click at [316, 270] on div "Select Files to Upload or Drag and Drop, Copy and Paste Files" at bounding box center [313, 289] width 118 height 72
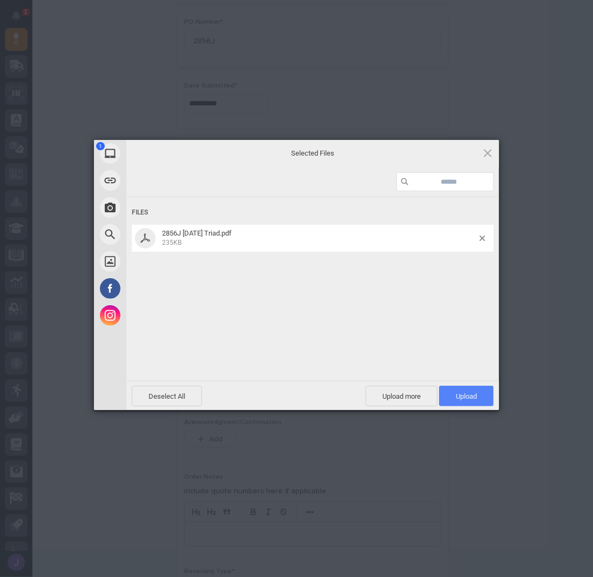
click at [460, 390] on span "Upload 1" at bounding box center [466, 396] width 55 height 21
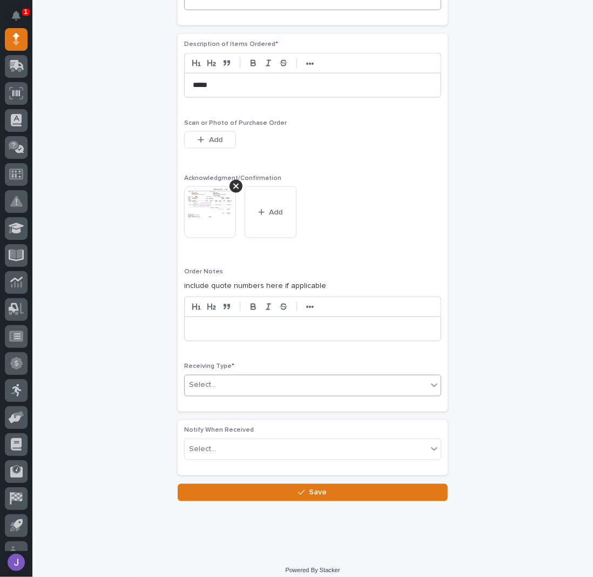
scroll to position [823, 0]
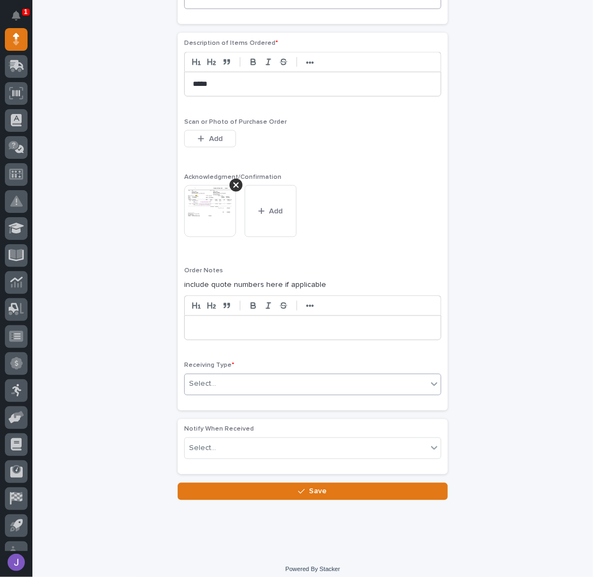
click at [232, 377] on div "Select..." at bounding box center [306, 385] width 243 height 18
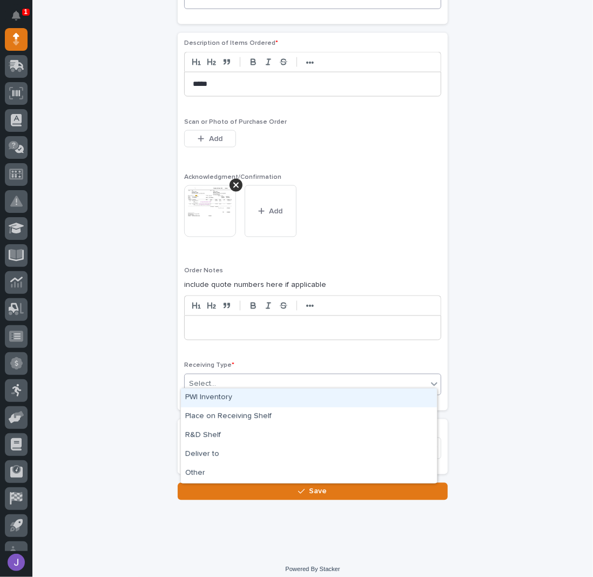
click at [226, 398] on div "PWI Inventory" at bounding box center [309, 398] width 256 height 19
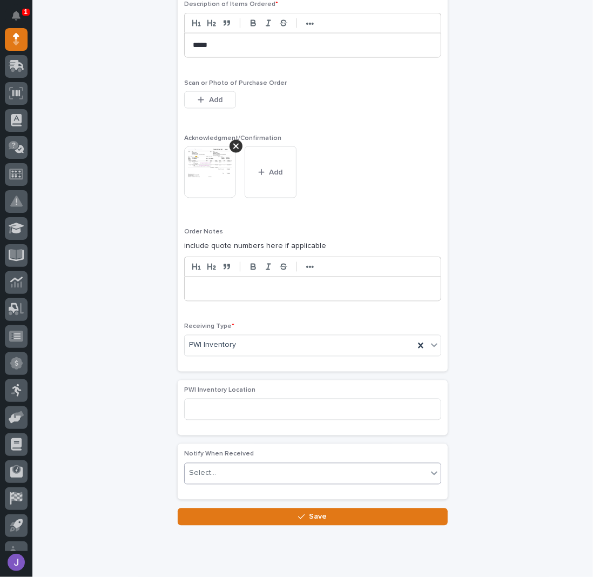
scroll to position [887, 0]
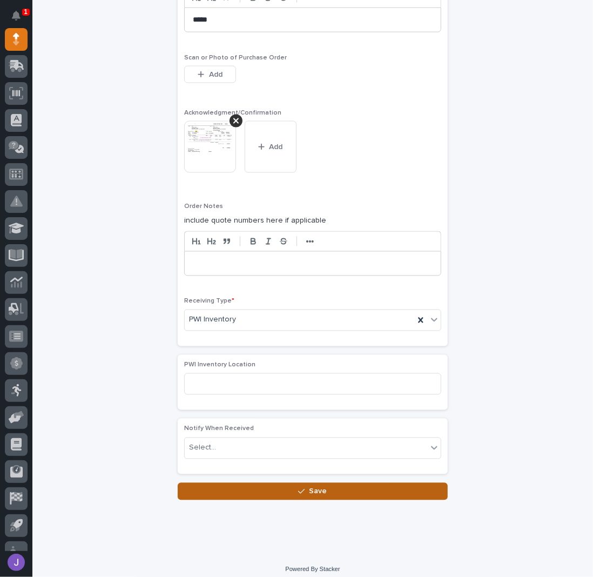
click at [232, 483] on button "Save" at bounding box center [313, 491] width 270 height 17
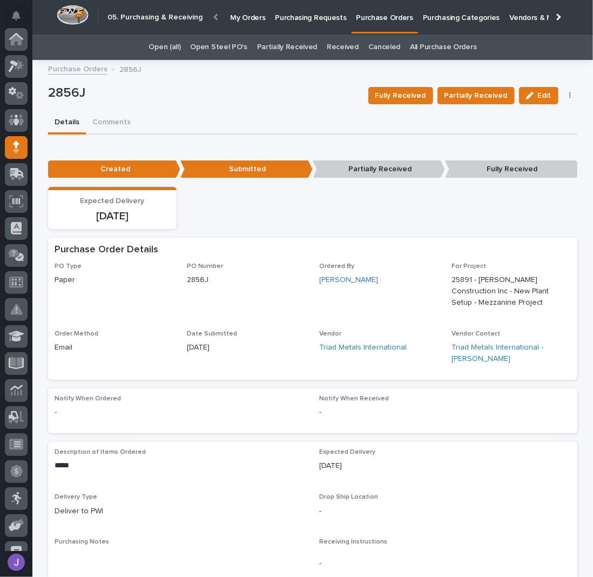
scroll to position [108, 0]
click at [279, 90] on p "2856J" at bounding box center [204, 93] width 312 height 16
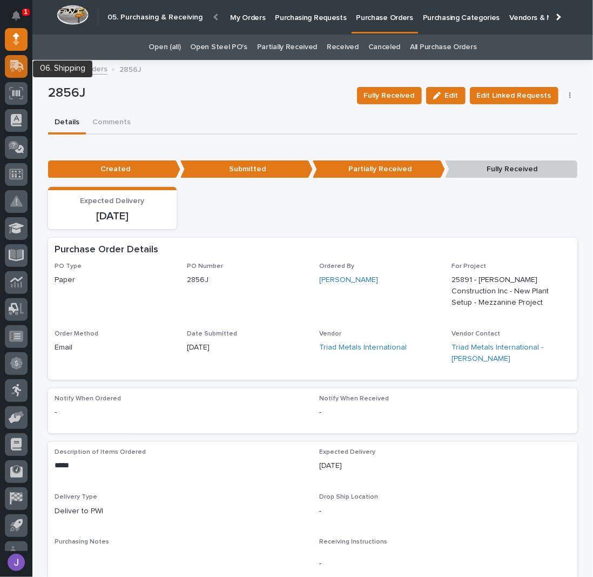
scroll to position [0, 0]
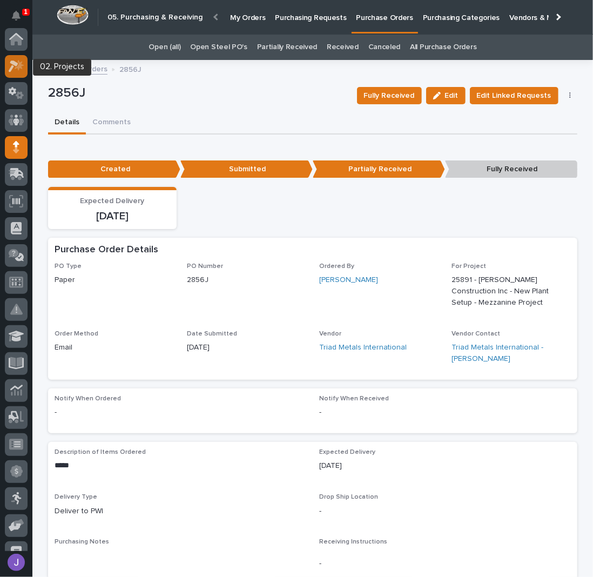
click at [16, 62] on icon at bounding box center [17, 66] width 16 height 12
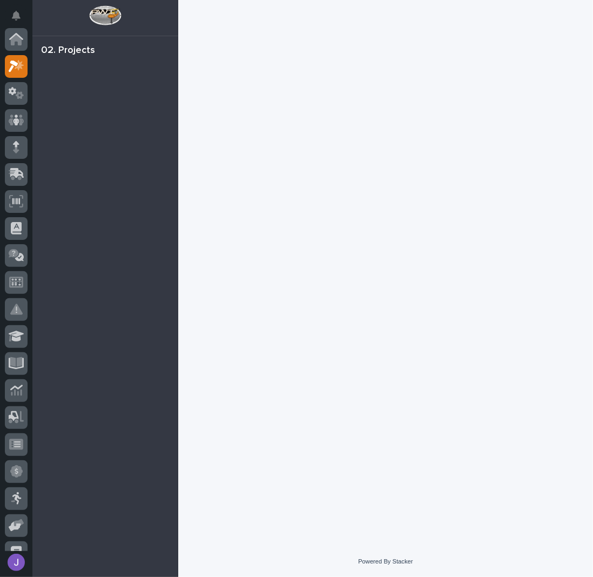
scroll to position [27, 0]
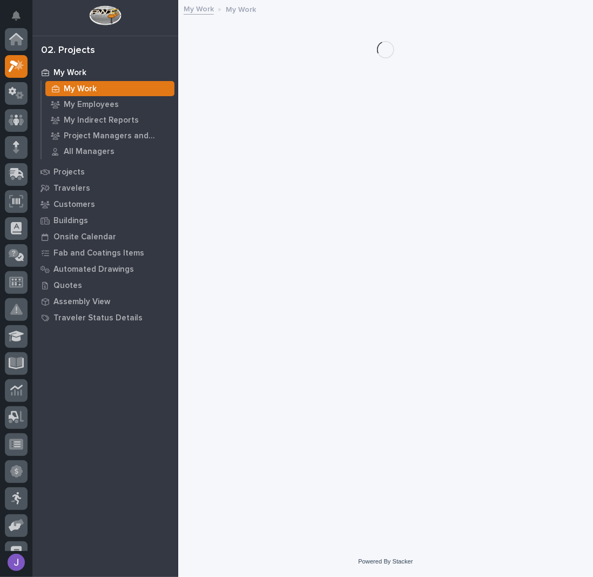
scroll to position [27, 0]
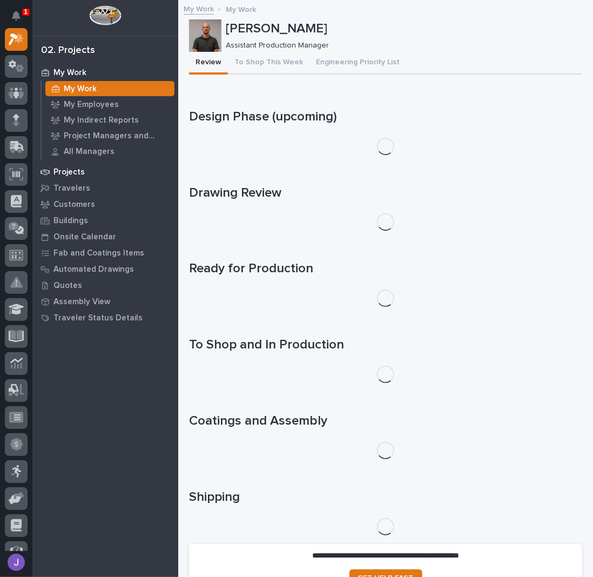
click at [63, 172] on p "Projects" at bounding box center [69, 173] width 31 height 10
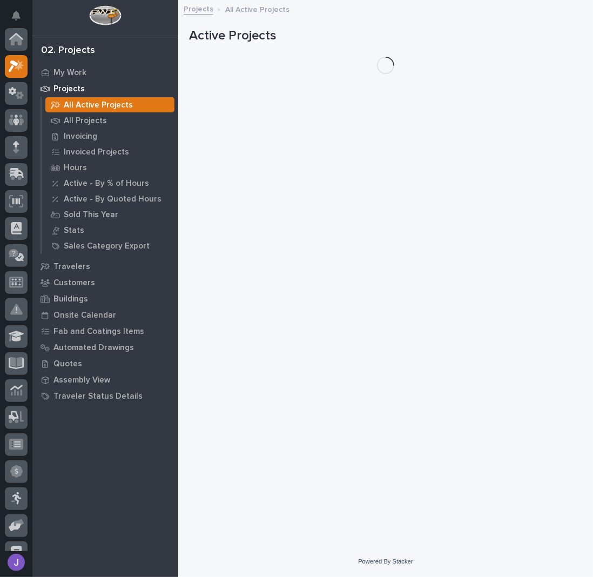
scroll to position [27, 0]
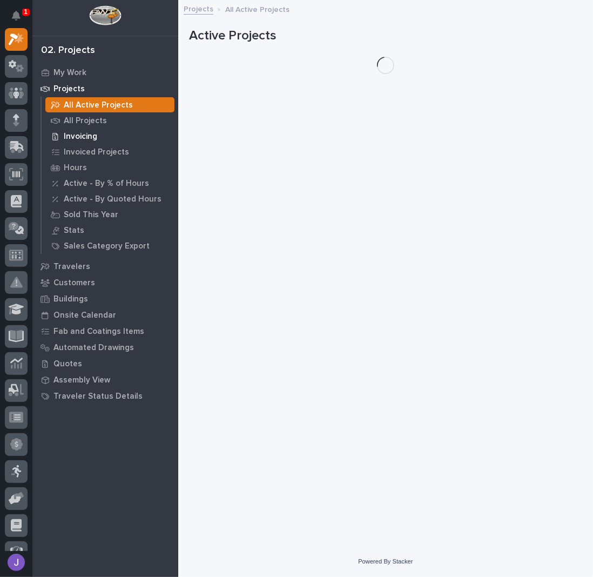
click at [82, 132] on p "Invoicing" at bounding box center [81, 137] width 34 height 10
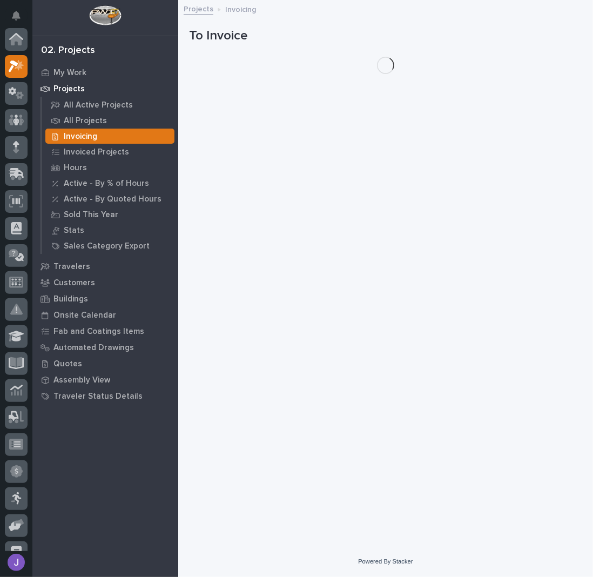
scroll to position [27, 0]
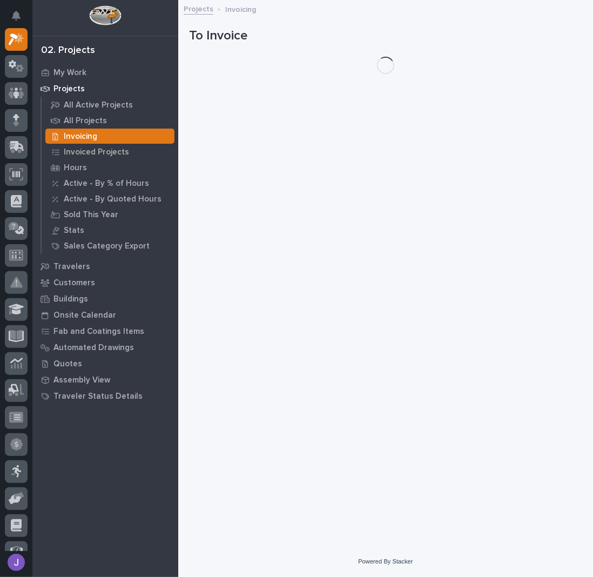
click at [79, 124] on p "All Projects" at bounding box center [85, 121] width 43 height 10
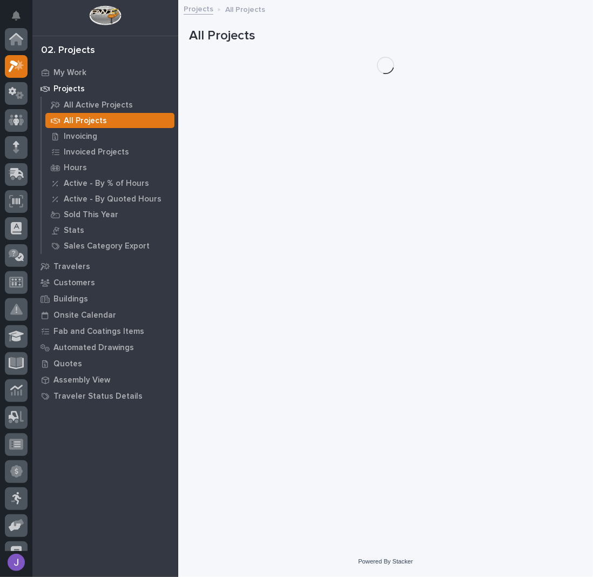
scroll to position [27, 0]
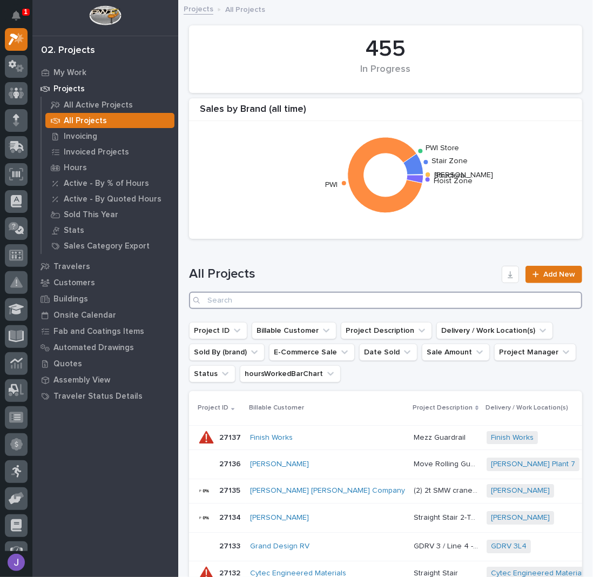
click at [244, 305] on input "Search" at bounding box center [385, 300] width 393 height 17
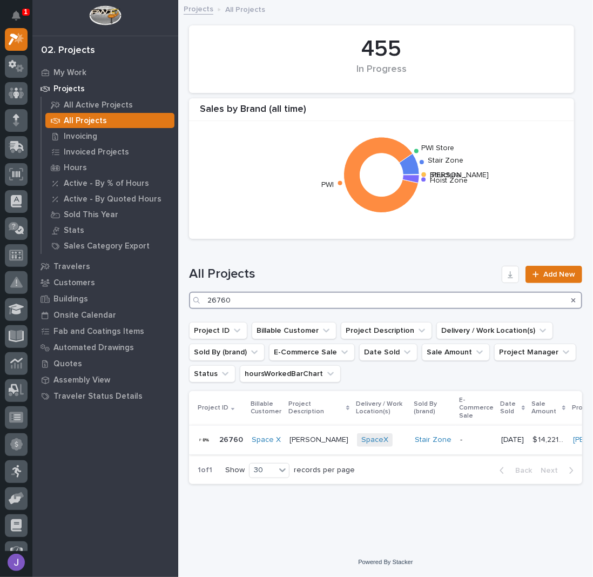
type input "26760"
click at [310, 446] on div "[PERSON_NAME] [PERSON_NAME]" at bounding box center [319, 440] width 59 height 18
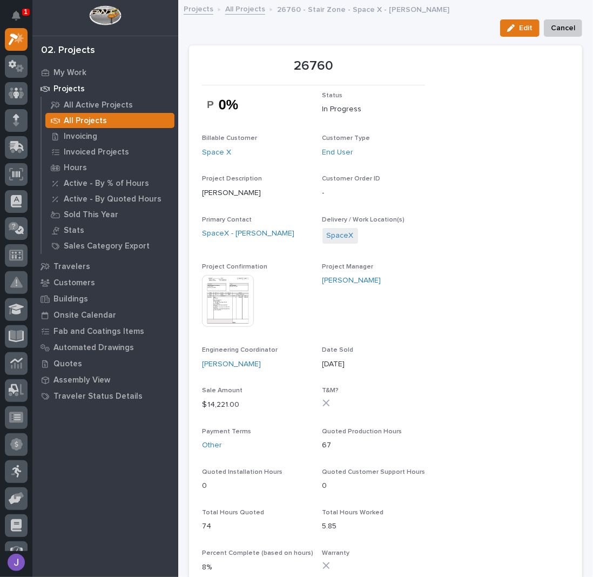
click at [236, 15] on div "Projects All Projects 26760 - Stair Zone - Space X - [PERSON_NAME]" at bounding box center [385, 9] width 415 height 15
click at [237, 11] on link "All Projects" at bounding box center [245, 8] width 40 height 12
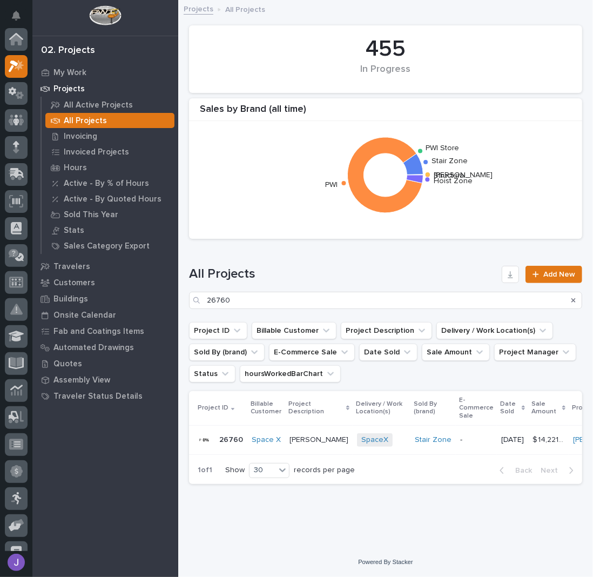
scroll to position [27, 0]
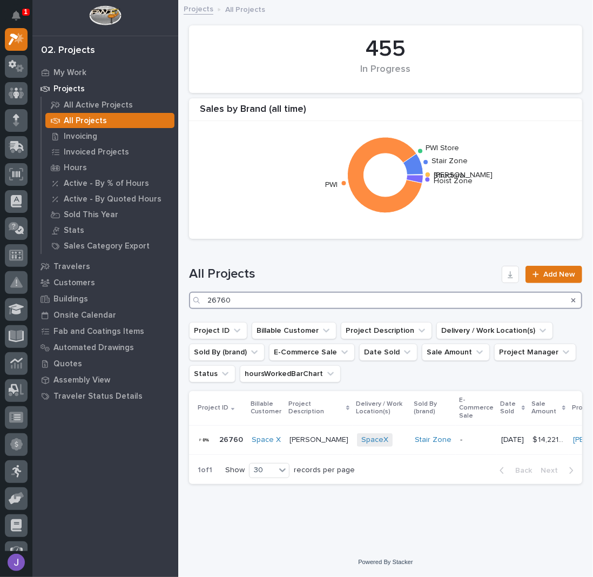
click at [251, 301] on input "26760" at bounding box center [385, 300] width 393 height 17
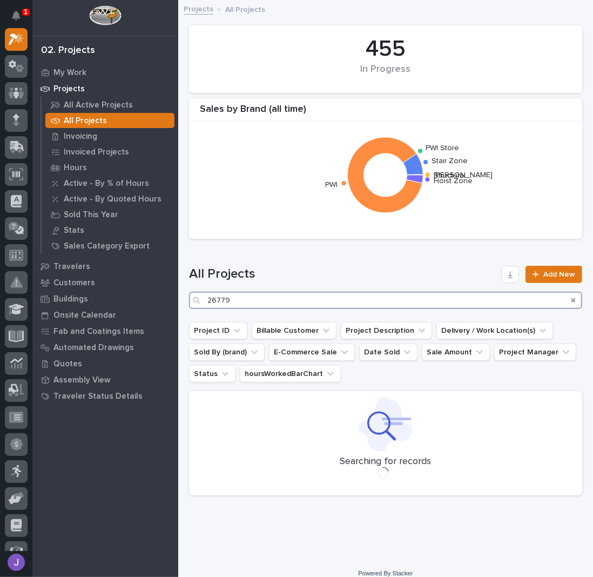
type input "26779"
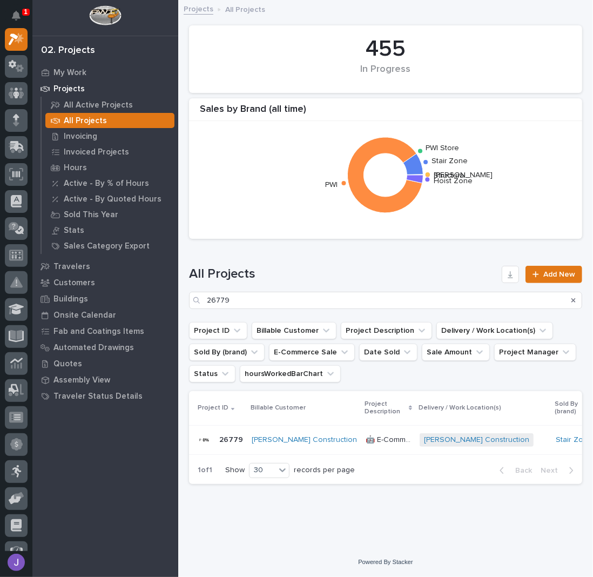
click at [366, 442] on p "🤖 E-Commerce Stair Order" at bounding box center [390, 438] width 48 height 11
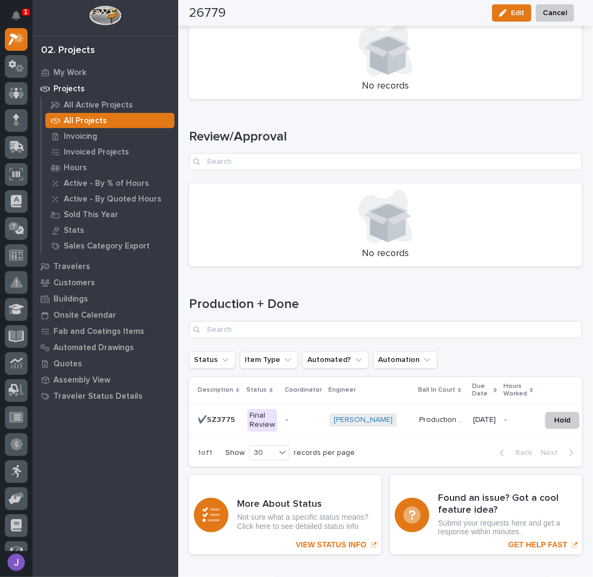
scroll to position [1385, 0]
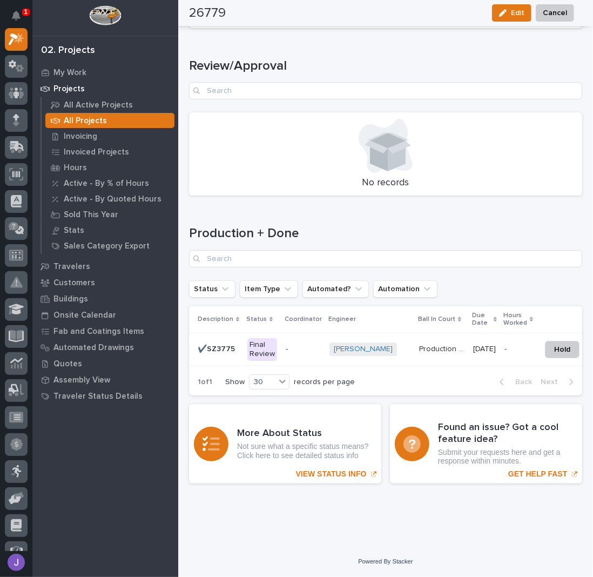
click at [272, 345] on div "Final Review" at bounding box center [263, 349] width 30 height 23
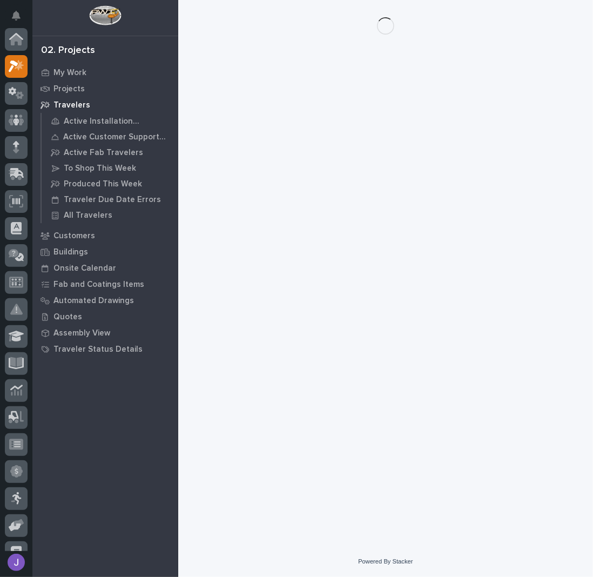
scroll to position [27, 0]
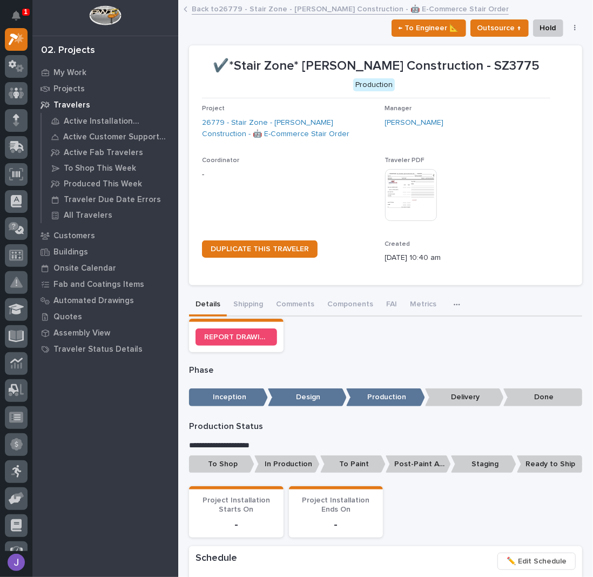
click at [225, 464] on p "To Shop" at bounding box center [221, 465] width 65 height 18
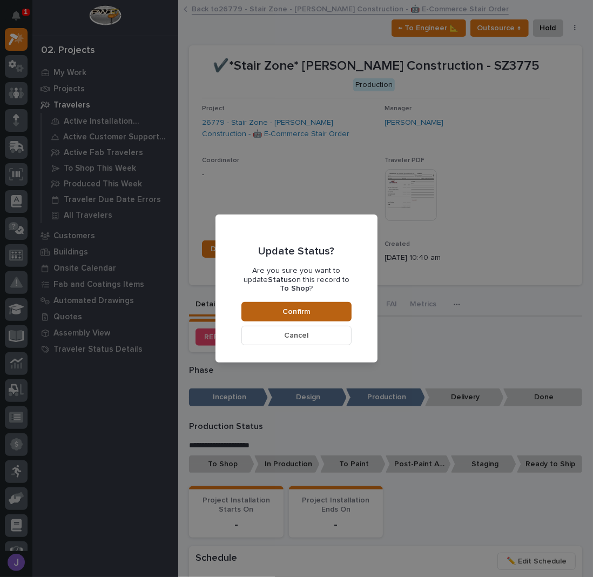
click at [336, 302] on button "Confirm" at bounding box center [297, 311] width 110 height 19
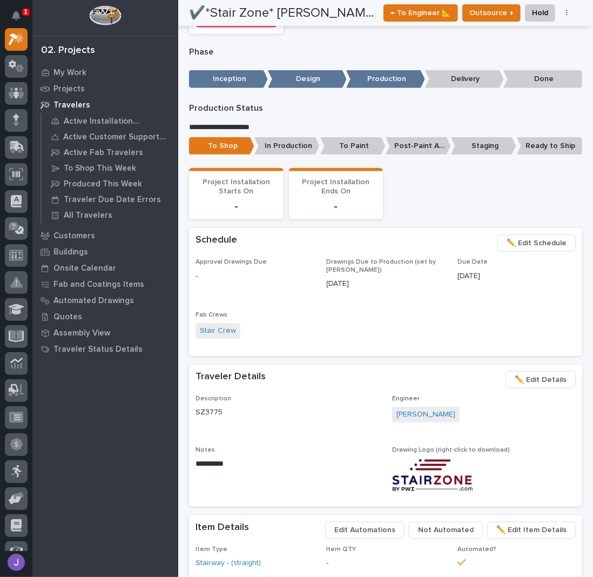
scroll to position [0, 0]
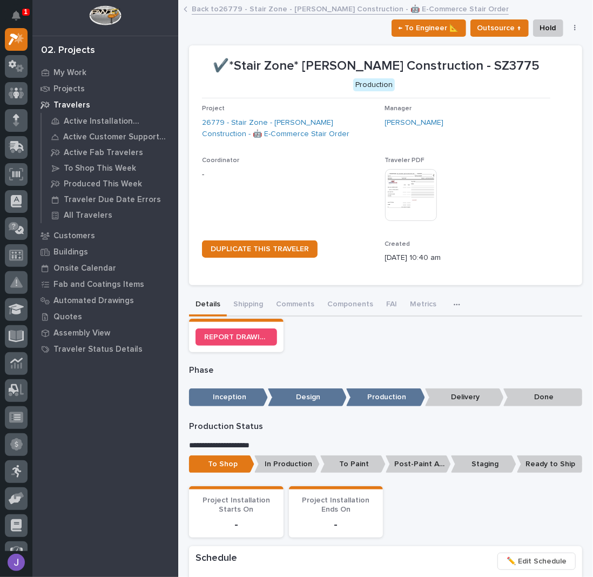
click at [238, 8] on link "Back to 26779 - Stair Zone - [PERSON_NAME] Construction - 🤖 E-Commerce Stair Or…" at bounding box center [350, 8] width 317 height 12
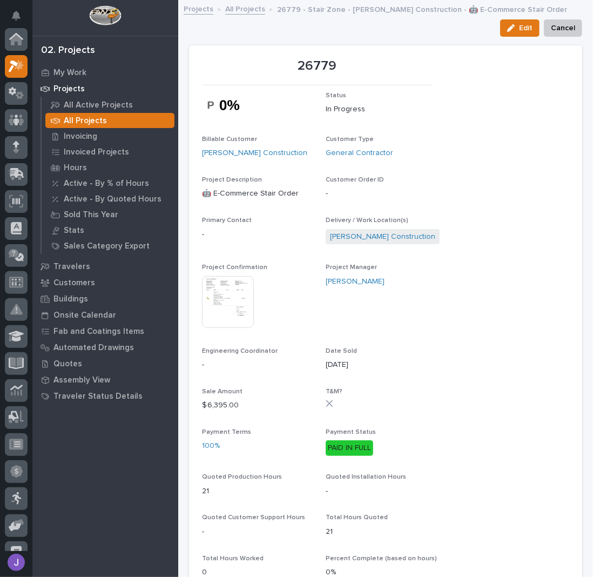
scroll to position [27, 0]
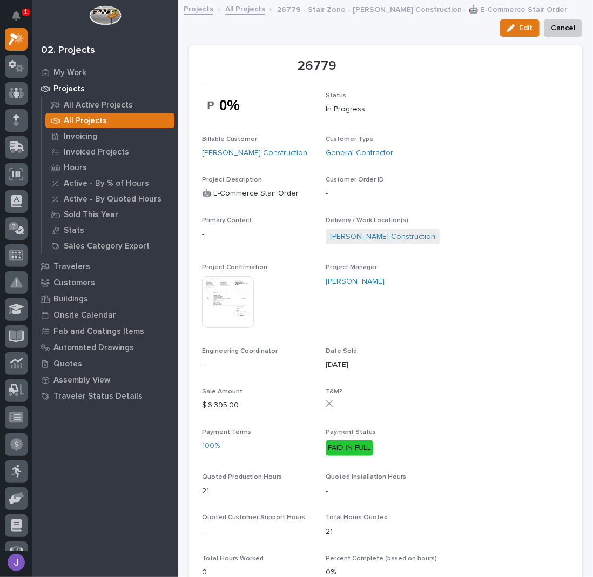
click at [241, 12] on link "All Projects" at bounding box center [245, 8] width 40 height 12
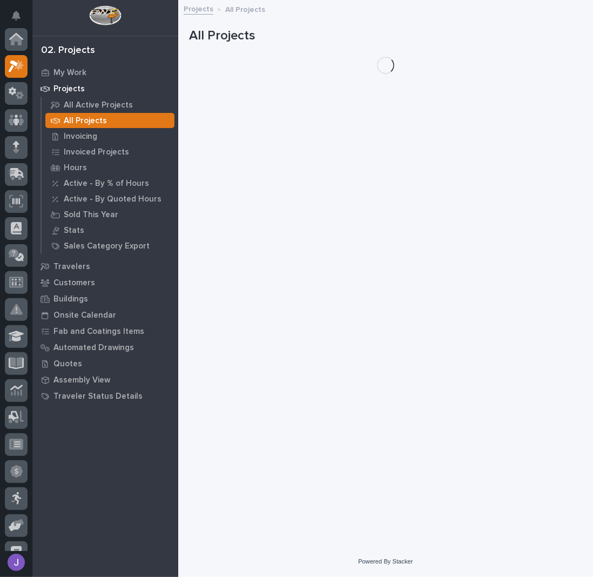
scroll to position [27, 0]
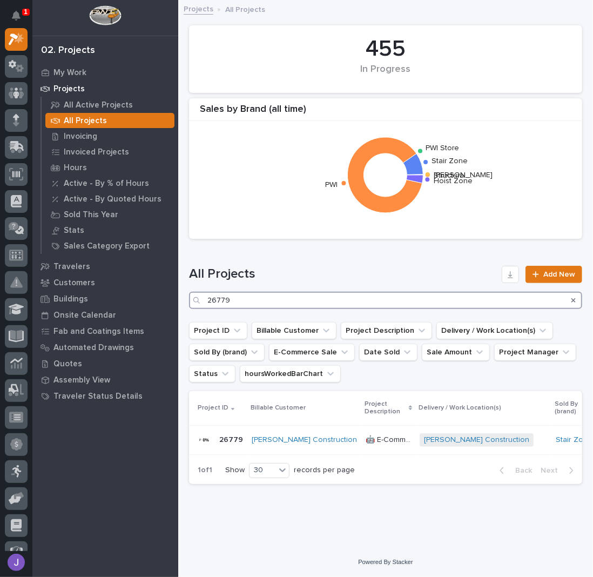
click at [246, 301] on input "26779" at bounding box center [385, 300] width 393 height 17
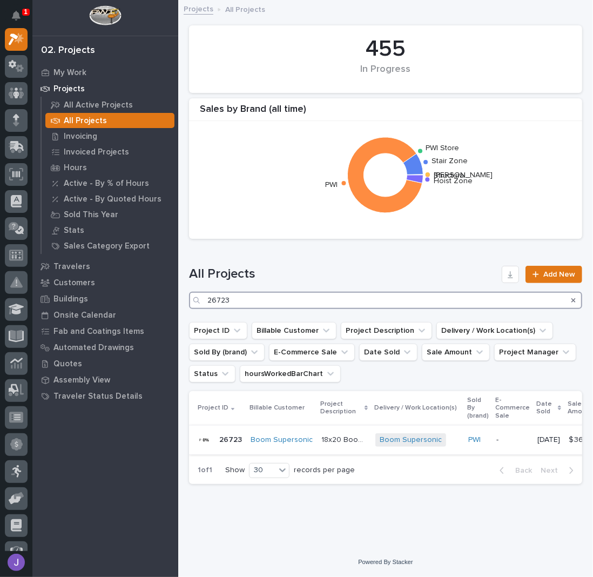
type input "26723"
click at [325, 434] on p "18x20 Boom Mezzanine R1" at bounding box center [346, 438] width 48 height 11
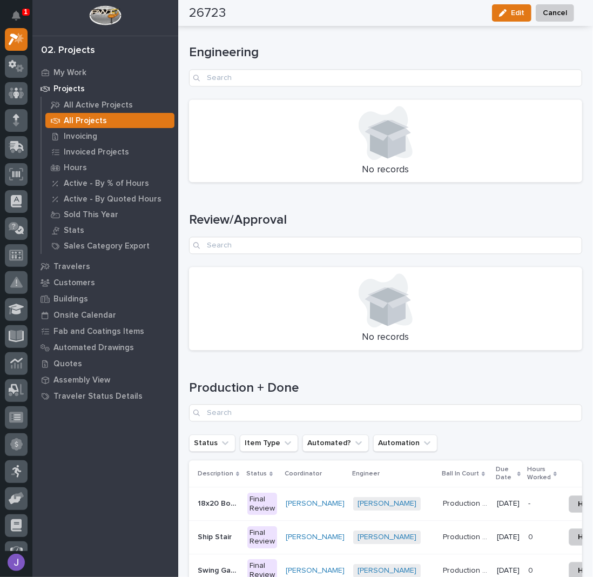
scroll to position [1418, 0]
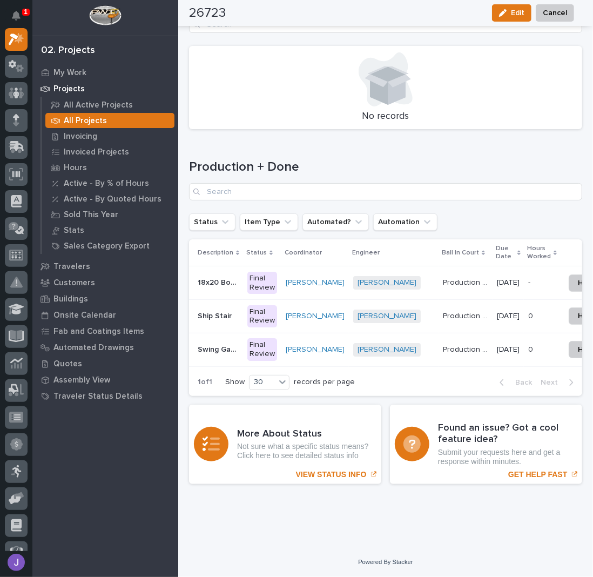
click at [219, 313] on p "Ship Stair" at bounding box center [216, 315] width 36 height 11
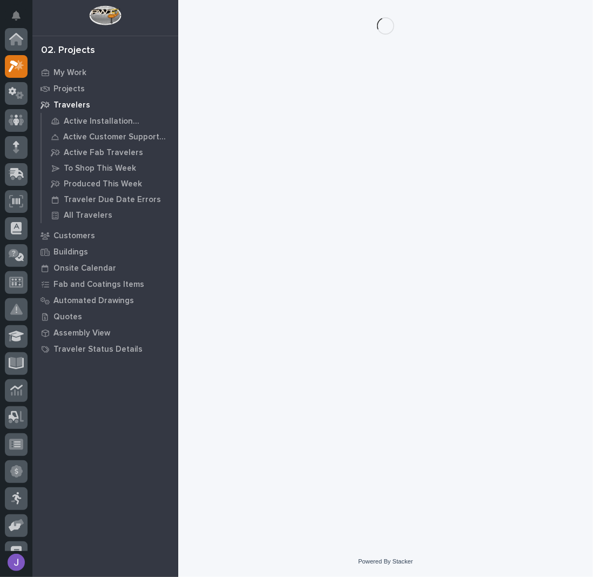
scroll to position [27, 0]
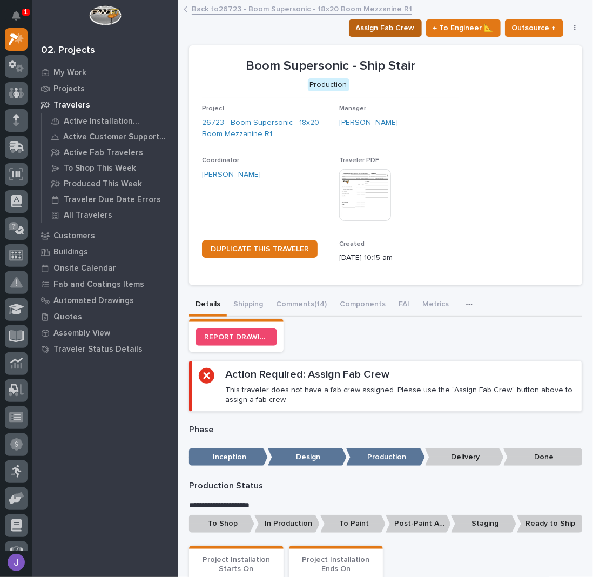
click at [396, 32] on span "Assign Fab Crew" at bounding box center [385, 28] width 59 height 13
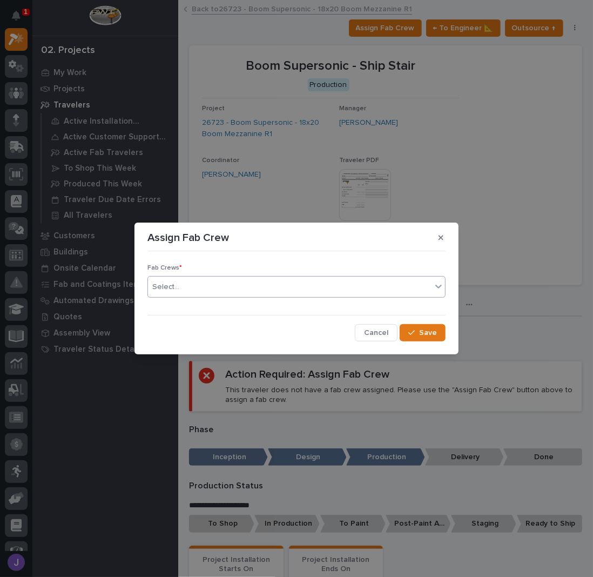
click at [263, 291] on div "Select..." at bounding box center [290, 287] width 284 height 18
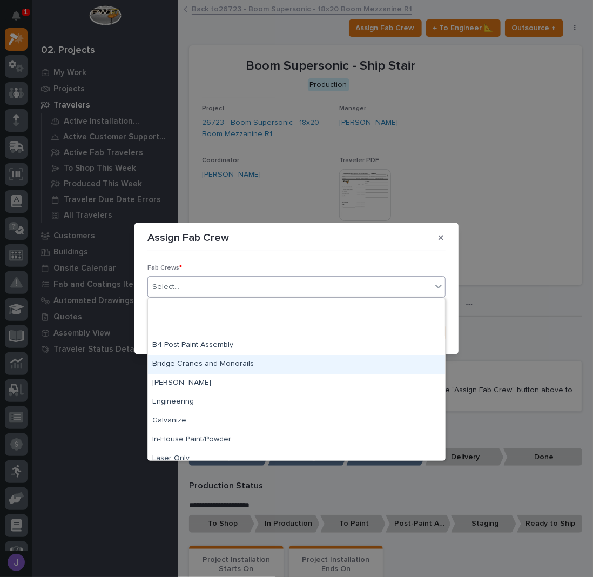
scroll to position [254, 0]
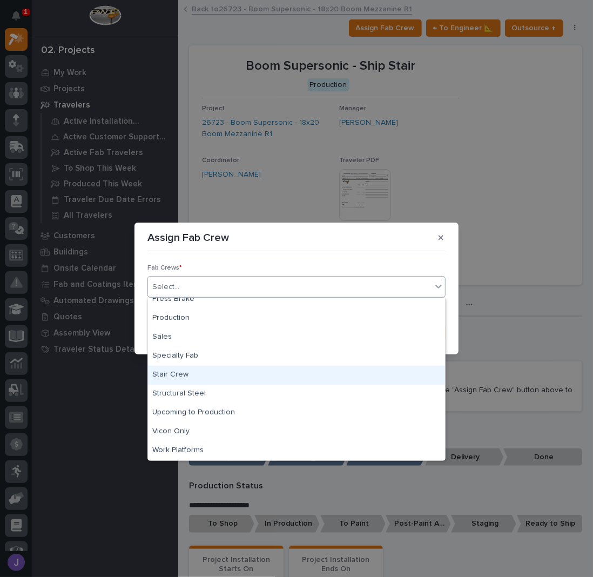
click at [193, 376] on div "Stair Crew" at bounding box center [296, 375] width 297 height 19
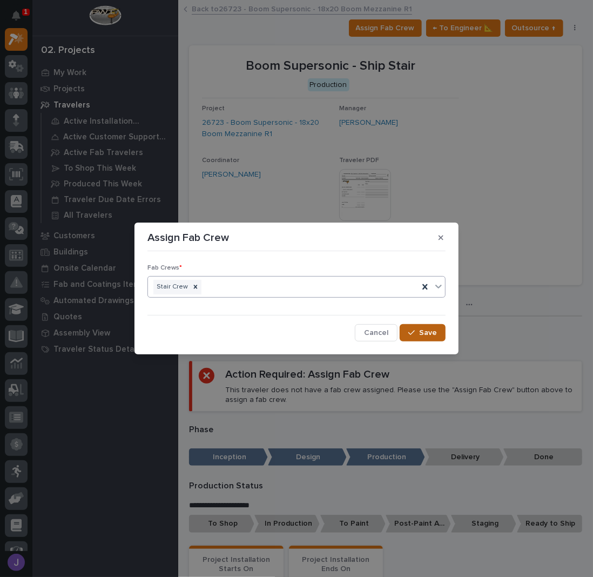
click at [416, 326] on button "Save" at bounding box center [423, 332] width 46 height 17
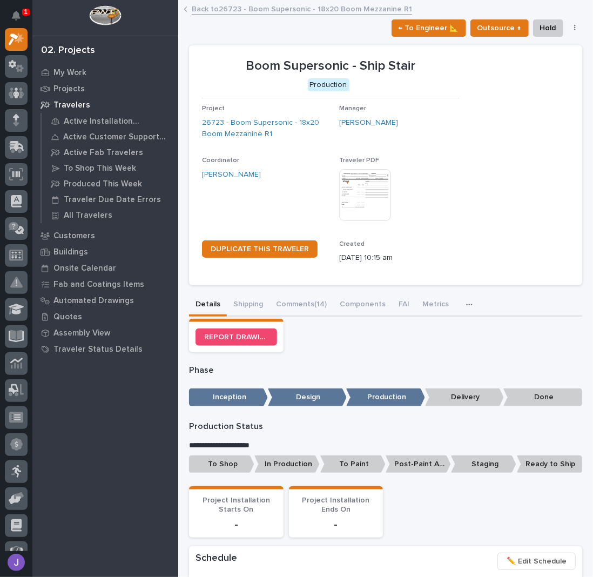
click at [231, 469] on p "To Shop" at bounding box center [221, 465] width 65 height 18
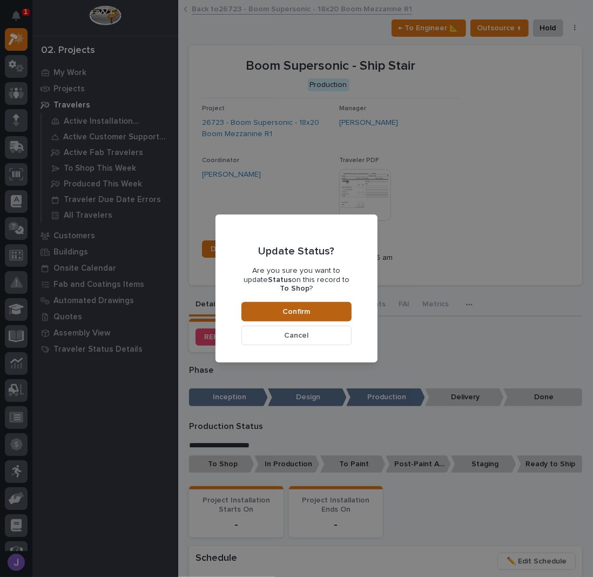
click at [310, 308] on button "Confirm" at bounding box center [297, 311] width 110 height 19
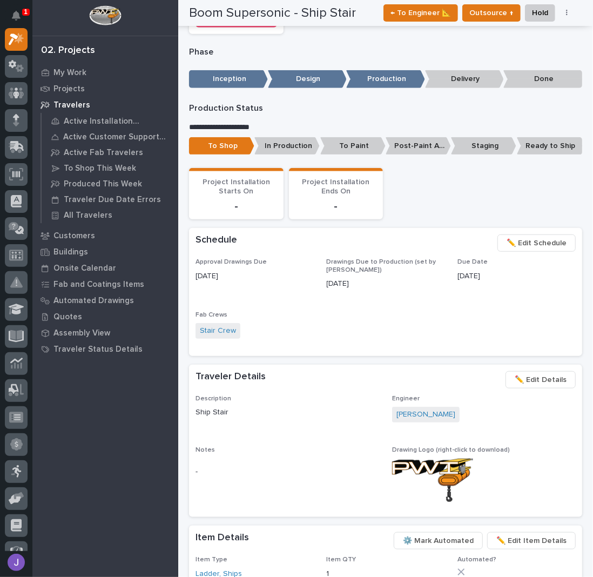
scroll to position [0, 0]
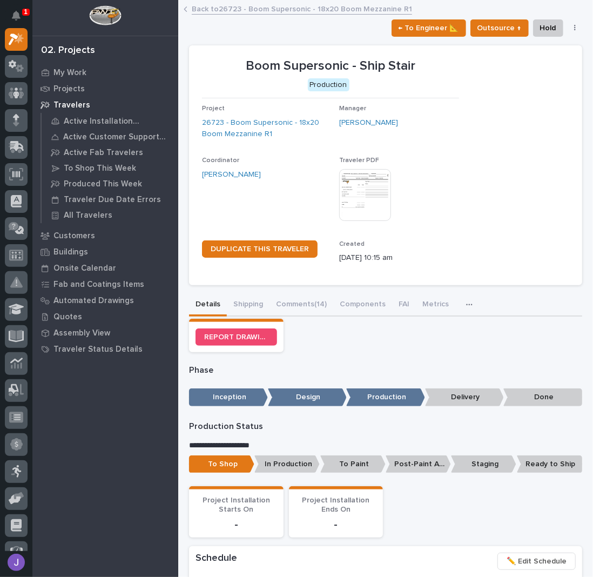
click at [229, 9] on link "Back to 26723 - Boom Supersonic - 18x20 Boom Mezzanine R1" at bounding box center [302, 8] width 221 height 12
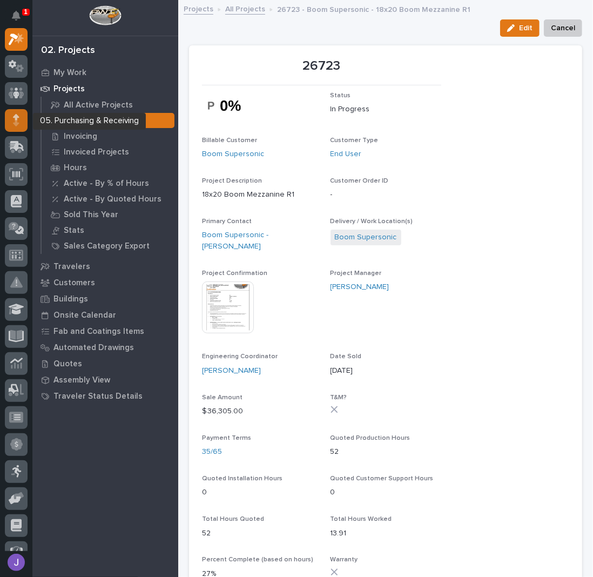
click at [15, 125] on icon at bounding box center [16, 120] width 6 height 12
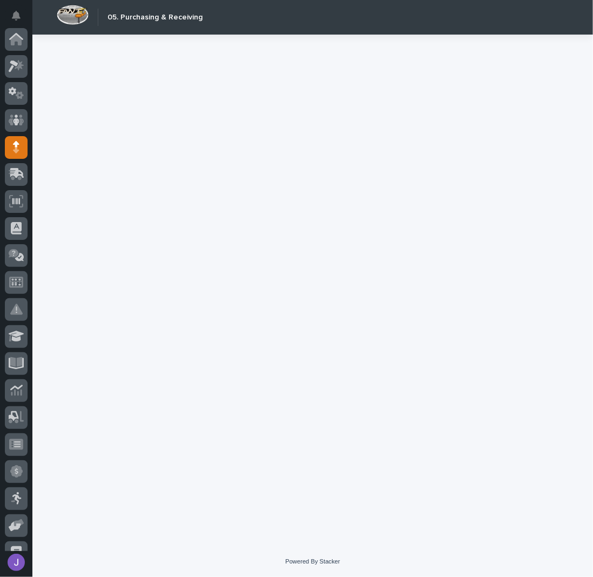
scroll to position [108, 0]
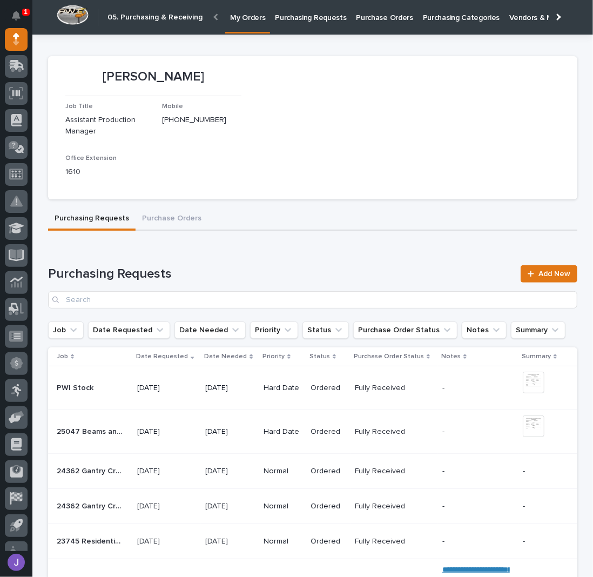
click at [289, 23] on link "Purchasing Requests" at bounding box center [310, 17] width 81 height 34
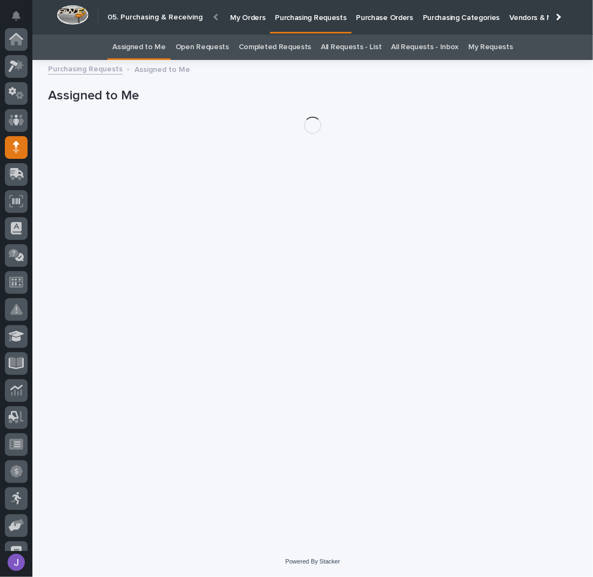
scroll to position [108, 0]
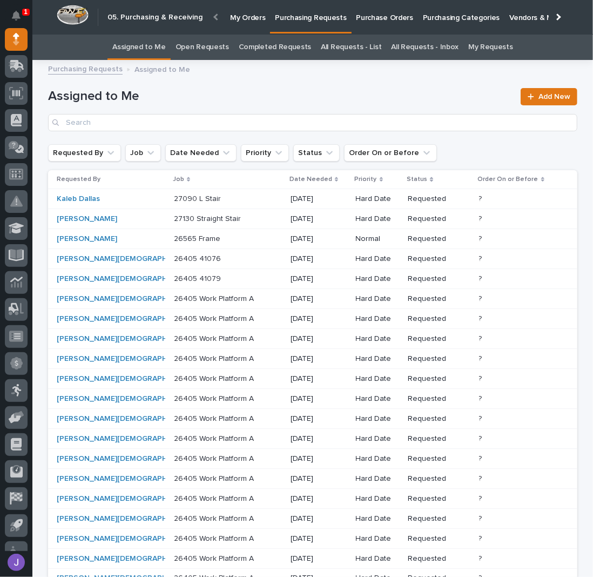
click at [198, 198] on p at bounding box center [219, 199] width 90 height 9
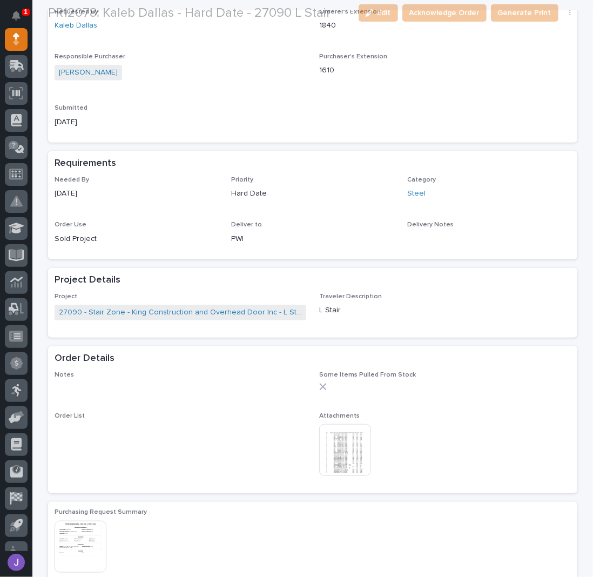
scroll to position [288, 0]
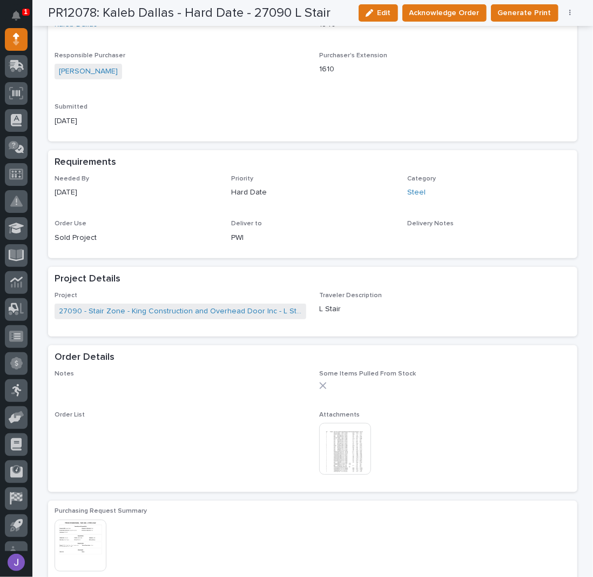
click at [338, 451] on img at bounding box center [345, 449] width 52 height 52
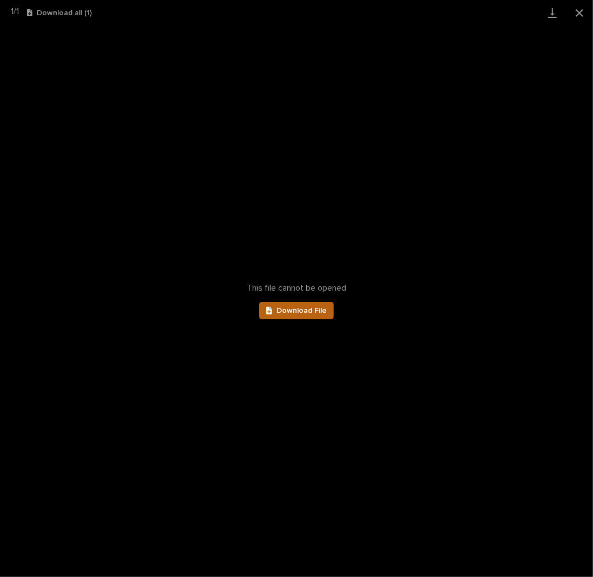
click at [308, 314] on span "Download File" at bounding box center [302, 311] width 50 height 8
click at [576, 13] on button "Close gallery" at bounding box center [579, 12] width 27 height 25
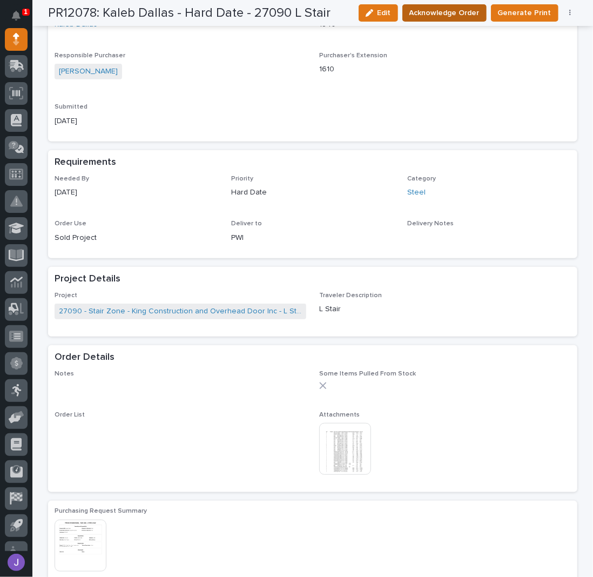
click at [467, 20] on button "Acknowledge Order" at bounding box center [445, 12] width 84 height 17
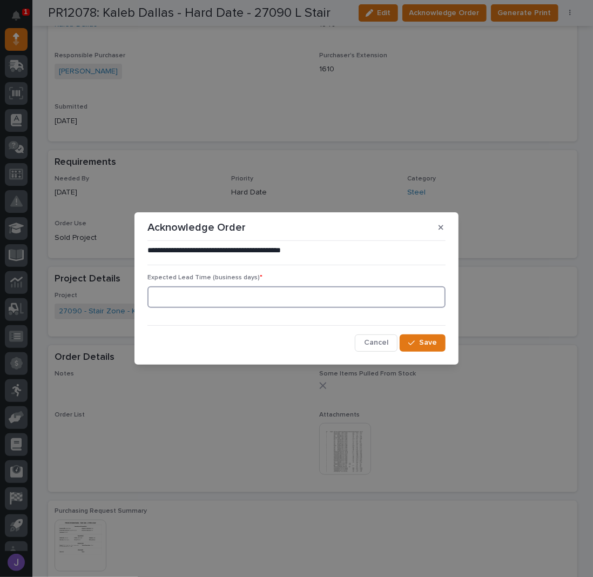
click at [361, 305] on input at bounding box center [297, 297] width 298 height 22
type input "0"
click at [431, 344] on span "Save" at bounding box center [428, 343] width 18 height 10
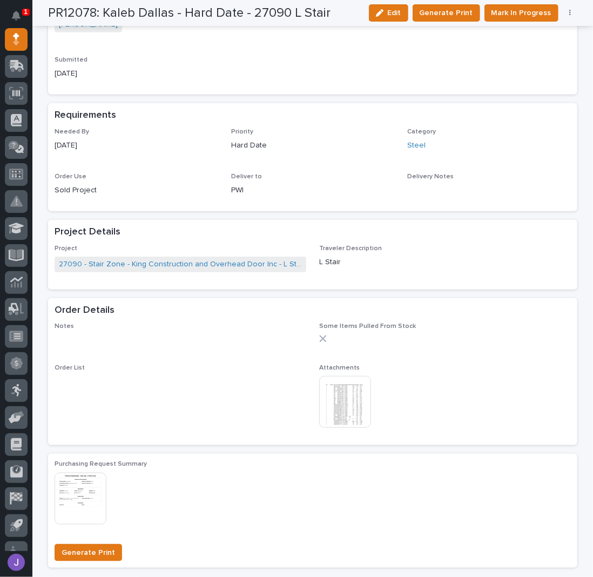
scroll to position [0, 0]
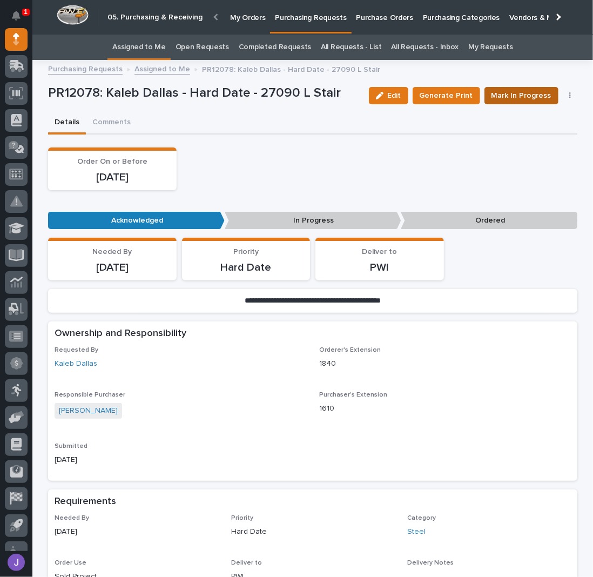
click at [500, 96] on span "Mark In Progress" at bounding box center [522, 95] width 60 height 13
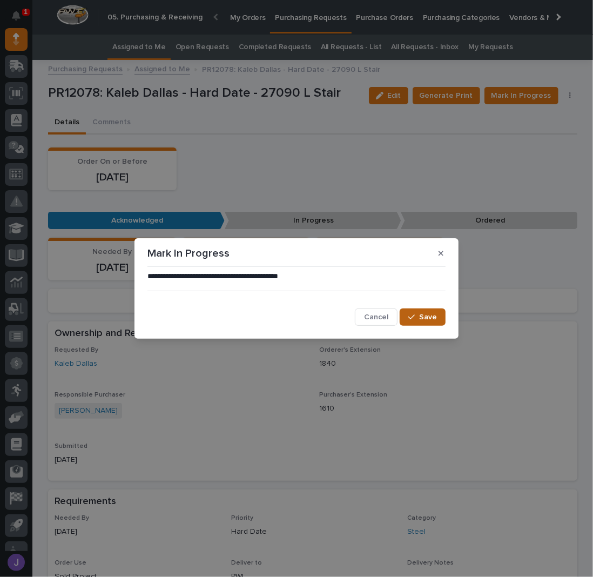
click at [427, 311] on button "Save" at bounding box center [423, 317] width 46 height 17
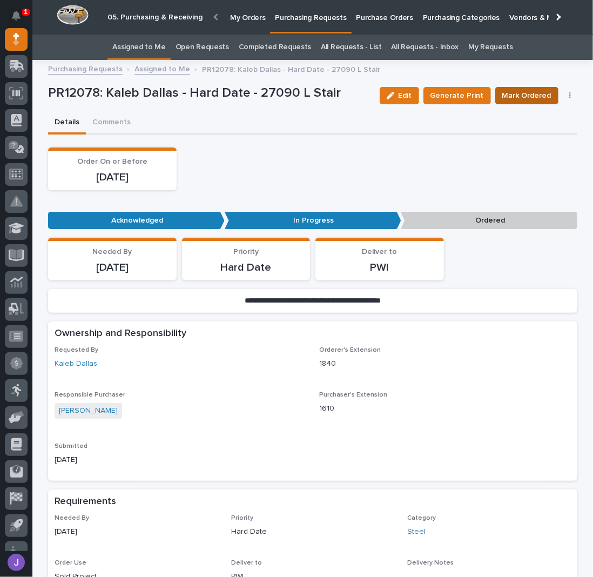
click at [516, 95] on span "Mark Ordered" at bounding box center [527, 95] width 49 height 13
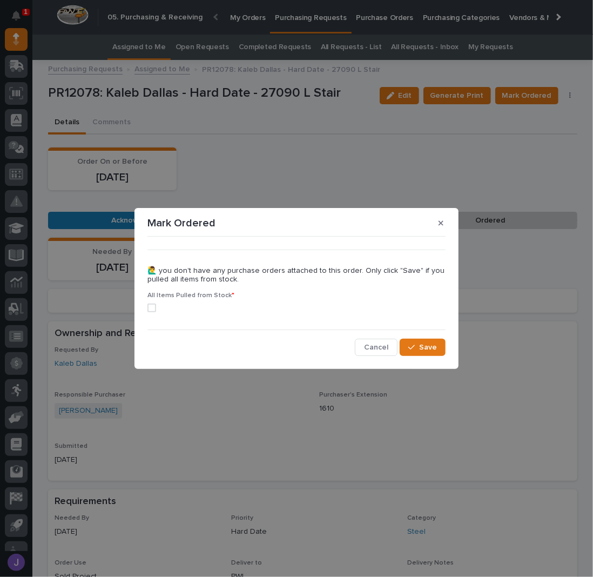
click at [147, 309] on div "••• 🙋‍♂️ you don't have any purchase orders attached to this order. Only click …" at bounding box center [297, 298] width 304 height 121
click at [149, 309] on span at bounding box center [152, 308] width 9 height 9
click at [416, 349] on div "button" at bounding box center [414, 348] width 11 height 8
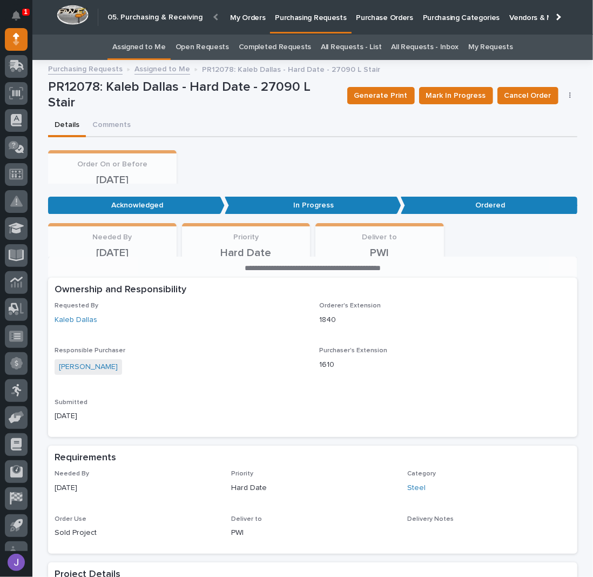
click at [137, 44] on link "Assigned to Me" at bounding box center [139, 47] width 54 height 25
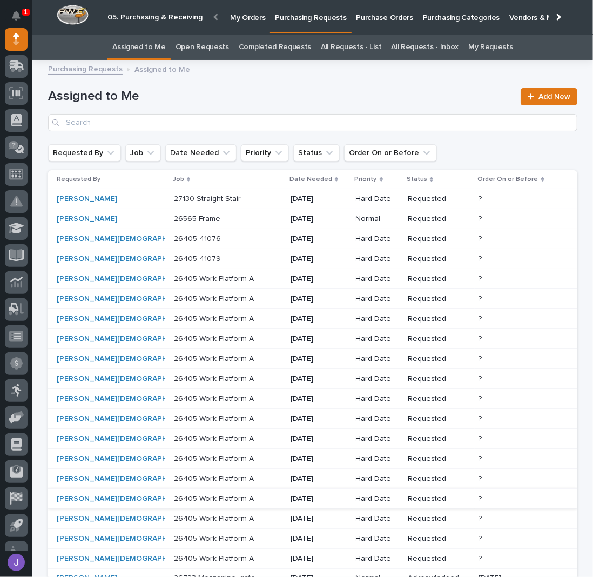
scroll to position [248, 0]
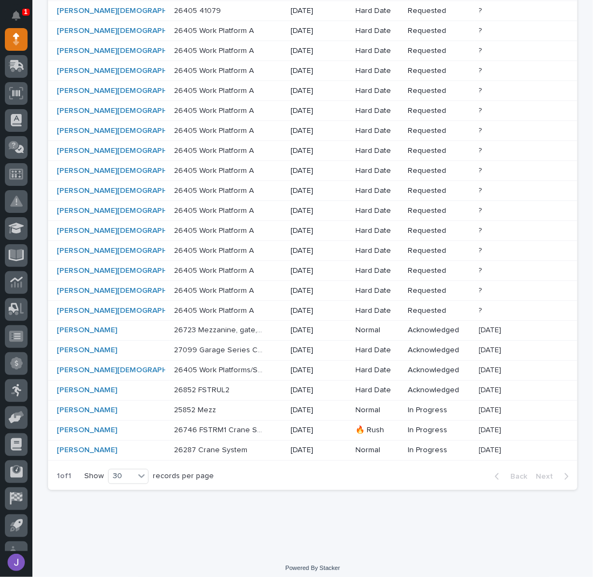
click at [174, 364] on p "26405 Work Platforms/Stairs" at bounding box center [220, 369] width 92 height 11
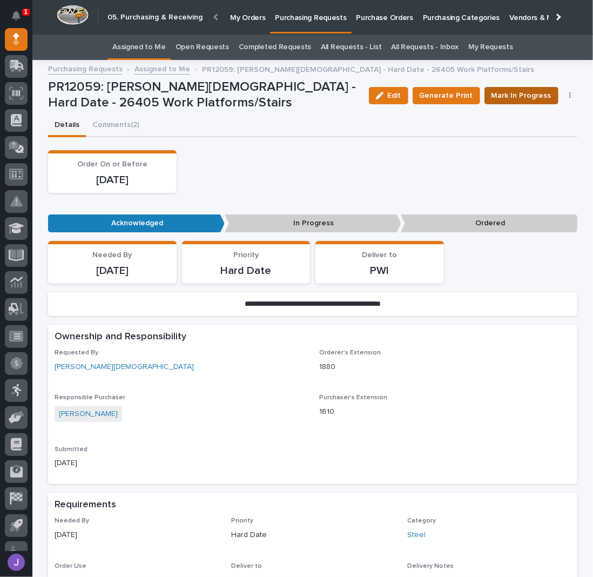
click at [513, 98] on span "Mark In Progress" at bounding box center [522, 95] width 60 height 13
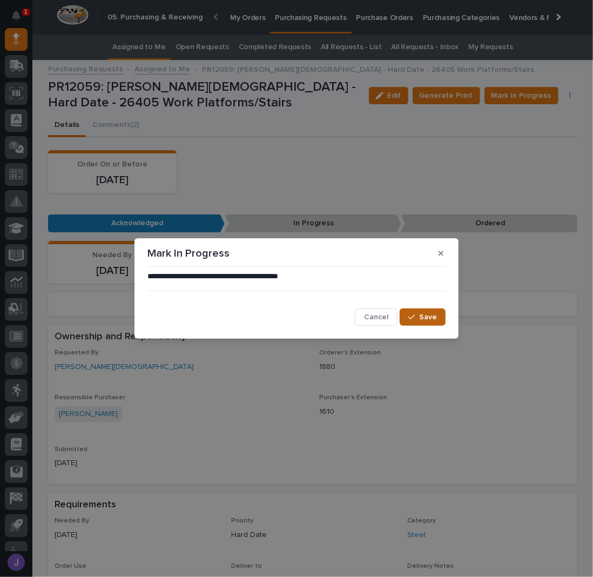
click at [424, 312] on span "Save" at bounding box center [428, 317] width 18 height 10
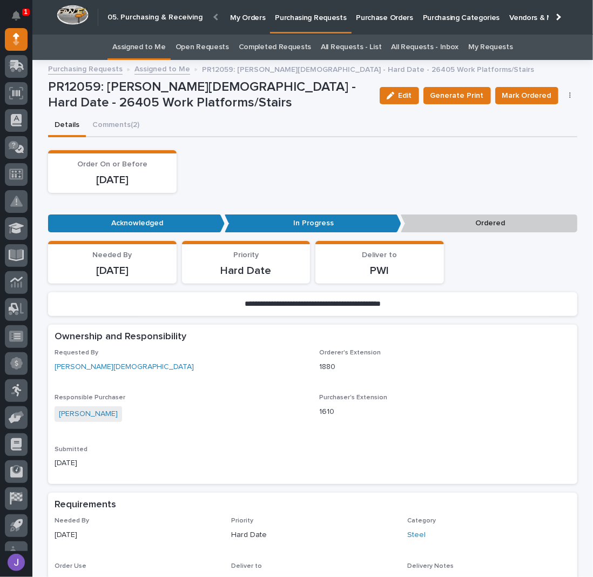
click at [152, 50] on link "Assigned to Me" at bounding box center [139, 47] width 54 height 25
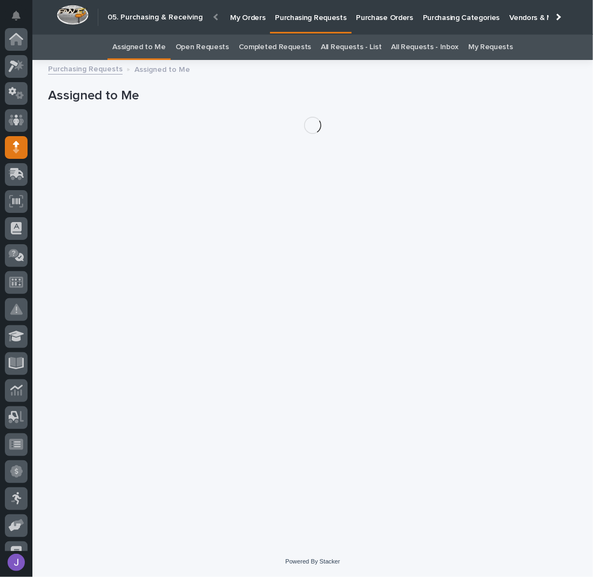
scroll to position [108, 0]
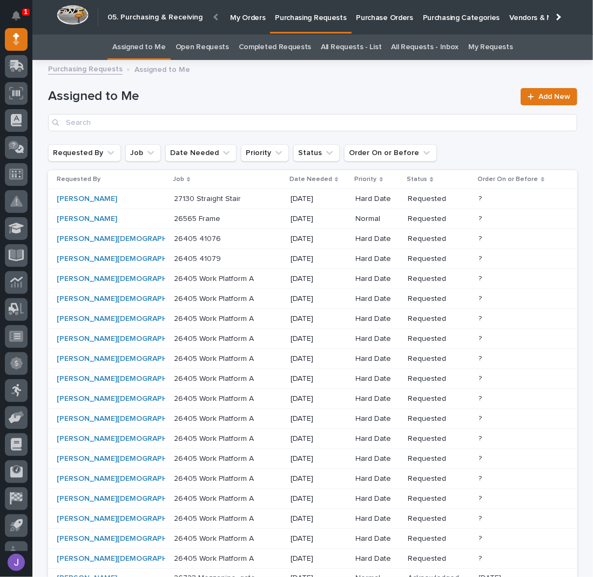
click at [174, 218] on p "26565 Frame" at bounding box center [198, 217] width 49 height 11
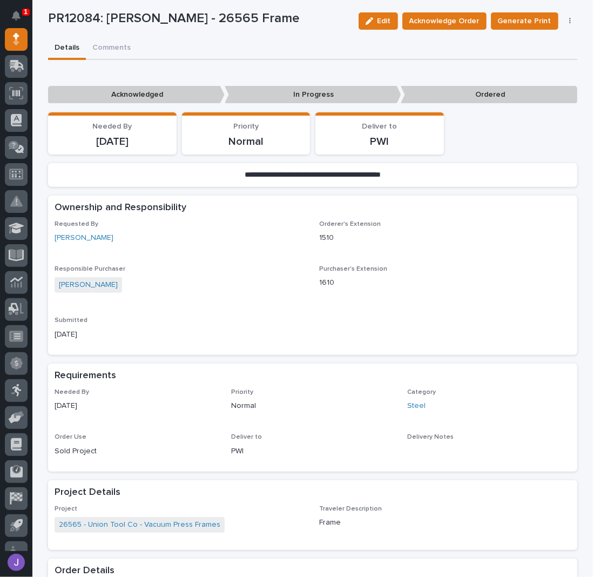
scroll to position [216, 0]
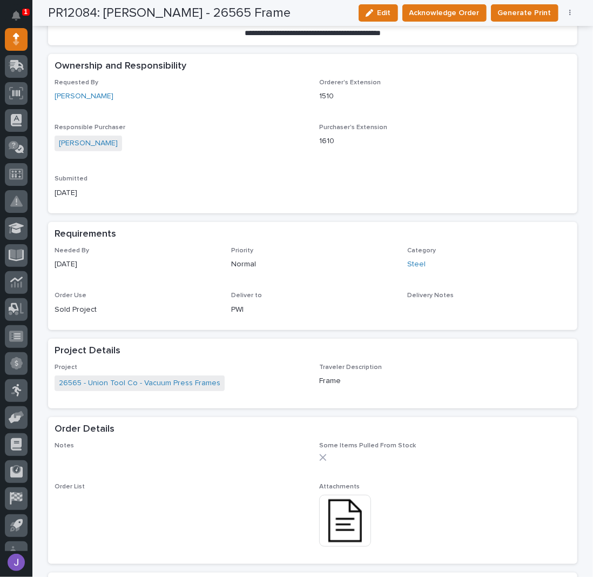
click at [339, 532] on img at bounding box center [345, 521] width 52 height 52
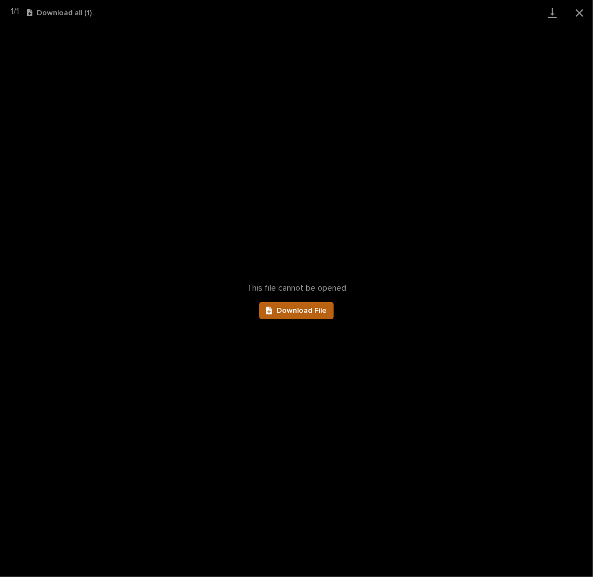
click at [288, 311] on span "Download File" at bounding box center [302, 311] width 50 height 8
click at [578, 15] on button "Close gallery" at bounding box center [579, 12] width 27 height 25
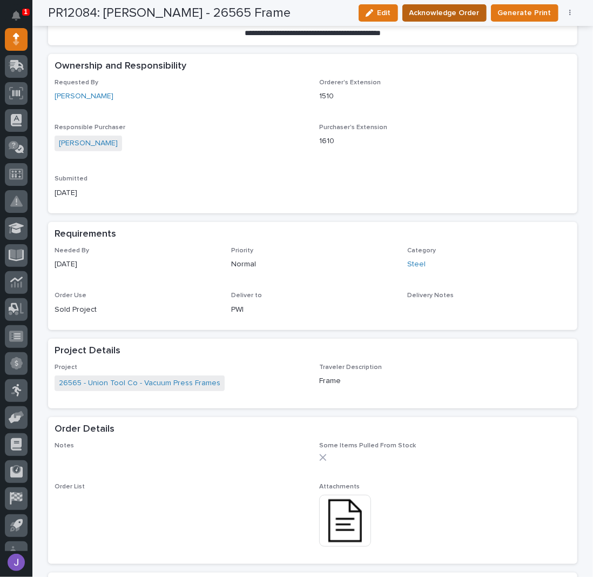
click at [469, 17] on span "Acknowledge Order" at bounding box center [445, 12] width 70 height 13
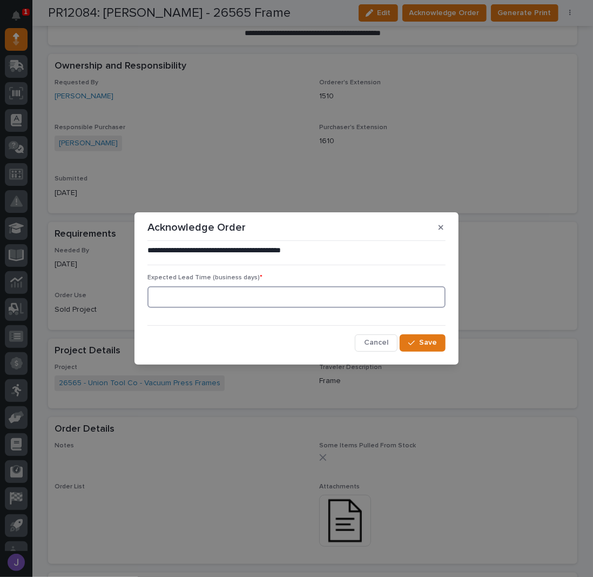
click at [229, 304] on input at bounding box center [297, 297] width 298 height 22
type input "0"
click at [418, 344] on div "button" at bounding box center [414, 343] width 11 height 8
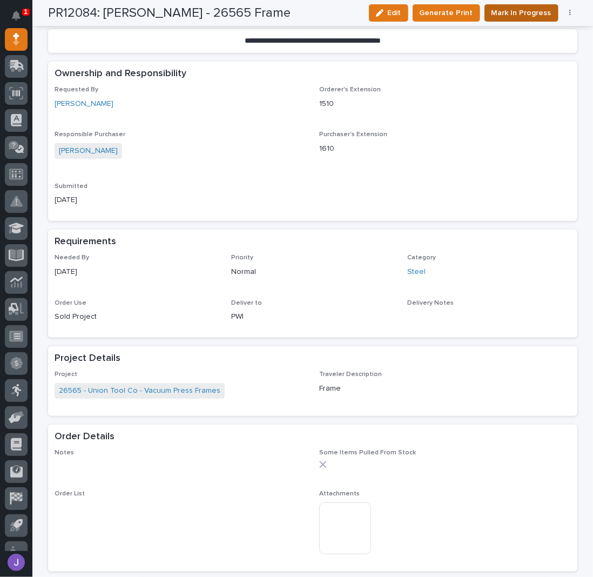
scroll to position [315, 0]
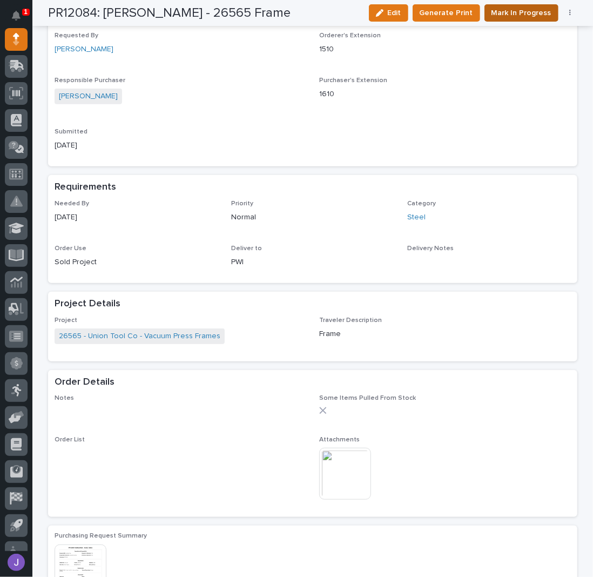
click at [518, 10] on span "Mark In Progress" at bounding box center [522, 12] width 60 height 13
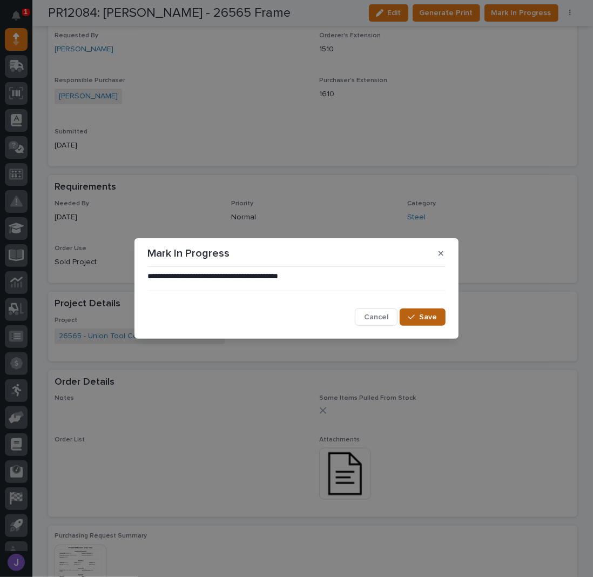
click at [418, 320] on div "button" at bounding box center [414, 317] width 11 height 8
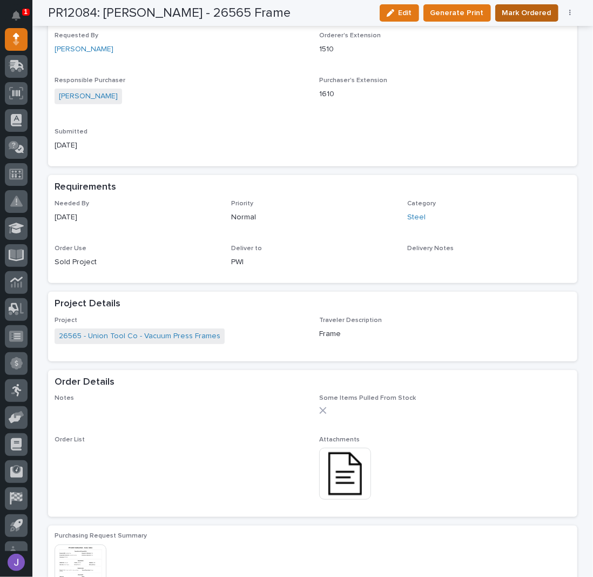
click at [519, 16] on span "Mark Ordered" at bounding box center [527, 12] width 49 height 13
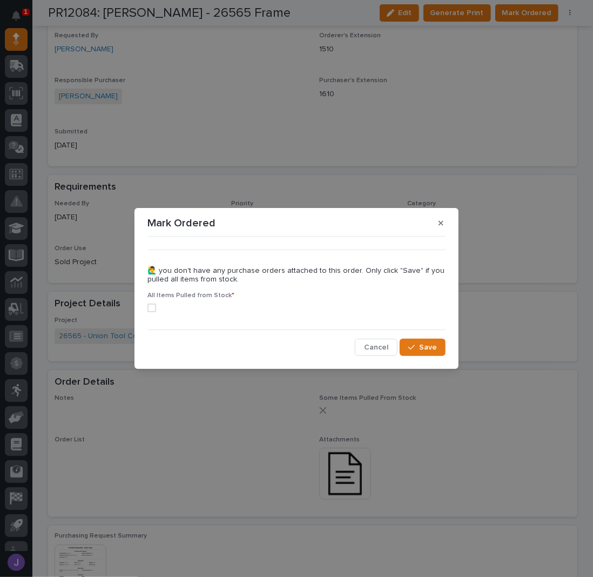
click at [153, 310] on span at bounding box center [152, 308] width 9 height 9
click at [418, 342] on button "Save" at bounding box center [423, 347] width 46 height 17
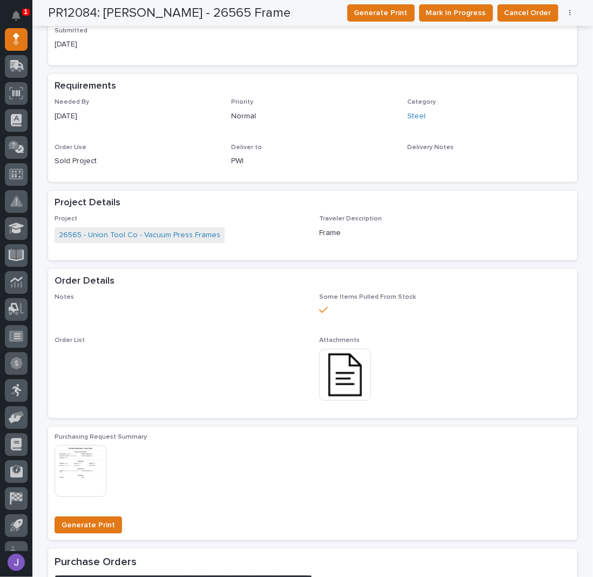
scroll to position [289, 0]
